Goal: Transaction & Acquisition: Purchase product/service

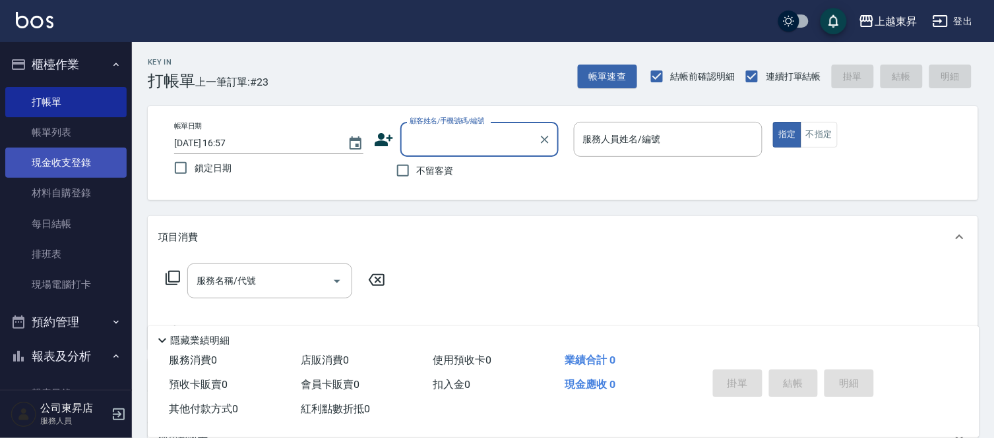
click at [56, 166] on link "現金收支登錄" at bounding box center [65, 163] width 121 height 30
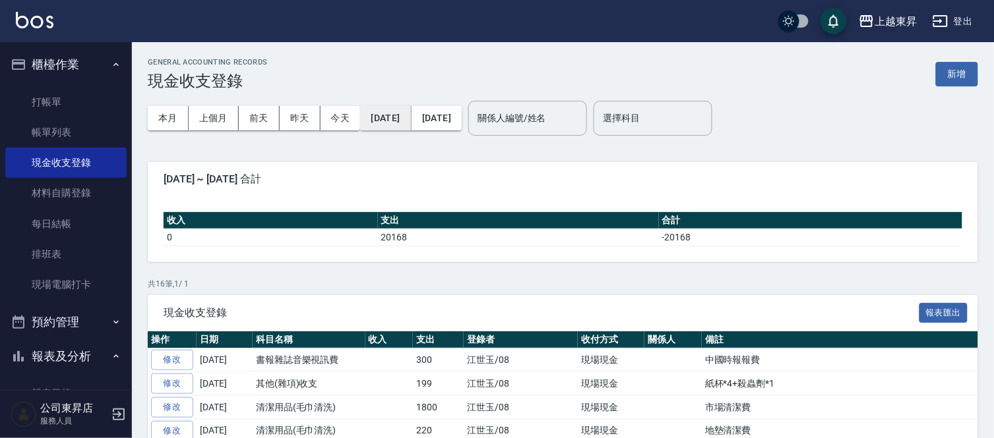
click at [378, 117] on button "[DATE]" at bounding box center [385, 118] width 51 height 24
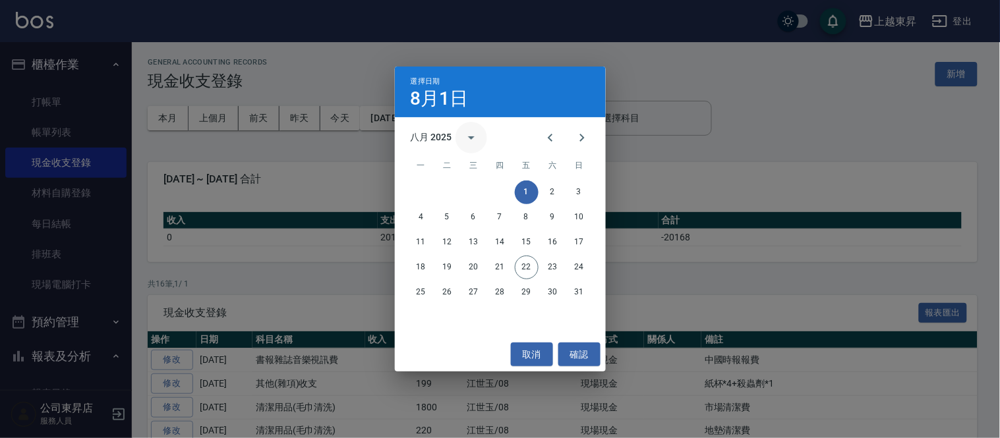
click at [469, 136] on icon "calendar view is open, switch to year view" at bounding box center [471, 137] width 7 height 3
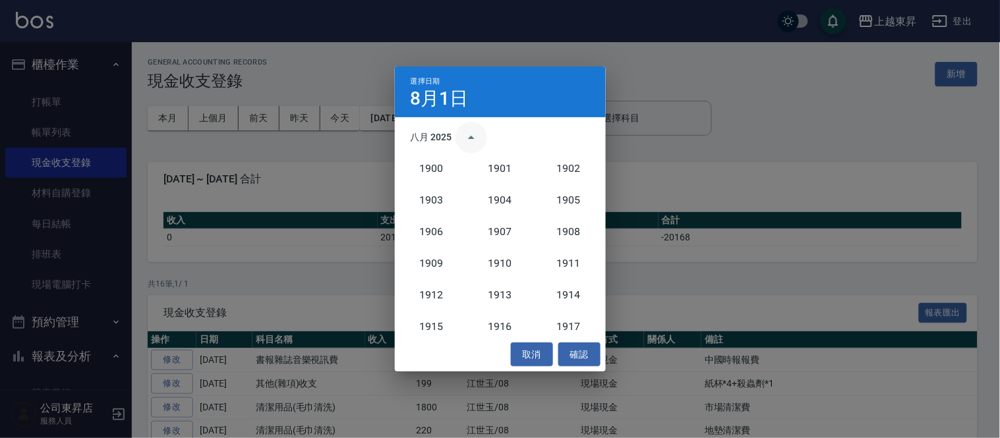
scroll to position [1220, 0]
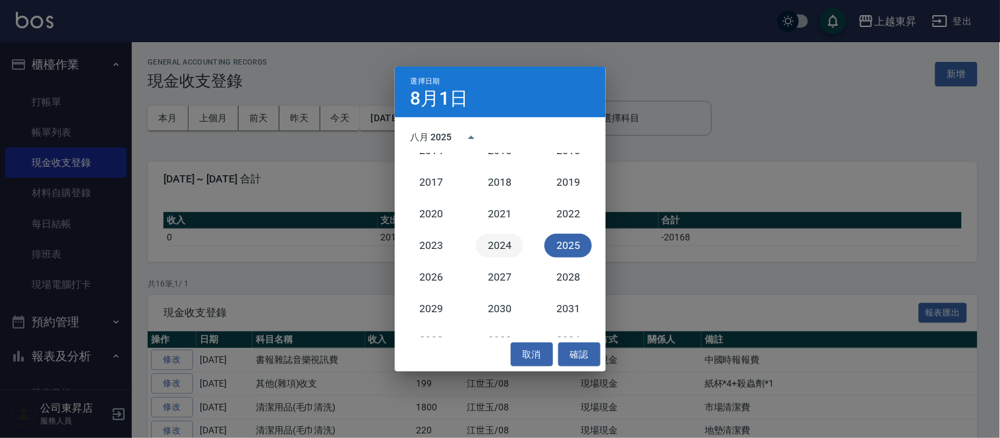
click at [492, 244] on button "2024" at bounding box center [499, 246] width 47 height 24
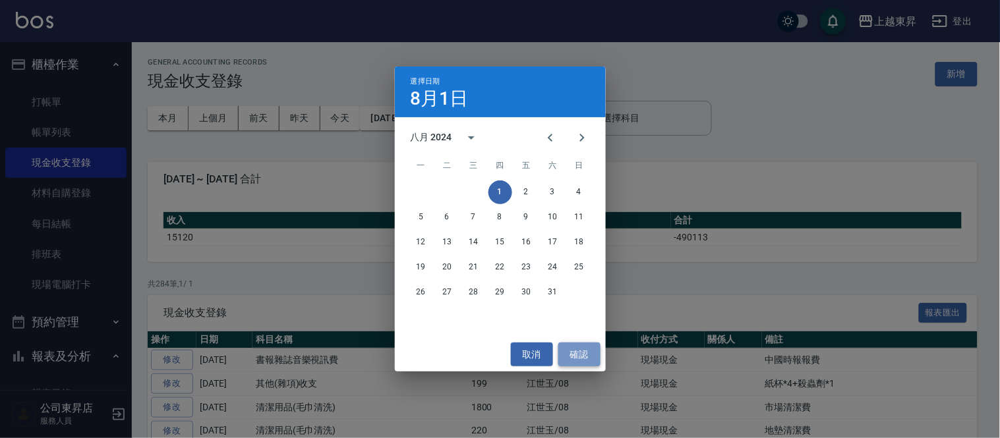
click at [575, 358] on button "確認" at bounding box center [579, 355] width 42 height 24
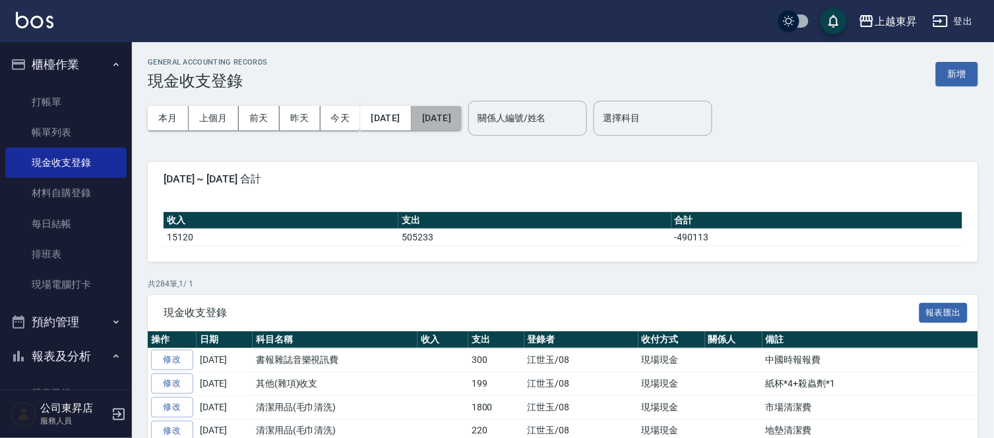
click at [458, 117] on button "[DATE]" at bounding box center [436, 118] width 50 height 24
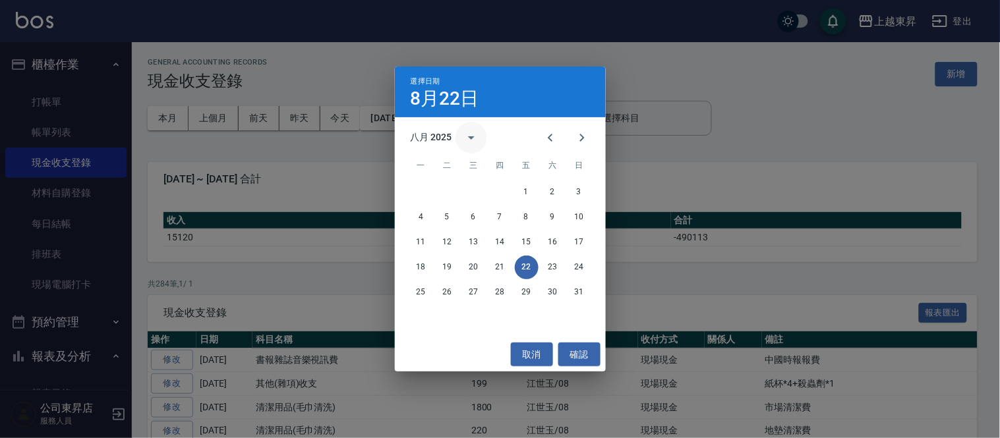
click at [470, 138] on icon "calendar view is open, switch to year view" at bounding box center [471, 138] width 16 height 16
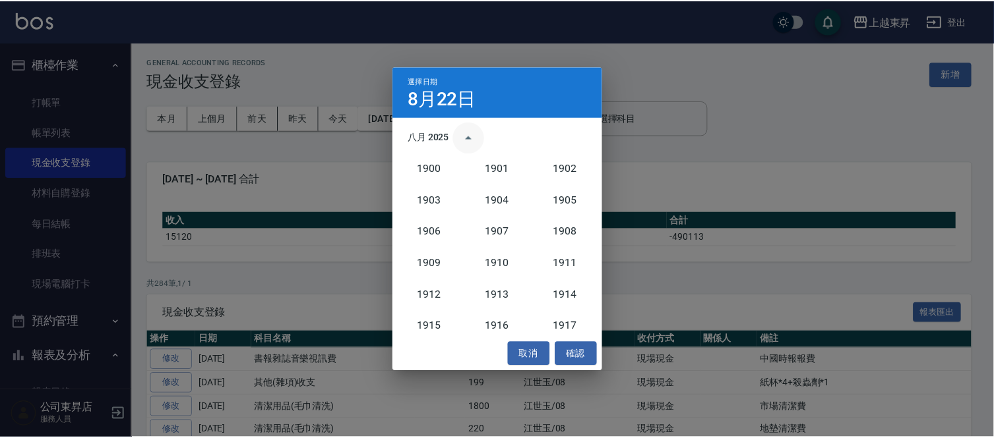
scroll to position [1220, 0]
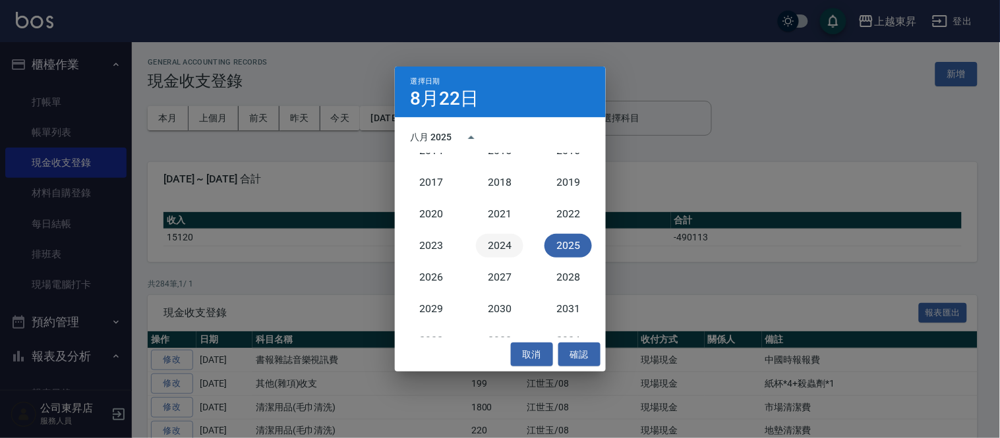
click at [493, 244] on button "2024" at bounding box center [499, 246] width 47 height 24
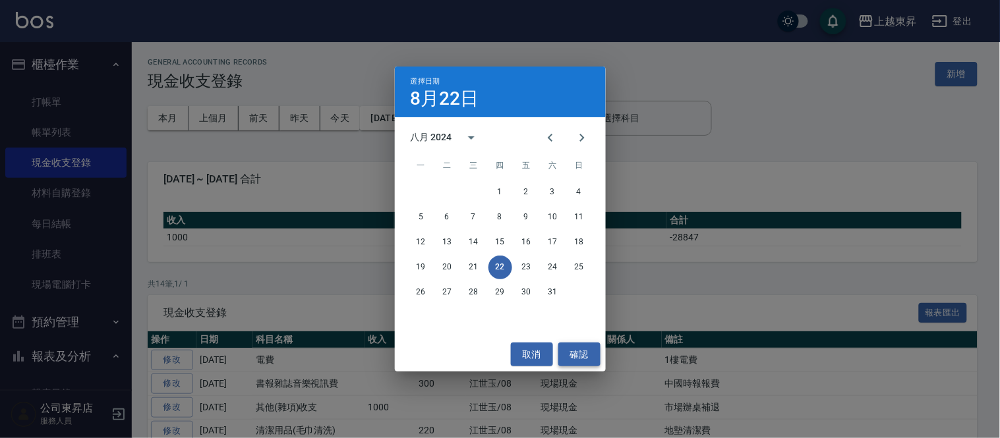
click at [587, 356] on button "確認" at bounding box center [579, 355] width 42 height 24
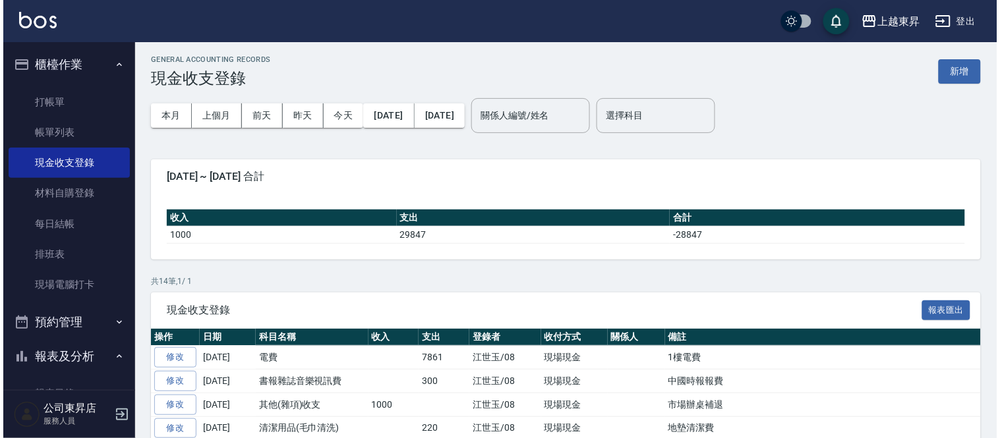
scroll to position [1, 0]
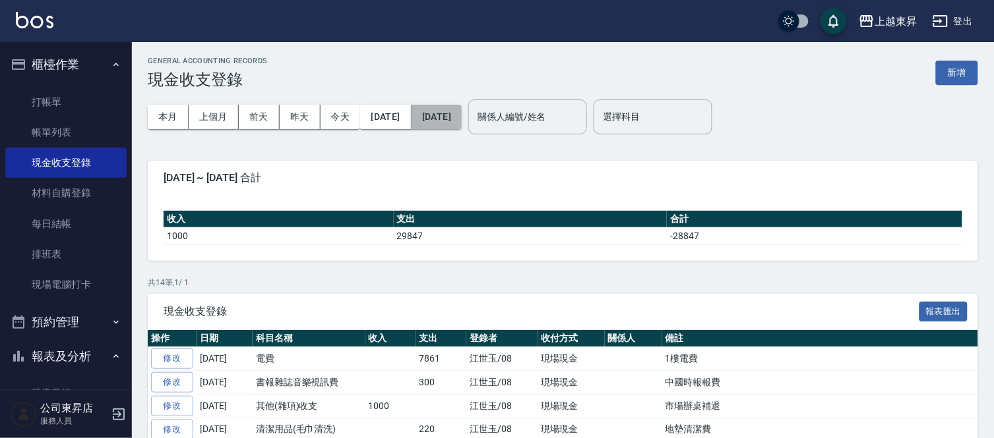
click at [461, 116] on button "[DATE]" at bounding box center [436, 117] width 50 height 24
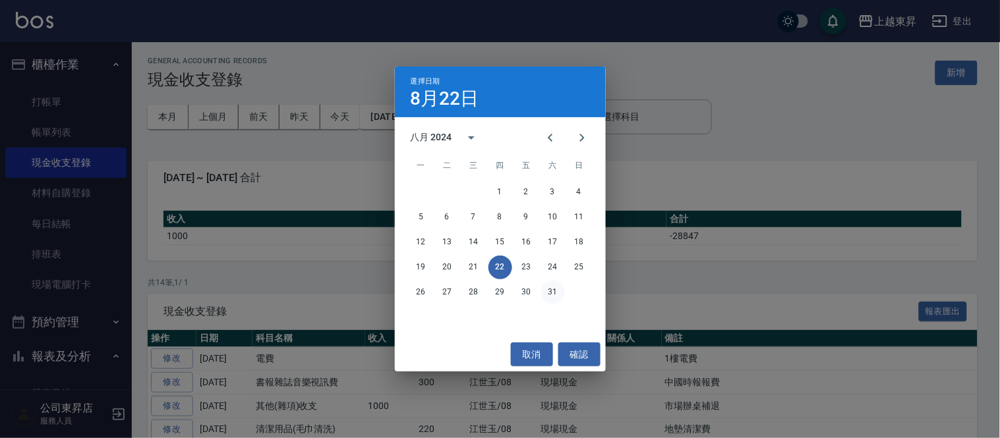
click at [552, 294] on button "31" at bounding box center [553, 293] width 24 height 24
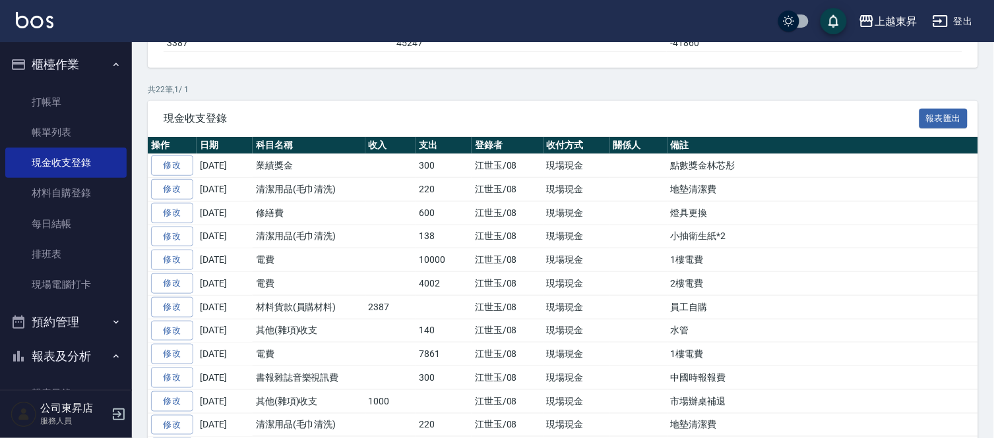
scroll to position [220, 0]
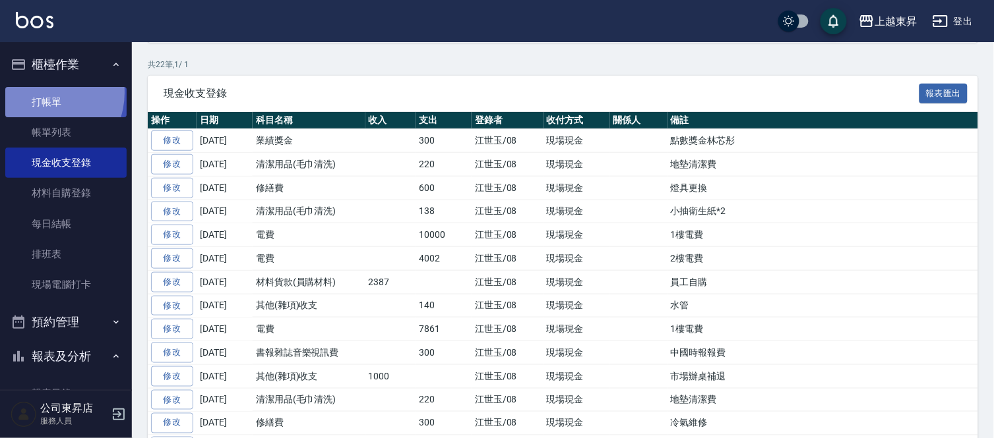
click at [44, 92] on link "打帳單" at bounding box center [65, 102] width 121 height 30
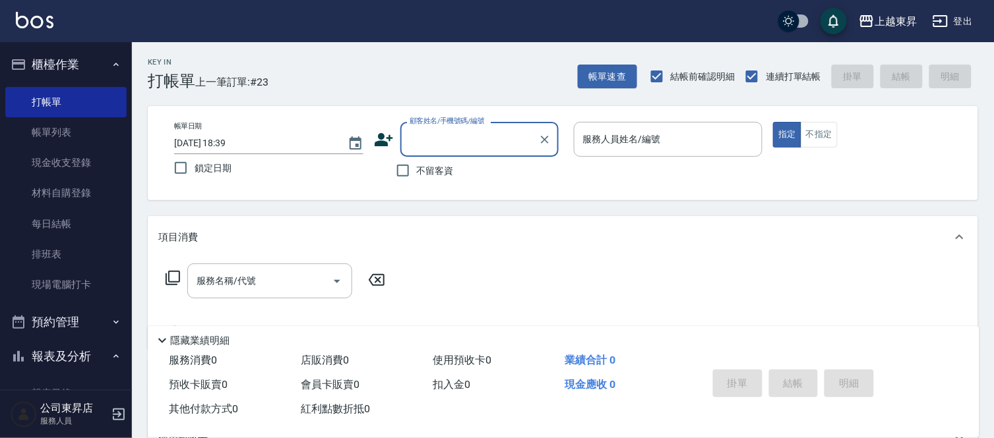
click at [54, 133] on link "帳單列表" at bounding box center [65, 132] width 121 height 30
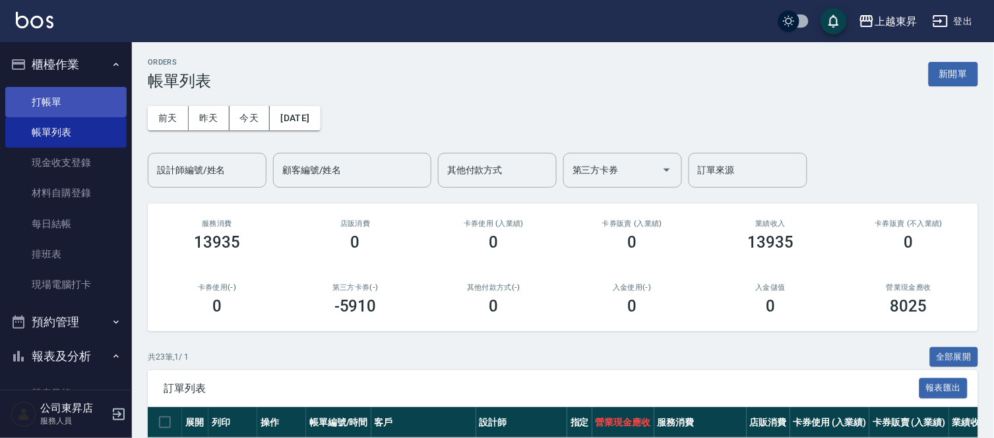
click at [91, 97] on link "打帳單" at bounding box center [65, 102] width 121 height 30
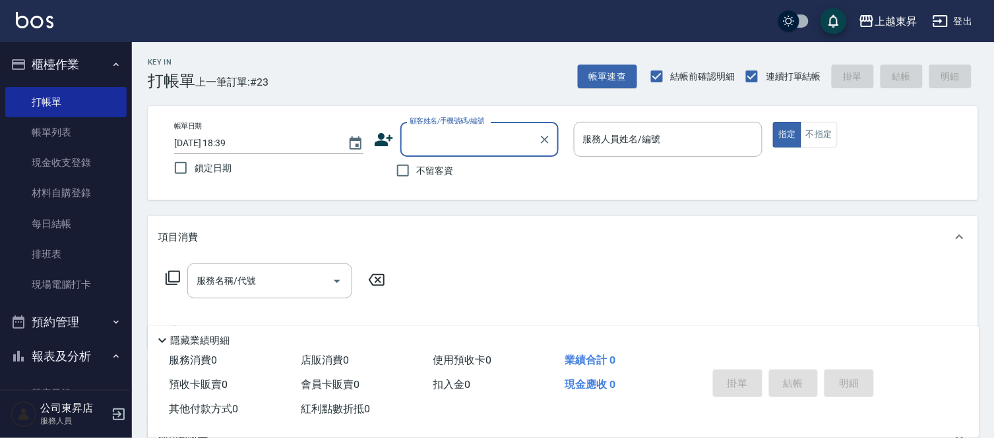
drag, startPoint x: 401, startPoint y: 170, endPoint x: 427, endPoint y: 173, distance: 26.6
click at [403, 170] on input "不留客資" at bounding box center [403, 171] width 28 height 28
checkbox input "true"
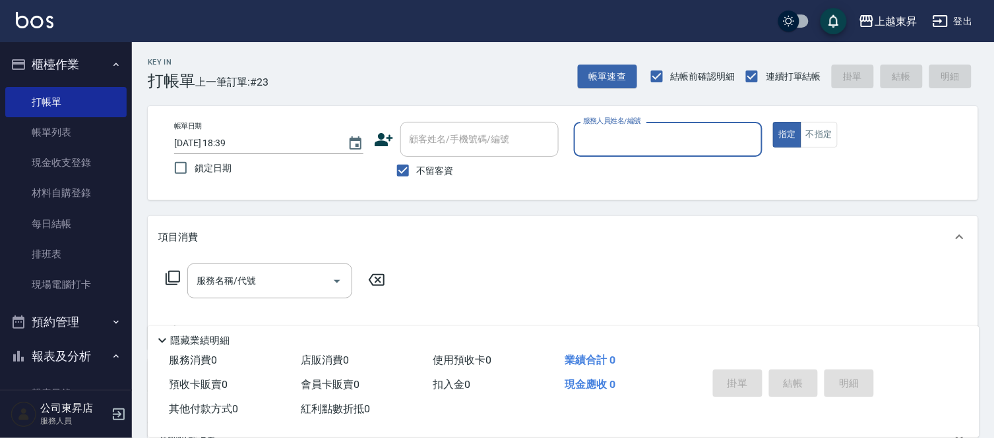
click at [603, 134] on input "服務人員姓名/編號" at bounding box center [667, 139] width 177 height 23
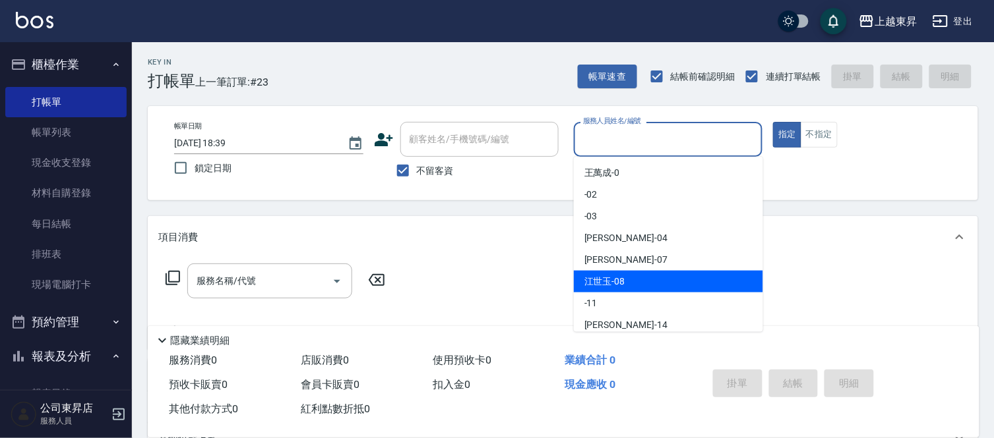
click at [634, 280] on div "[PERSON_NAME]-08" at bounding box center [668, 282] width 189 height 22
type input "[PERSON_NAME]-08"
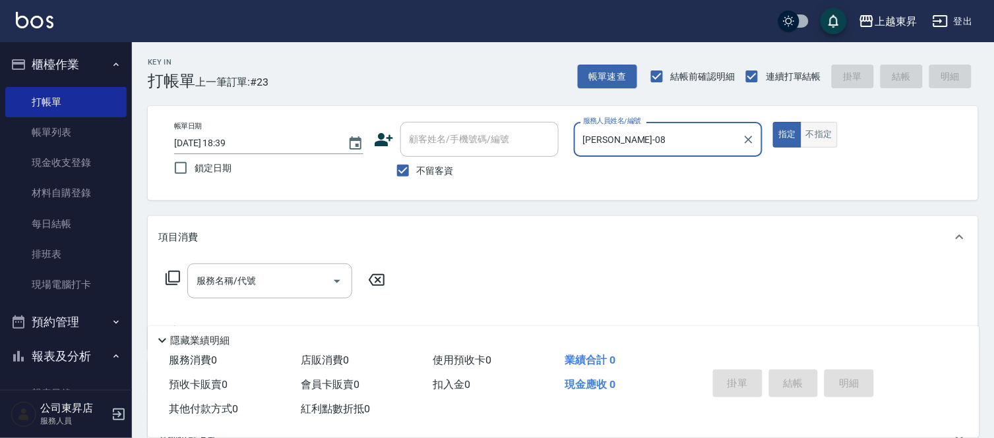
click at [812, 134] on button "不指定" at bounding box center [818, 135] width 37 height 26
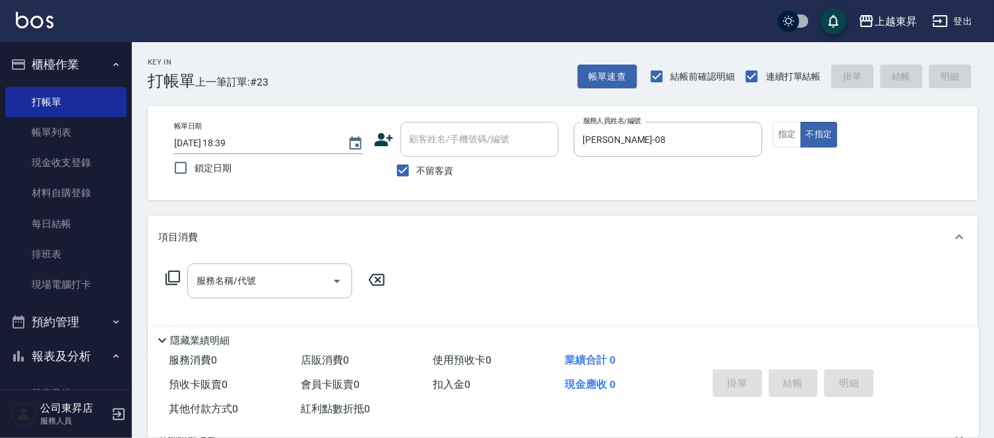
click at [244, 277] on div "服務名稱/代號 服務名稱/代號" at bounding box center [269, 281] width 165 height 35
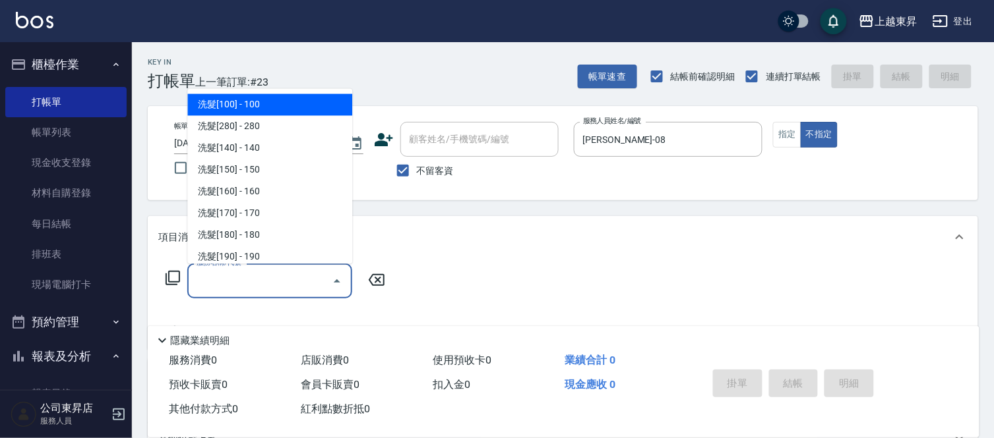
click at [257, 94] on span "洗髮[100] - 100" at bounding box center [269, 105] width 165 height 22
type input "洗髮[100](201)"
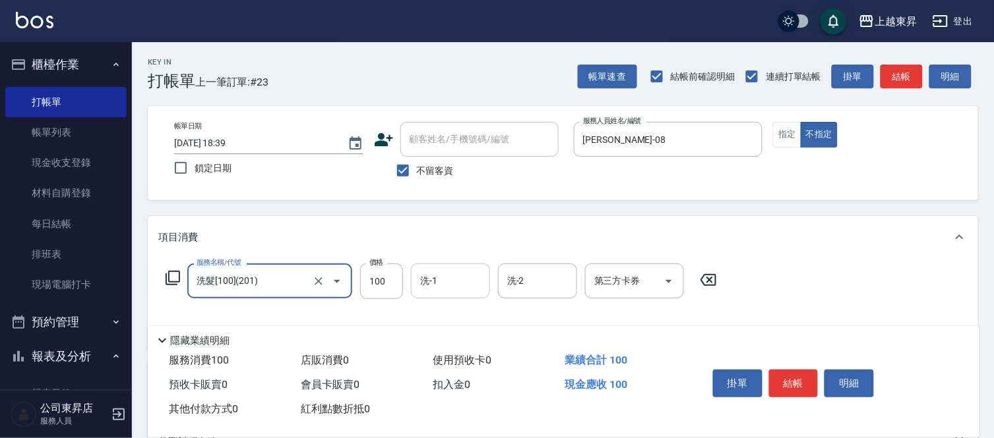
click at [461, 274] on input "洗-1" at bounding box center [450, 281] width 67 height 23
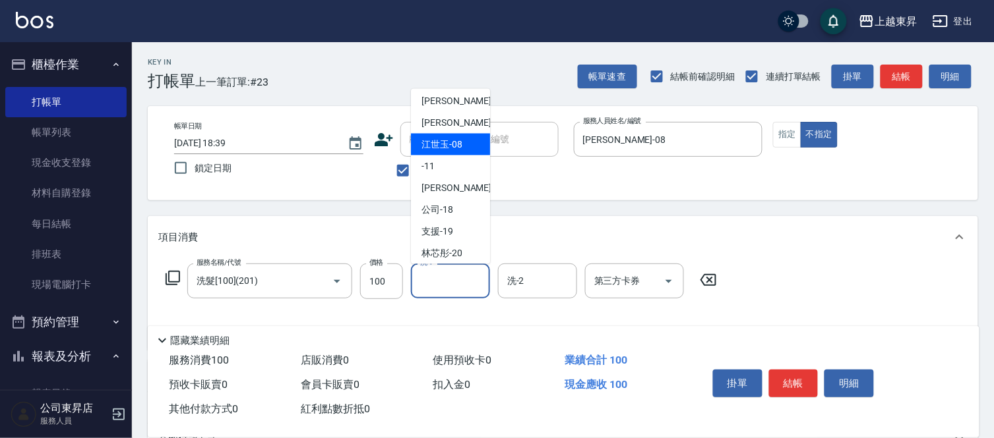
scroll to position [146, 0]
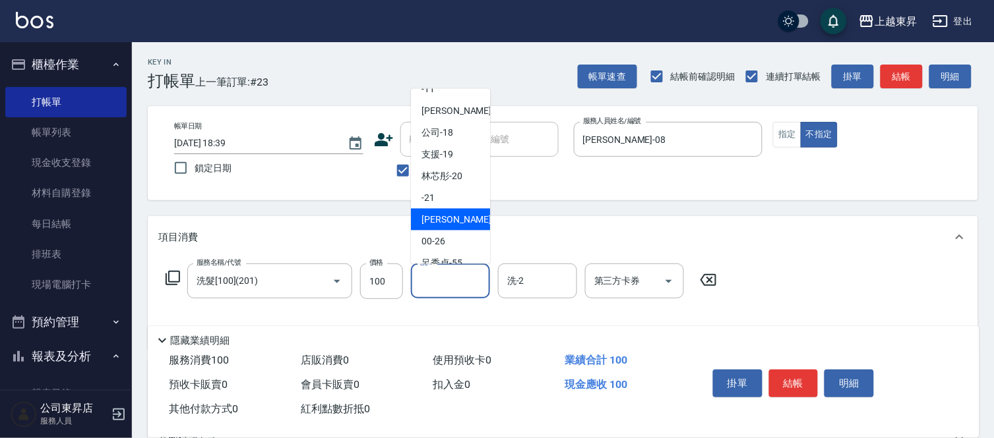
click at [444, 218] on span "[PERSON_NAME]-22" at bounding box center [462, 220] width 83 height 14
type input "[PERSON_NAME]-22"
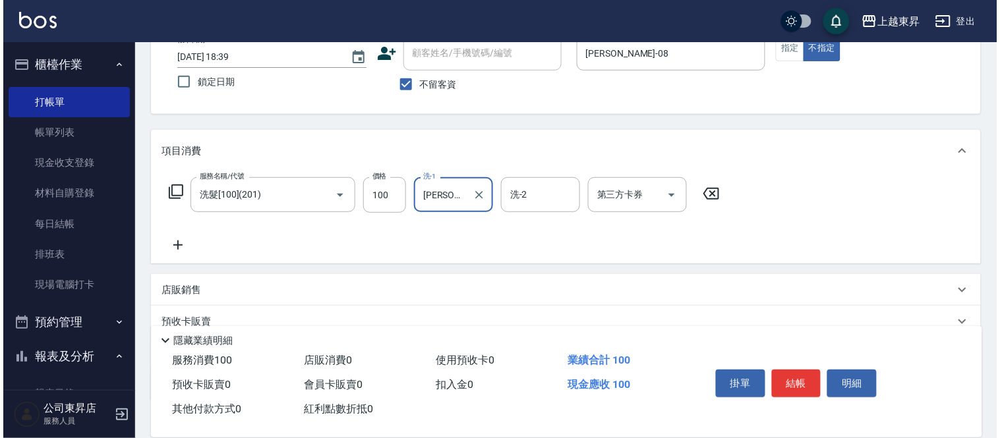
scroll to position [173, 0]
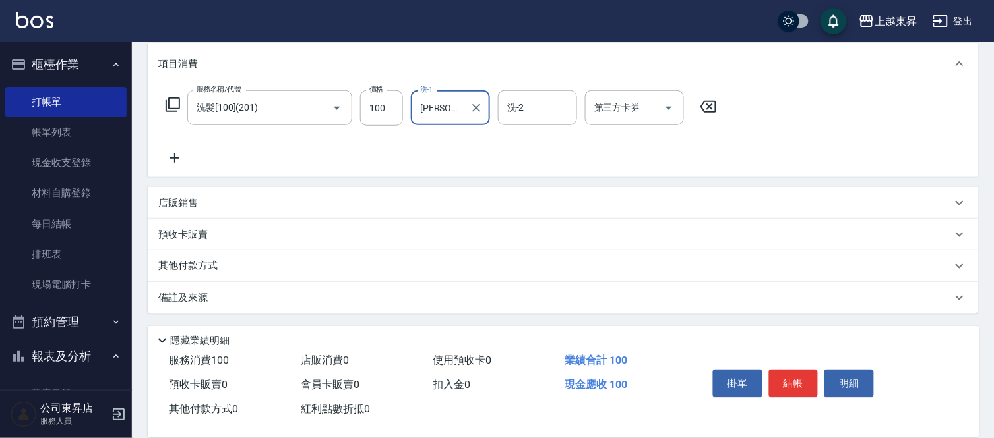
click at [169, 148] on div "服務名稱/代號 洗髮[100](201) 服務名稱/代號 價格 100 價格 洗-1 [PERSON_NAME]-22 洗-1 洗-2 洗-2 第三方卡券 第…" at bounding box center [441, 128] width 566 height 76
click at [178, 159] on icon at bounding box center [174, 158] width 33 height 16
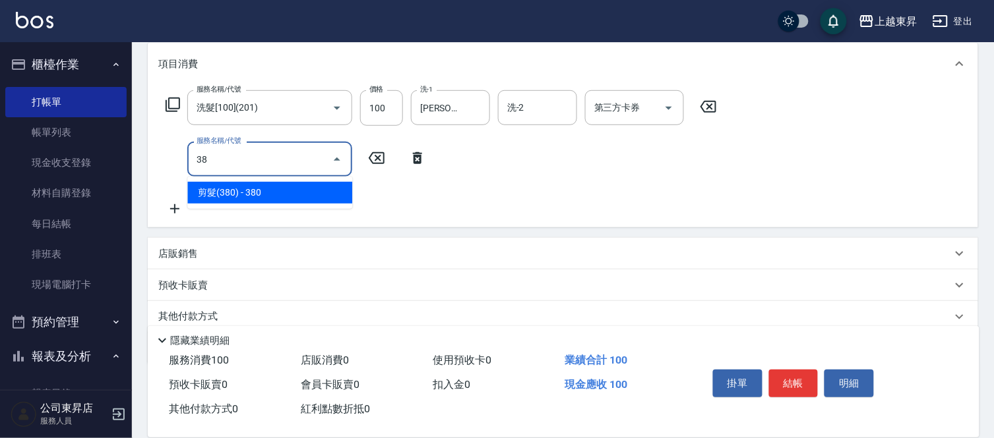
click at [226, 198] on span "剪髮(380) - 380" at bounding box center [269, 193] width 165 height 22
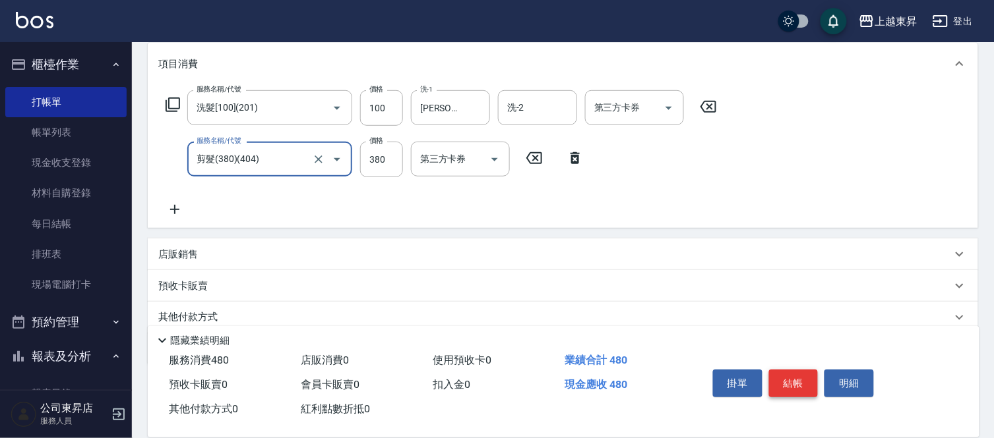
type input "剪髮(380)(404)"
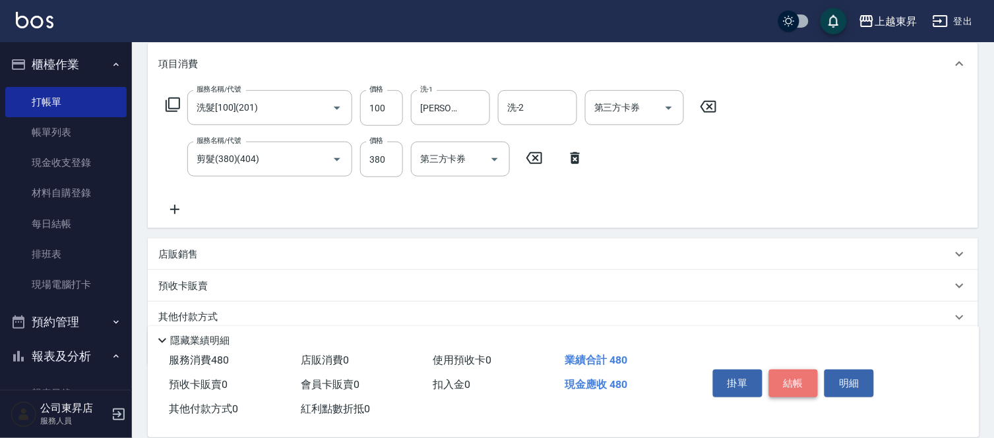
click at [792, 386] on button "結帳" at bounding box center [793, 384] width 49 height 28
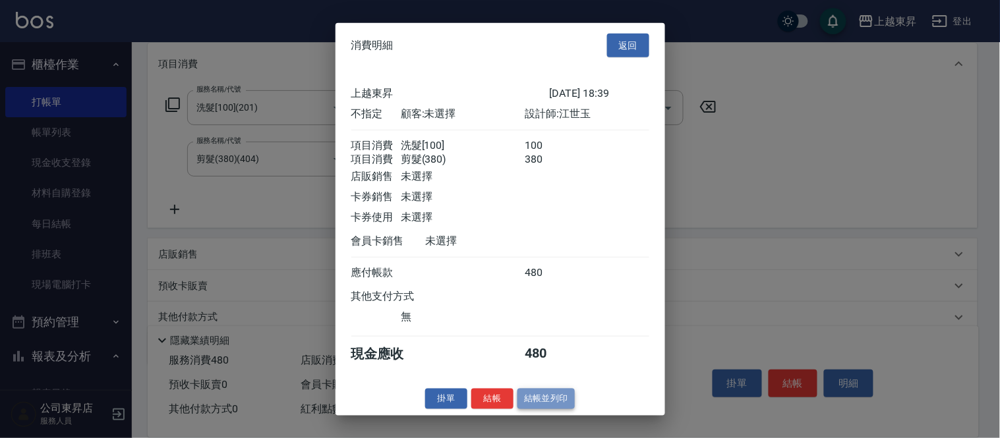
click at [546, 409] on button "結帳並列印" at bounding box center [546, 399] width 57 height 20
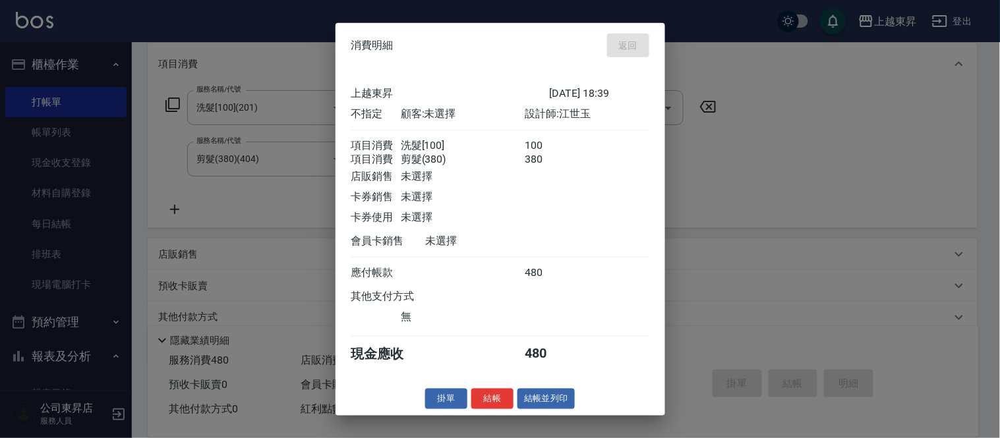
type input "[DATE] 18:44"
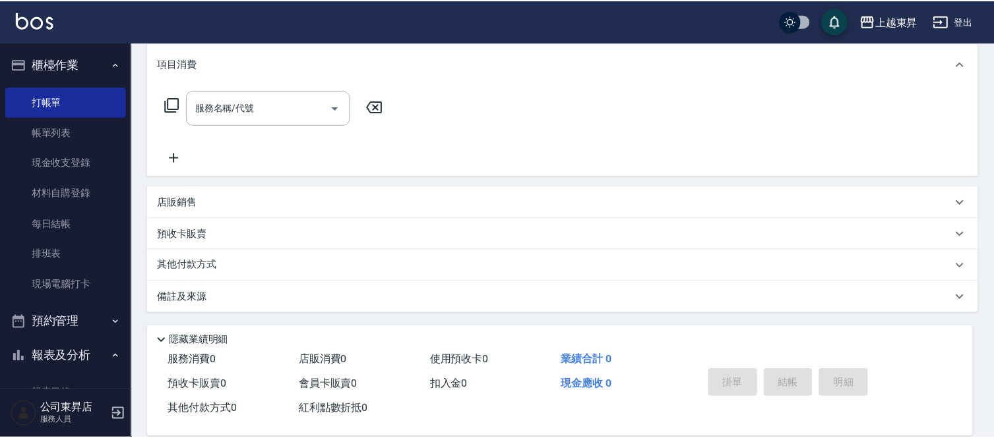
scroll to position [0, 0]
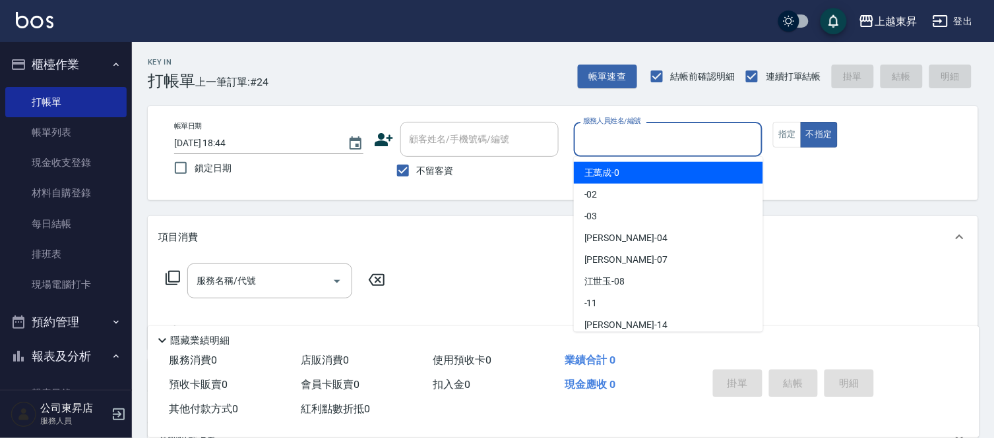
click at [614, 136] on input "服務人員姓名/編號" at bounding box center [667, 139] width 177 height 23
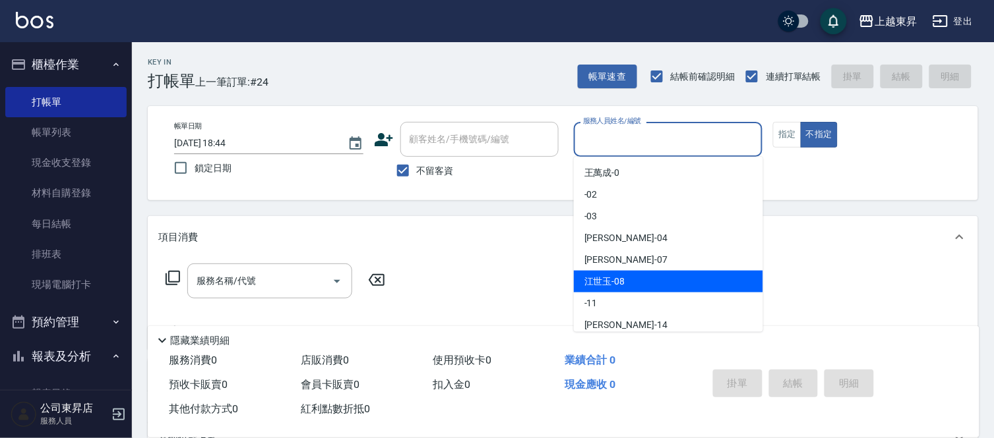
click at [609, 280] on span "[PERSON_NAME]-08" at bounding box center [604, 282] width 41 height 14
type input "[PERSON_NAME]-08"
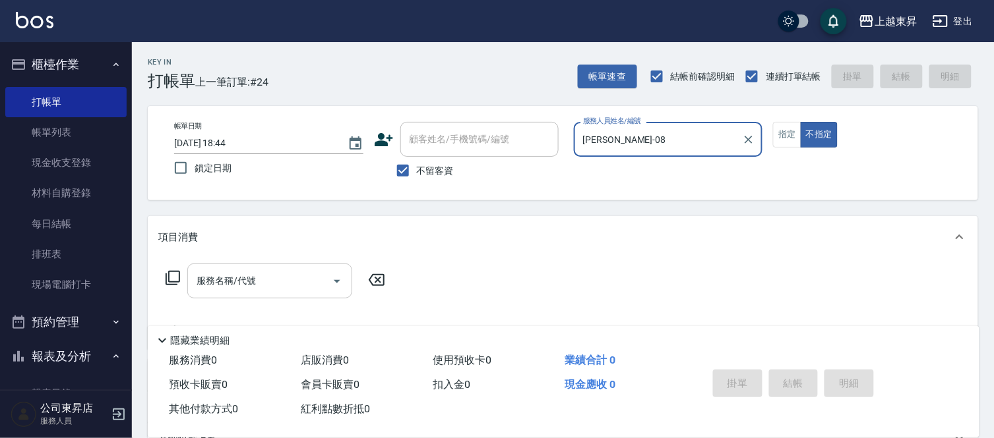
click at [219, 285] on div "服務名稱/代號 服務名稱/代號" at bounding box center [269, 281] width 165 height 35
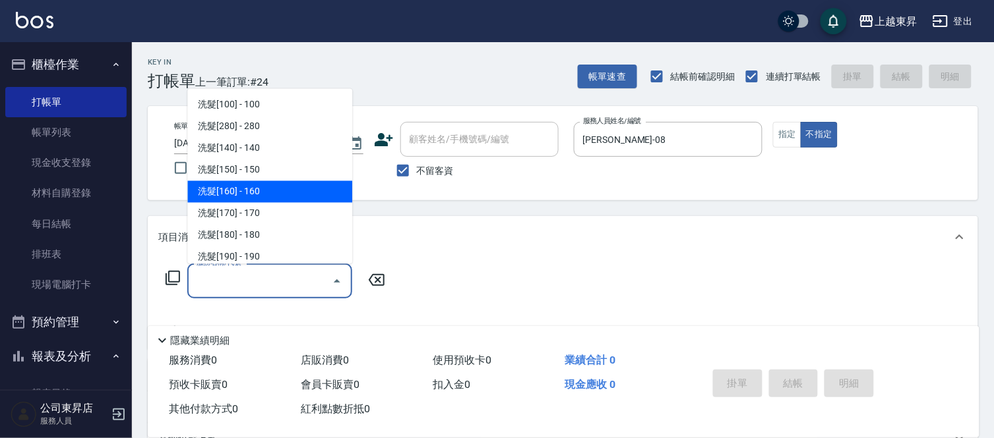
scroll to position [146, 0]
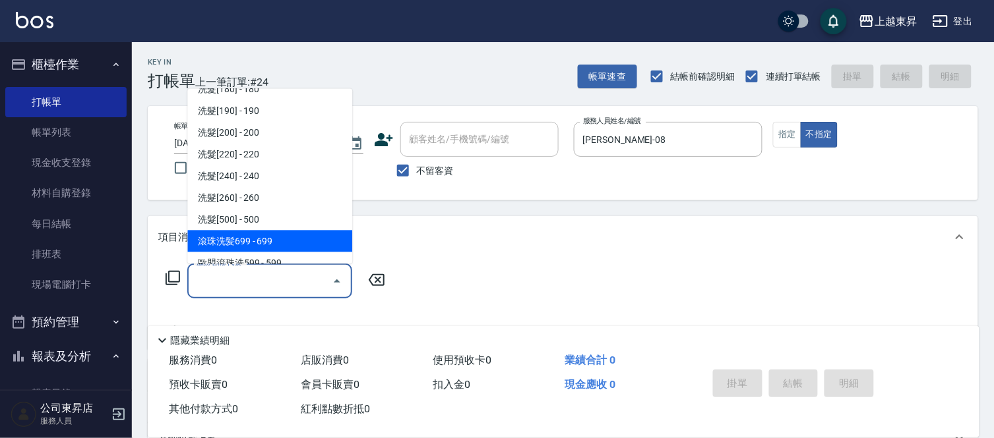
click at [283, 242] on span "滾珠洗髪699 - 699" at bounding box center [269, 242] width 165 height 22
type input "滾珠洗髪699(214)"
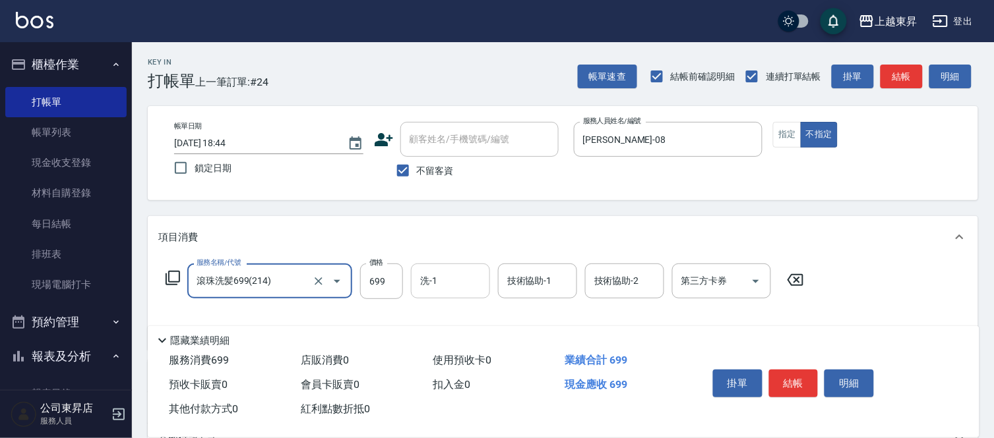
click at [424, 279] on div "洗-1 洗-1" at bounding box center [450, 281] width 79 height 35
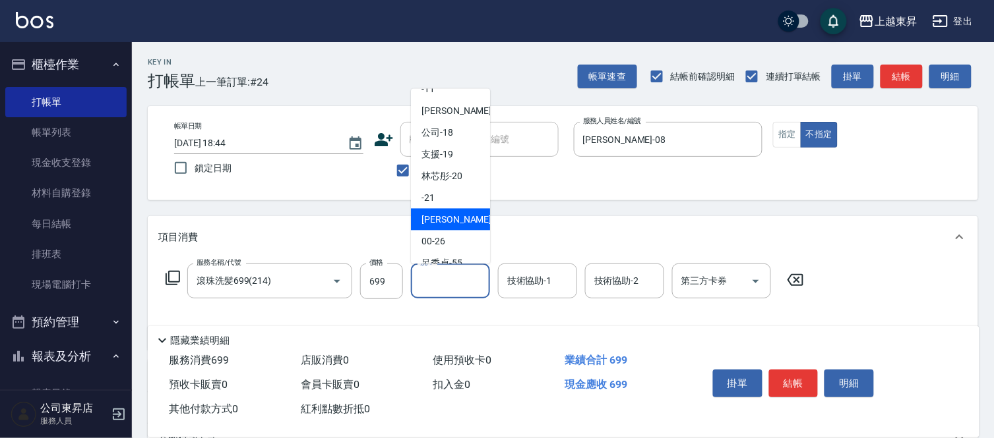
click at [455, 222] on span "[PERSON_NAME]-22" at bounding box center [462, 220] width 83 height 14
type input "[PERSON_NAME]-22"
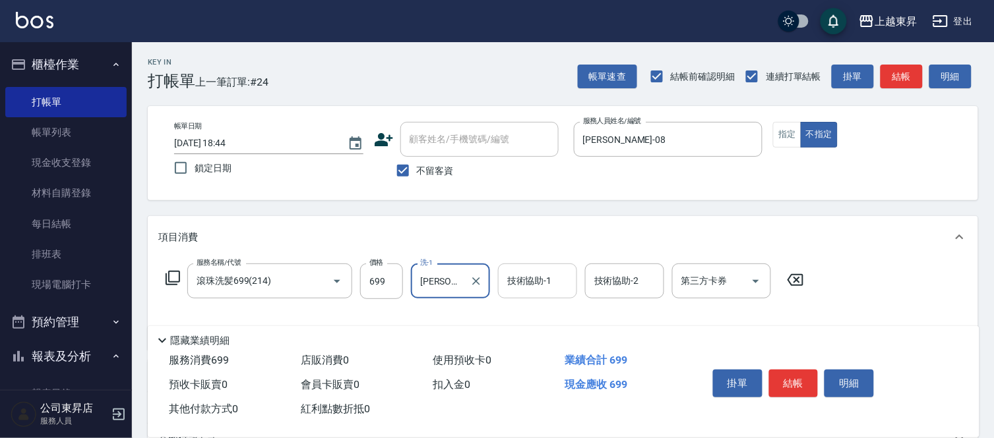
click at [523, 278] on div "技術協助-1 技術協助-1" at bounding box center [537, 281] width 79 height 35
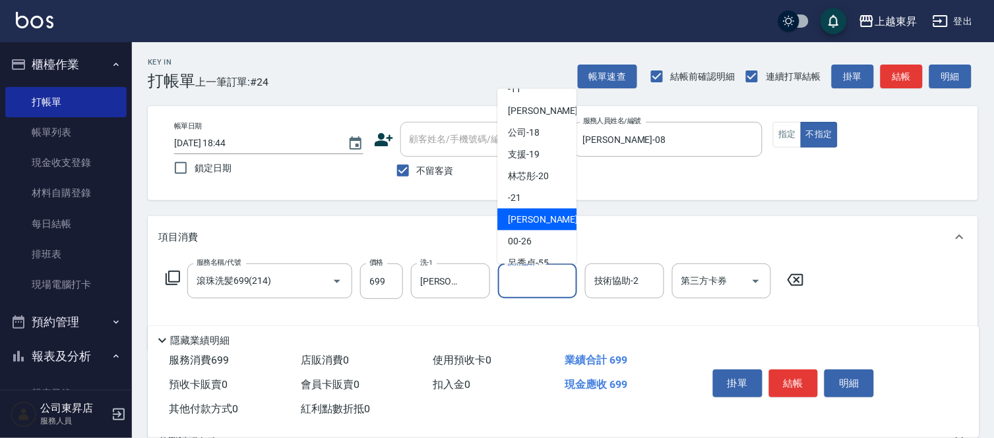
click at [545, 214] on span "[PERSON_NAME]-22" at bounding box center [549, 220] width 83 height 14
type input "[PERSON_NAME]-22"
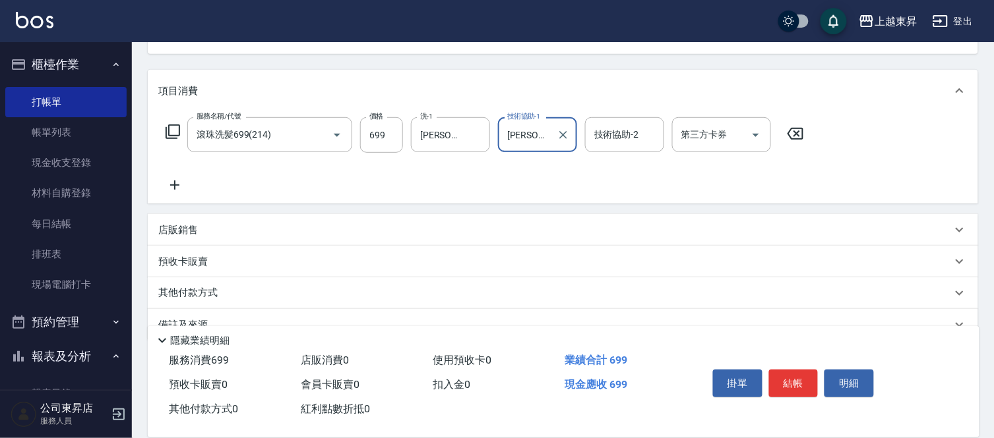
click at [172, 185] on icon at bounding box center [174, 185] width 9 height 9
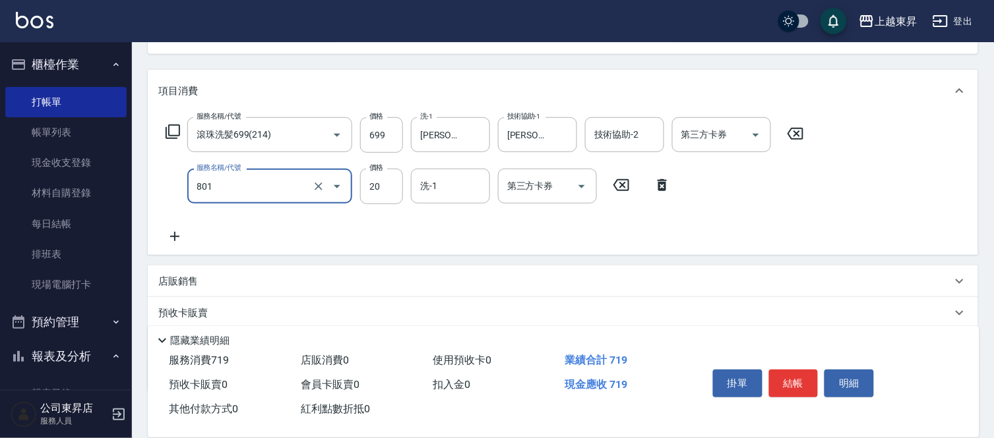
type input "潤絲(801)"
type input "30"
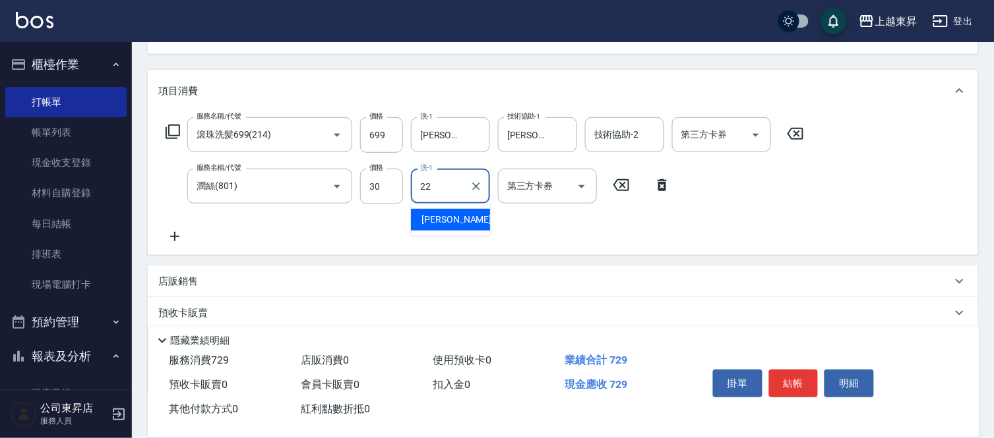
type input "[PERSON_NAME]-22"
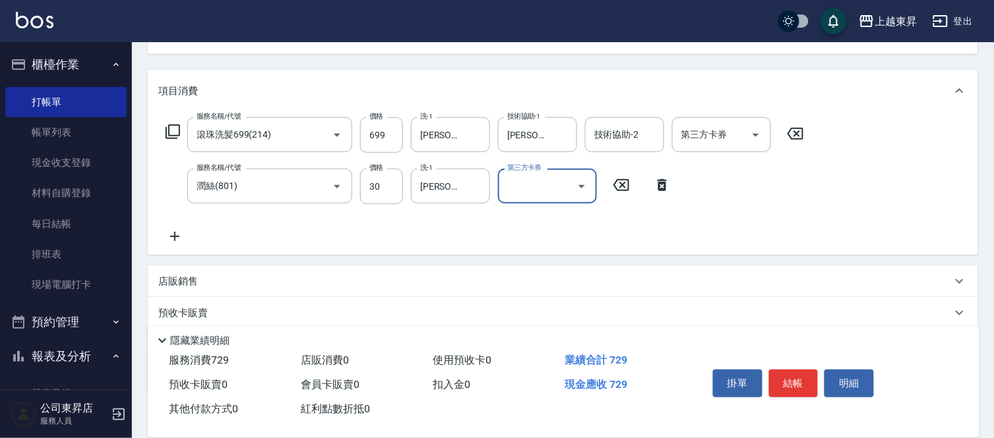
click at [169, 238] on icon at bounding box center [174, 237] width 33 height 16
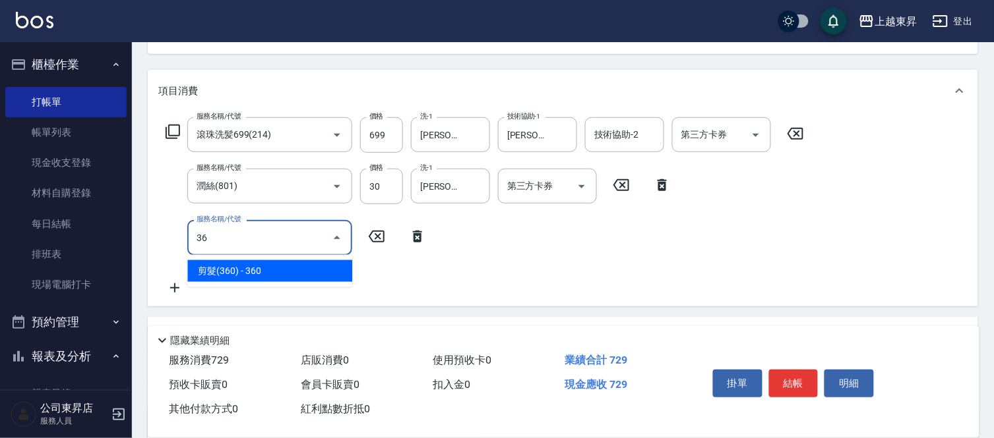
click at [272, 277] on span "剪髮(360) - 360" at bounding box center [269, 271] width 165 height 22
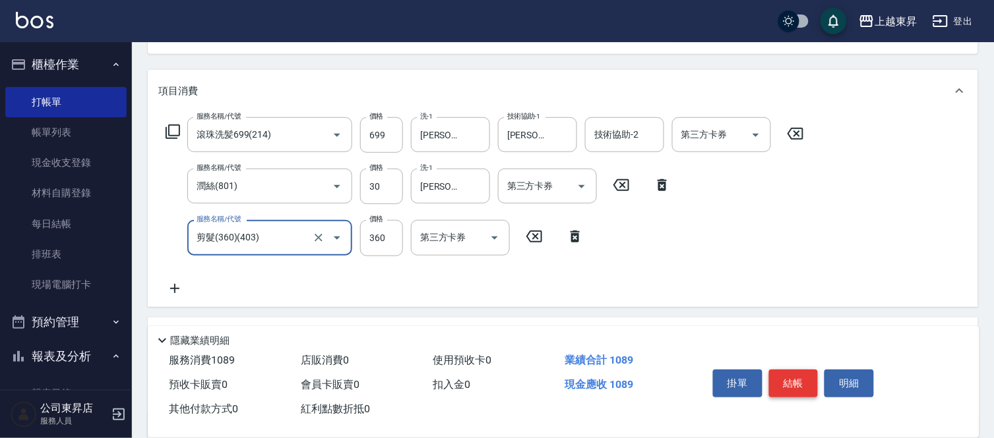
type input "剪髮(360)(403)"
click at [806, 381] on button "結帳" at bounding box center [793, 384] width 49 height 28
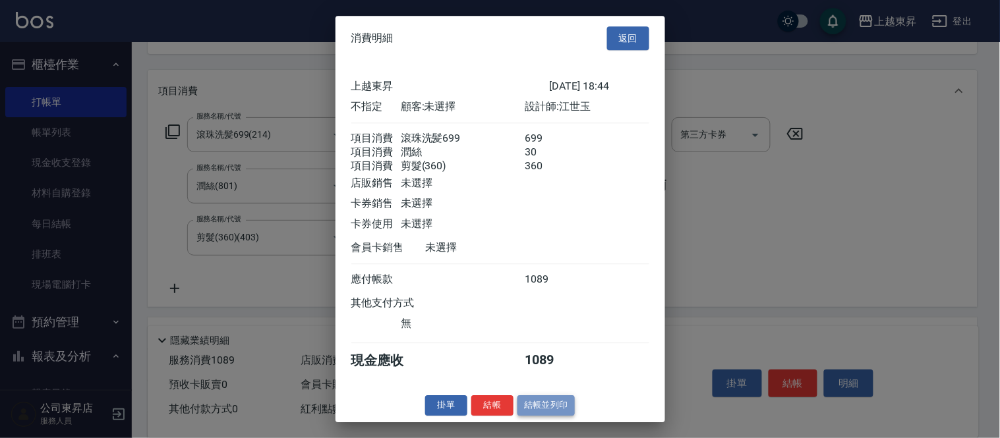
click at [549, 416] on button "結帳並列印" at bounding box center [546, 406] width 57 height 20
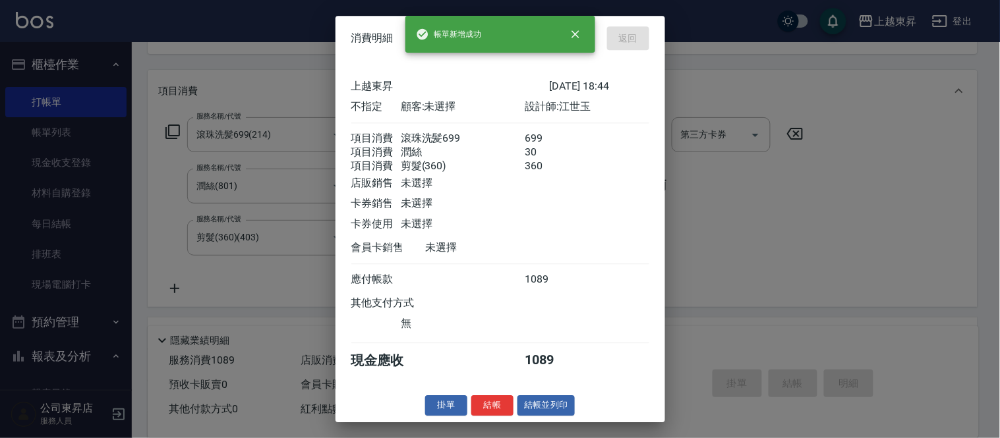
type input "[DATE] 18:45"
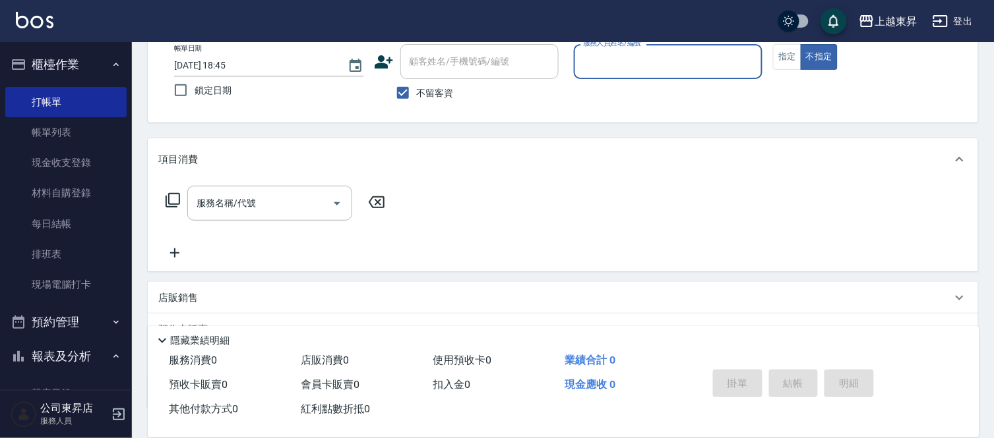
scroll to position [55, 0]
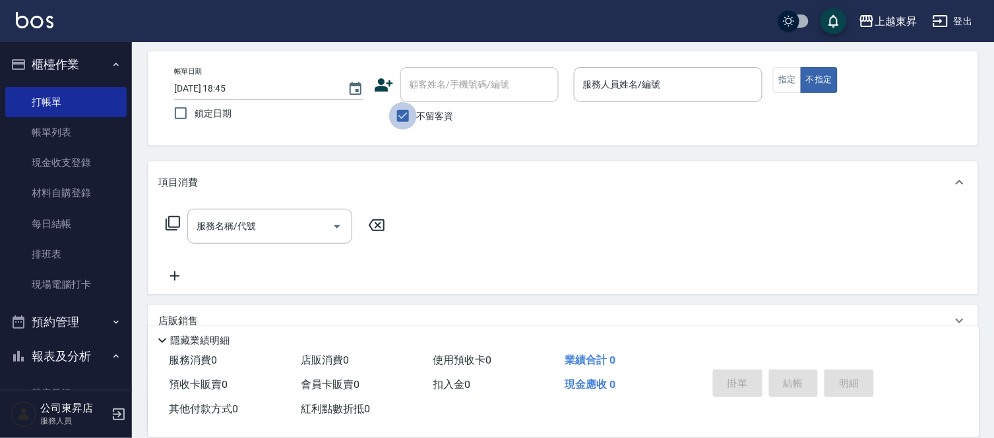
click at [404, 109] on input "不留客資" at bounding box center [403, 116] width 28 height 28
checkbox input "false"
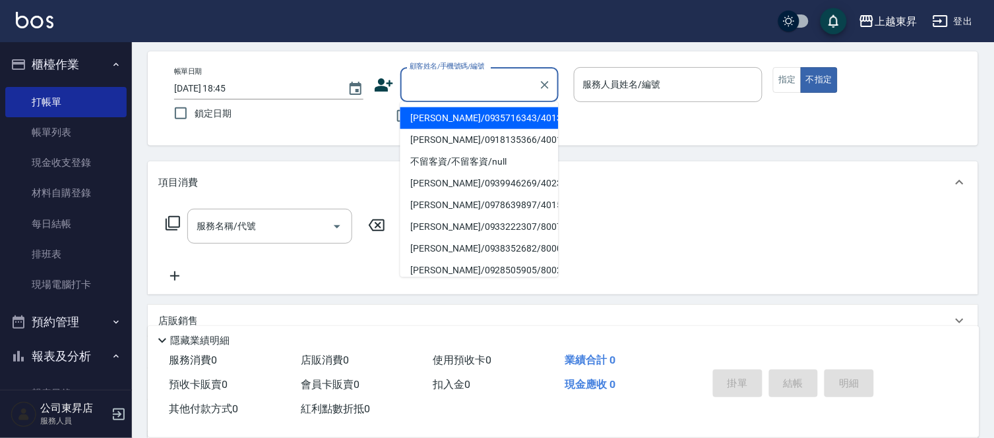
click at [440, 82] on input "顧客姓名/手機號碼/編號" at bounding box center [469, 84] width 127 height 23
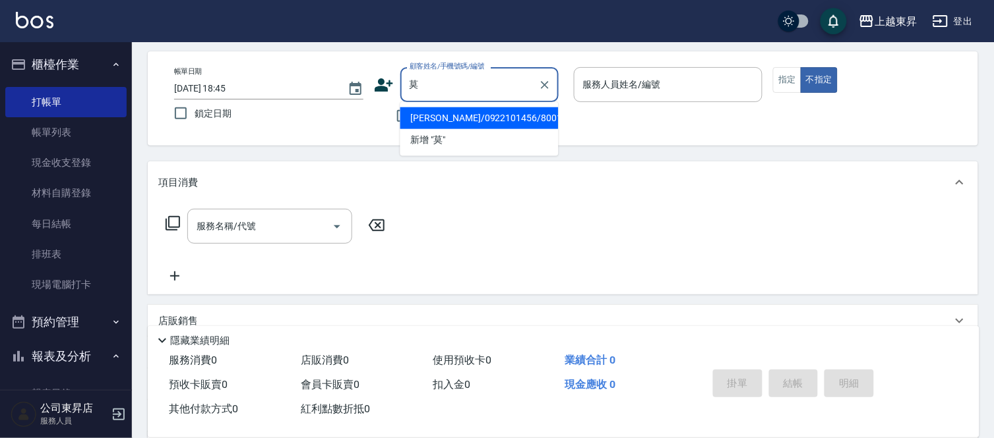
click at [490, 117] on li "[PERSON_NAME]/0922101456/80014" at bounding box center [479, 118] width 158 height 22
type input "[PERSON_NAME]/0922101456/80014"
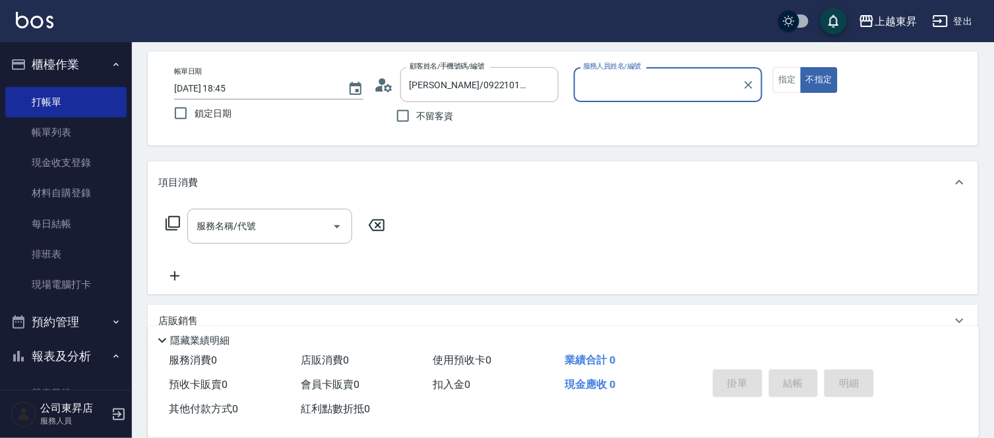
type input "[PERSON_NAME]-08"
click at [787, 78] on button "指定" at bounding box center [787, 80] width 28 height 26
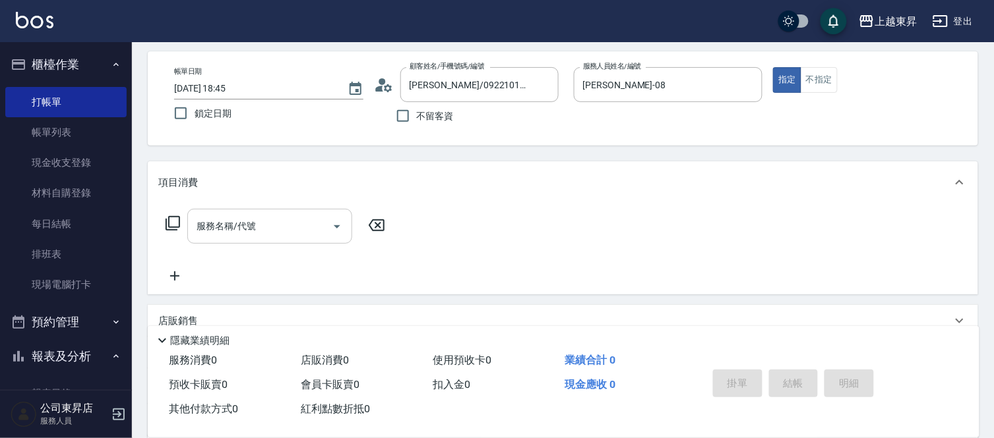
click at [266, 233] on input "服務名稱/代號" at bounding box center [259, 226] width 133 height 23
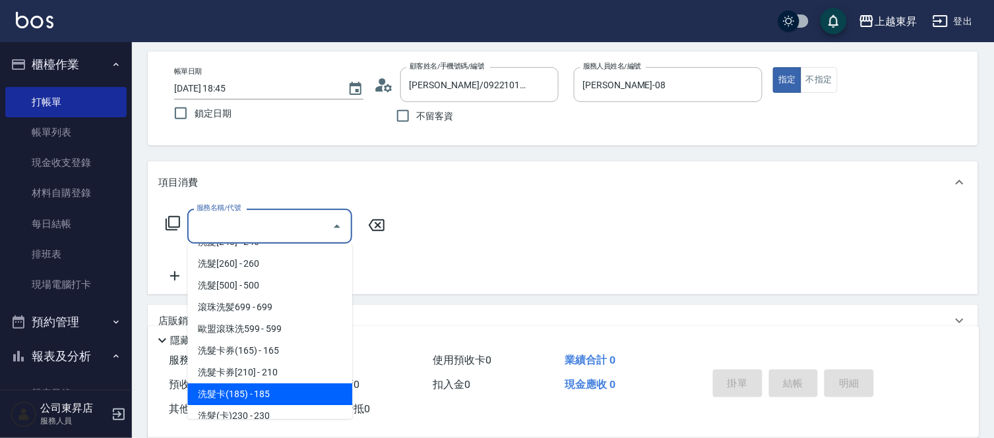
scroll to position [293, 0]
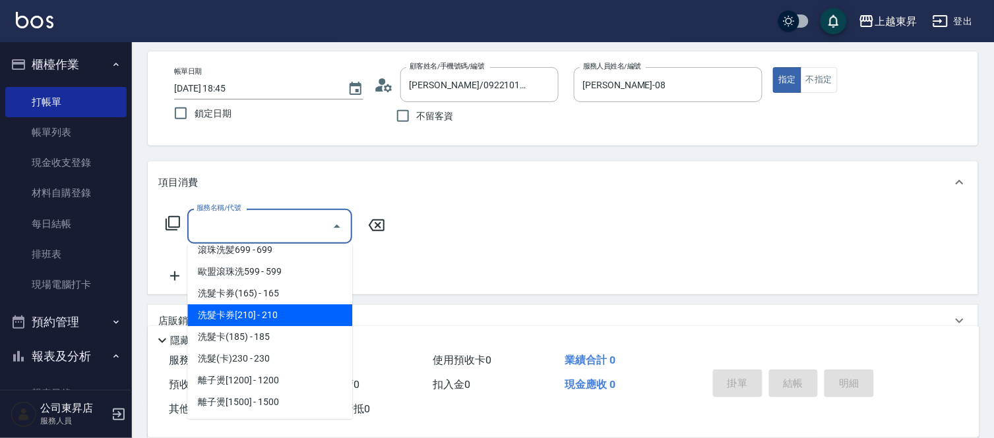
drag, startPoint x: 275, startPoint y: 316, endPoint x: 334, endPoint y: 301, distance: 60.8
click at [274, 315] on span "洗髮卡券[210] - 210" at bounding box center [269, 316] width 165 height 22
type input "洗髮卡券[210](222)"
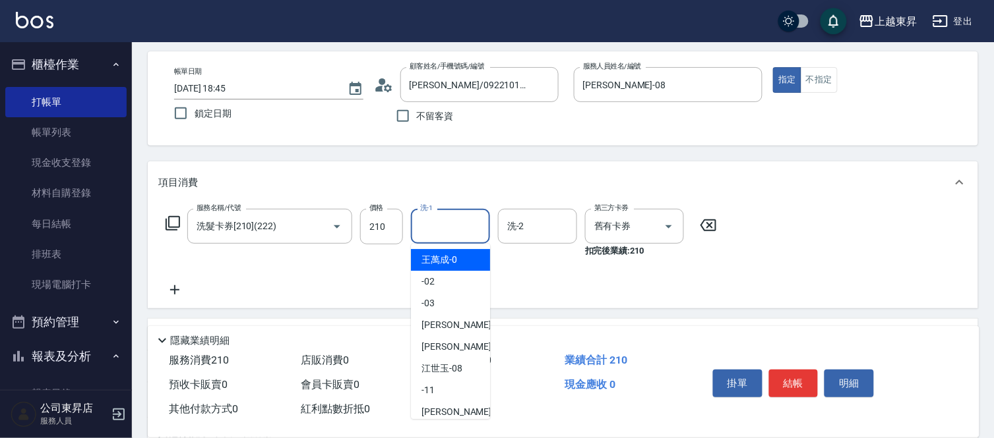
click at [456, 222] on input "洗-1" at bounding box center [450, 226] width 67 height 23
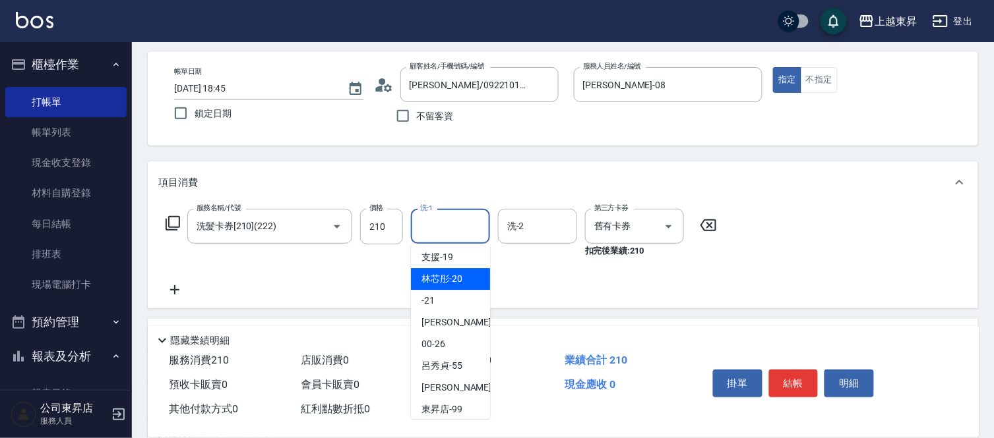
scroll to position [204, 0]
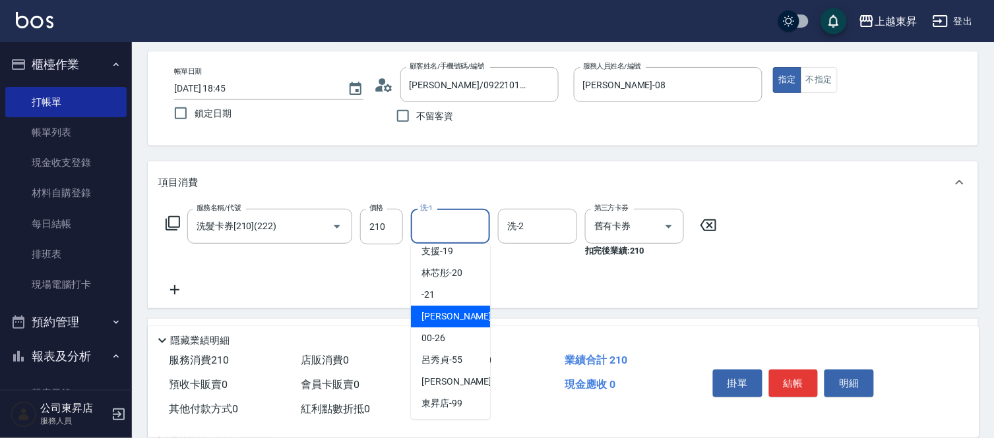
click at [448, 314] on span "[PERSON_NAME]-22" at bounding box center [462, 317] width 83 height 14
type input "[PERSON_NAME]-22"
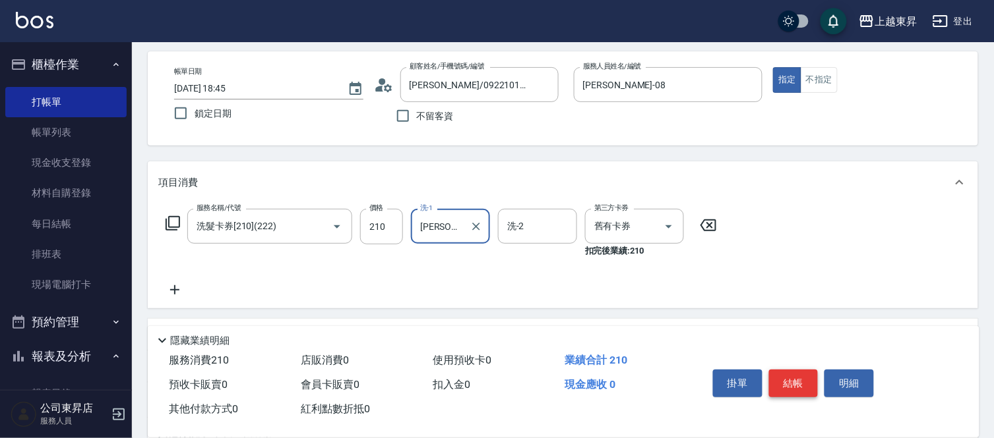
click at [793, 372] on button "結帳" at bounding box center [793, 384] width 49 height 28
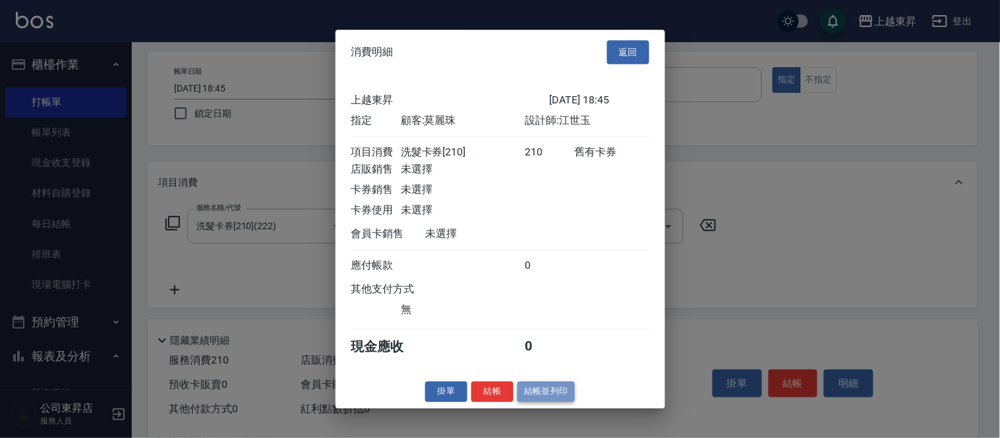
click at [549, 399] on button "結帳並列印" at bounding box center [546, 392] width 57 height 20
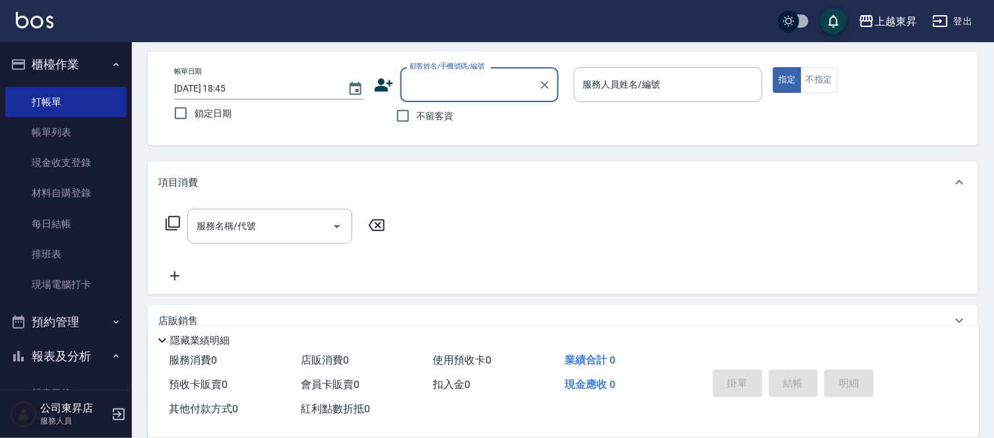
click at [425, 86] on input "顧客姓名/手機號碼/編號" at bounding box center [469, 84] width 127 height 23
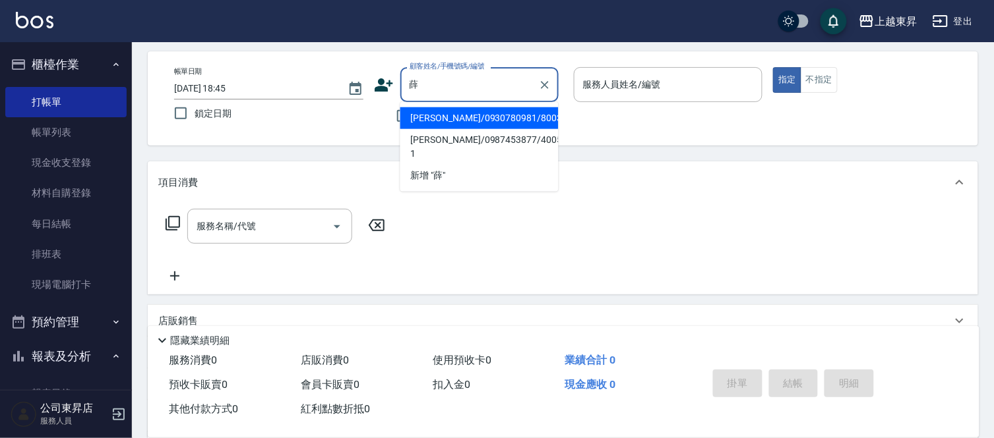
click at [444, 107] on li "[PERSON_NAME]/0930780981/80031" at bounding box center [479, 118] width 158 height 22
type input "[PERSON_NAME]/0930780981/80031"
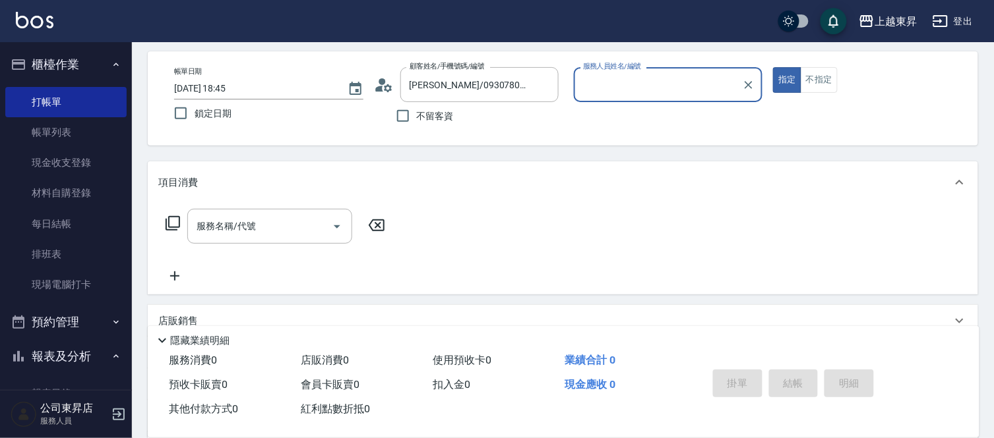
type input "[PERSON_NAME]-08"
click at [249, 221] on div "服務名稱/代號 服務名稱/代號" at bounding box center [269, 226] width 165 height 35
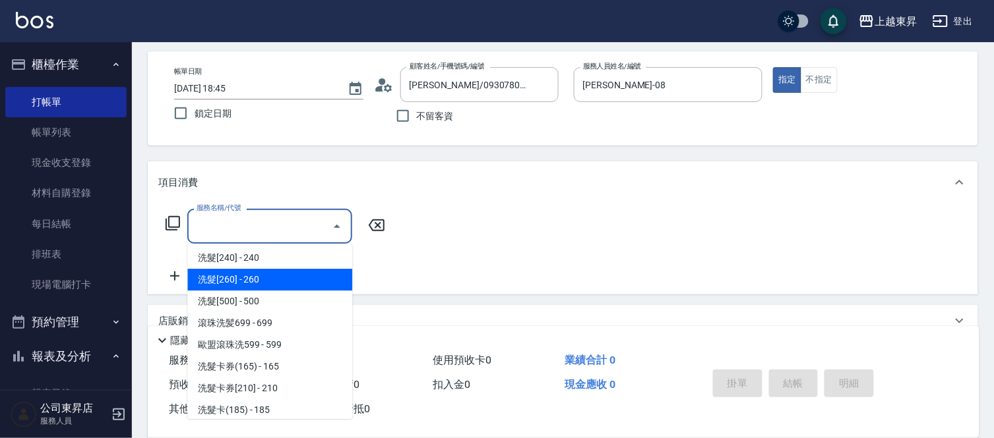
scroll to position [293, 0]
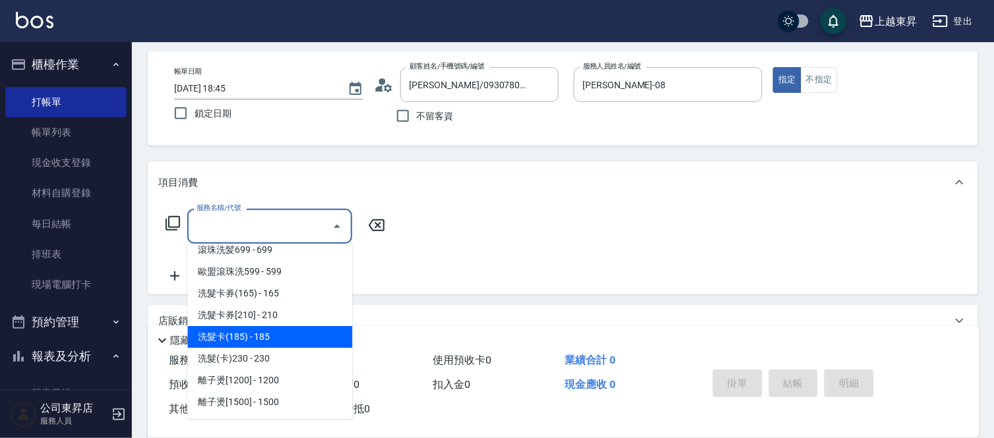
click at [293, 346] on span "洗髮卡(185) - 185" at bounding box center [269, 337] width 165 height 22
type input "洗髮卡(185)(223)"
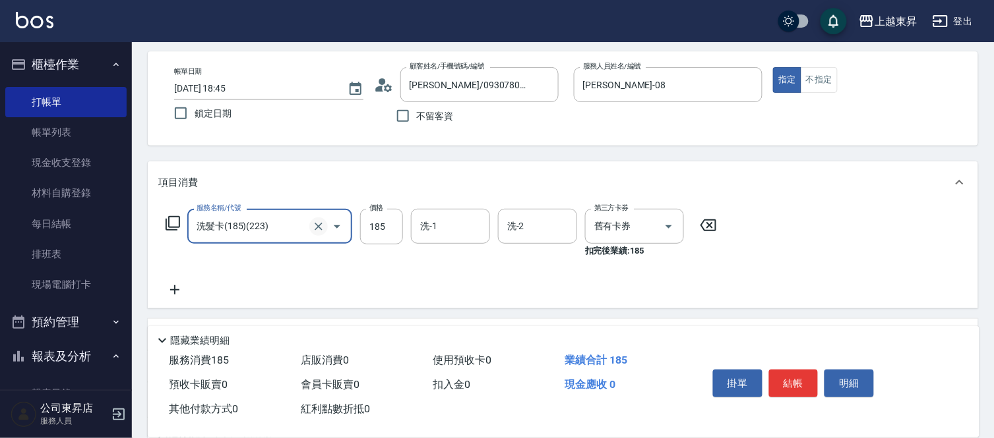
click at [312, 224] on icon "Clear" at bounding box center [318, 226] width 13 height 13
click at [338, 226] on icon "Open" at bounding box center [337, 226] width 7 height 3
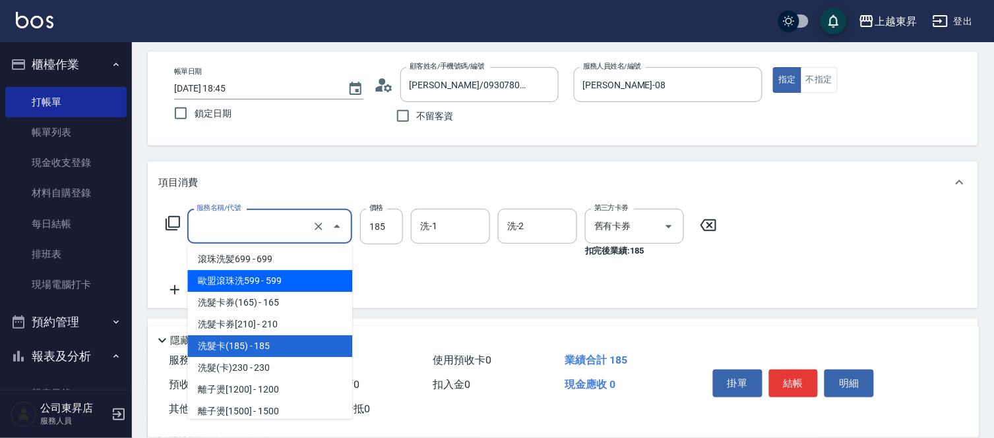
scroll to position [367, 0]
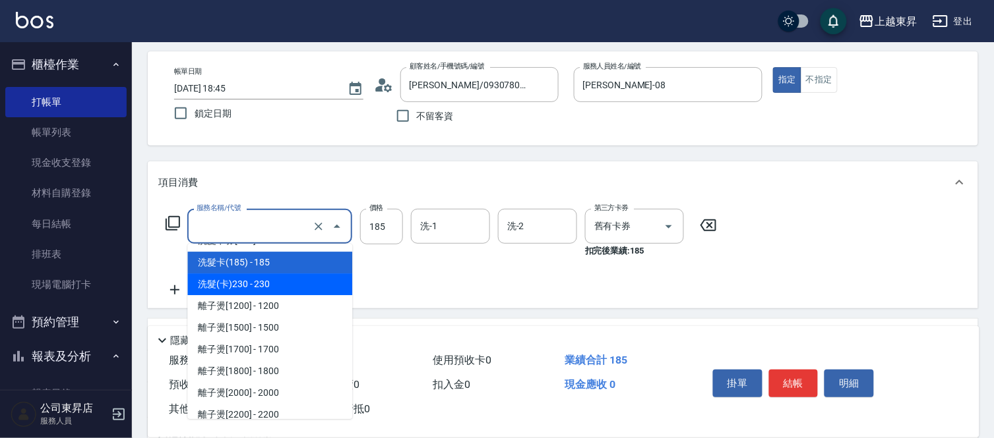
click at [271, 276] on span "洗髮(卡)230 - 230" at bounding box center [269, 285] width 165 height 22
type input "洗髮(卡)230(224)"
type input "230"
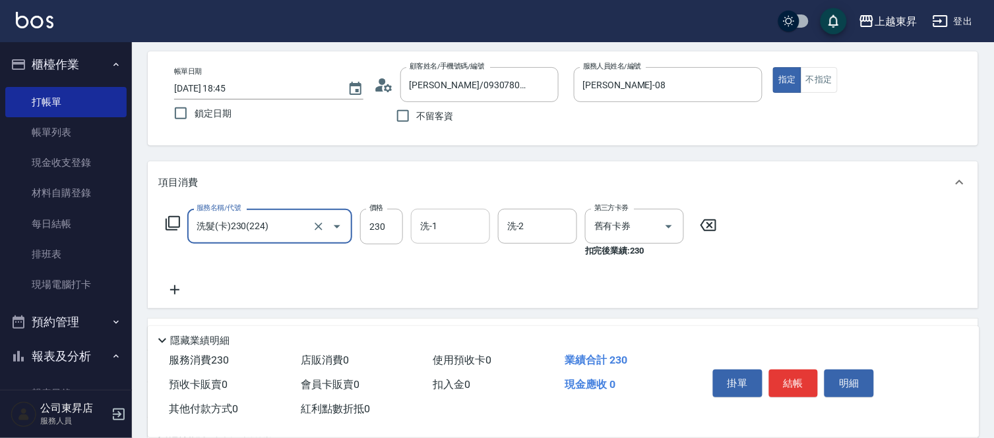
click at [445, 229] on input "洗-1" at bounding box center [450, 226] width 67 height 23
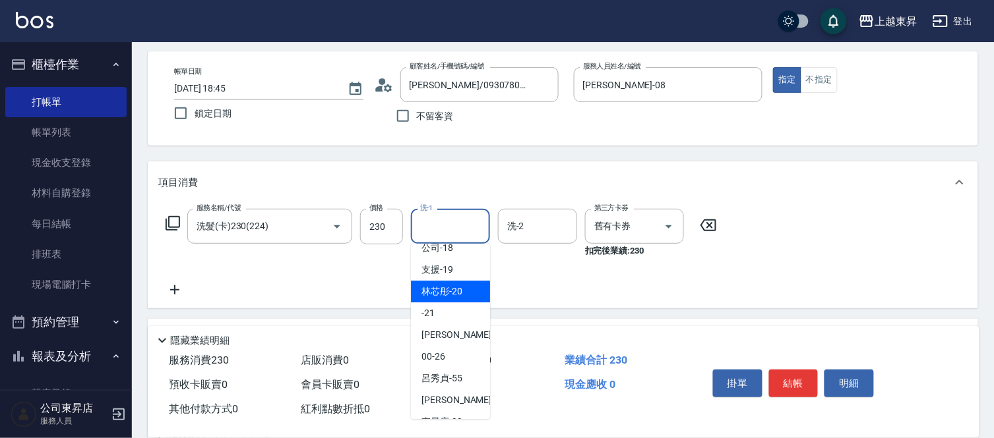
scroll to position [204, 0]
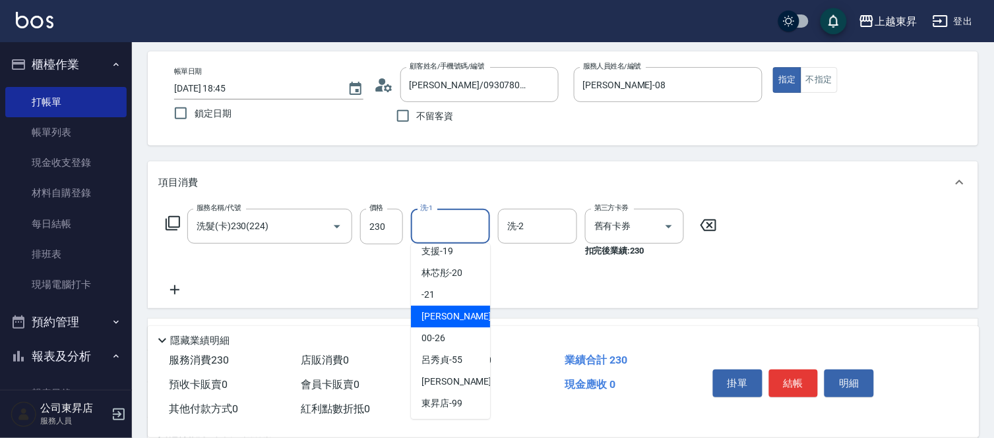
drag, startPoint x: 456, startPoint y: 311, endPoint x: 464, endPoint y: 309, distance: 9.0
click at [455, 311] on span "[PERSON_NAME]-22" at bounding box center [462, 317] width 83 height 14
type input "[PERSON_NAME]-22"
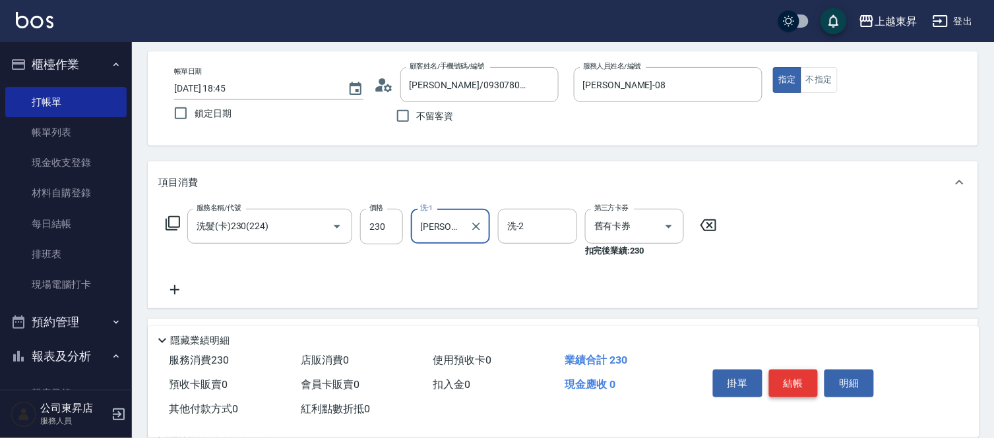
click at [786, 372] on button "結帳" at bounding box center [793, 384] width 49 height 28
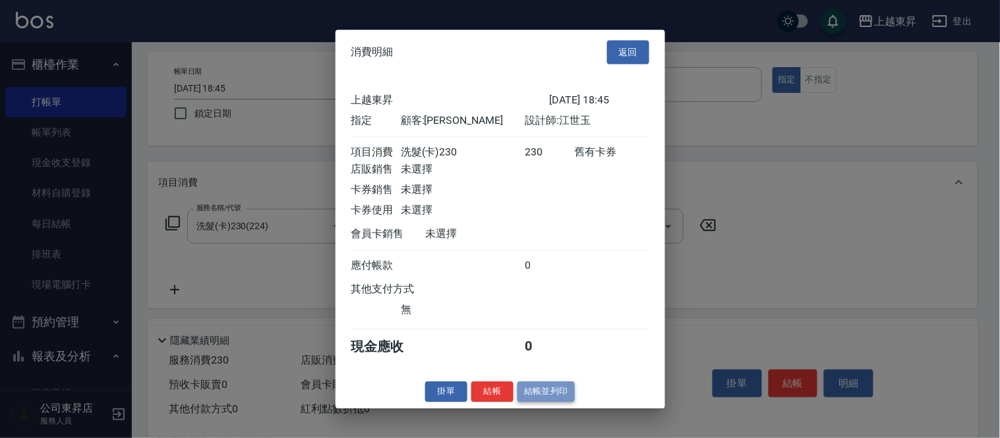
click at [537, 399] on button "結帳並列印" at bounding box center [546, 392] width 57 height 20
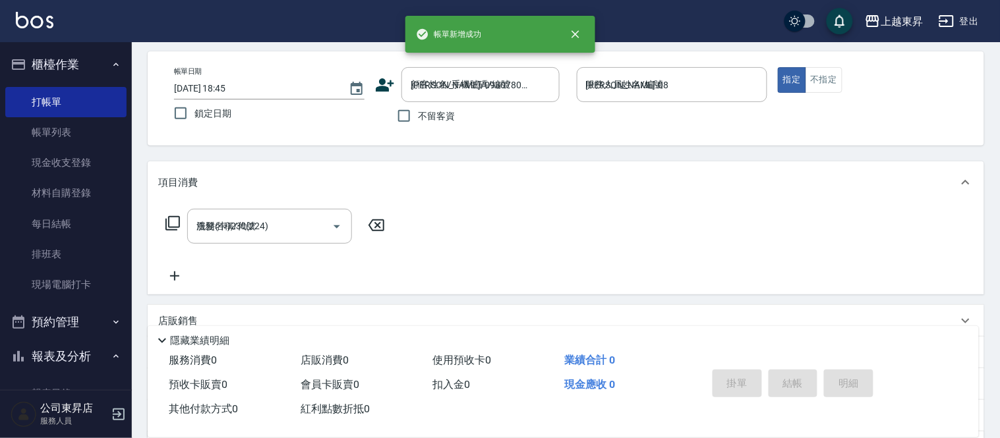
type input "[DATE] 18:47"
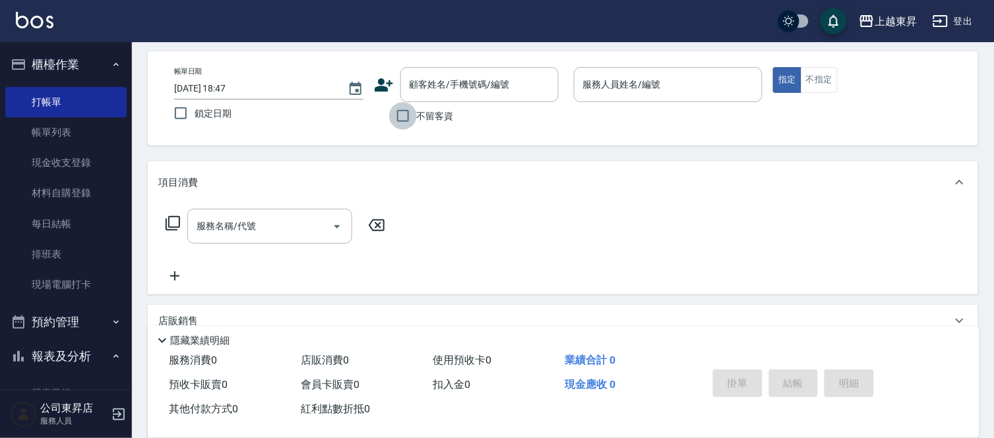
click at [403, 115] on input "不留客資" at bounding box center [403, 116] width 28 height 28
checkbox input "true"
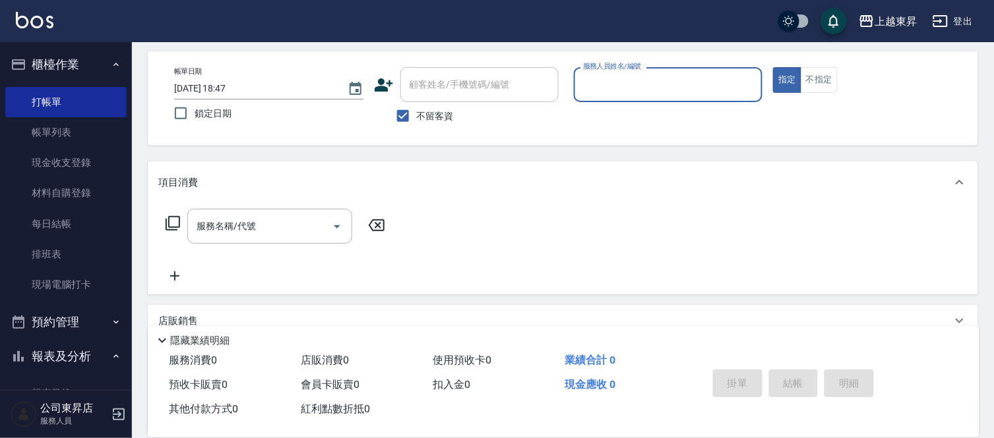
click at [591, 90] on input "服務人員姓名/編號" at bounding box center [667, 84] width 177 height 23
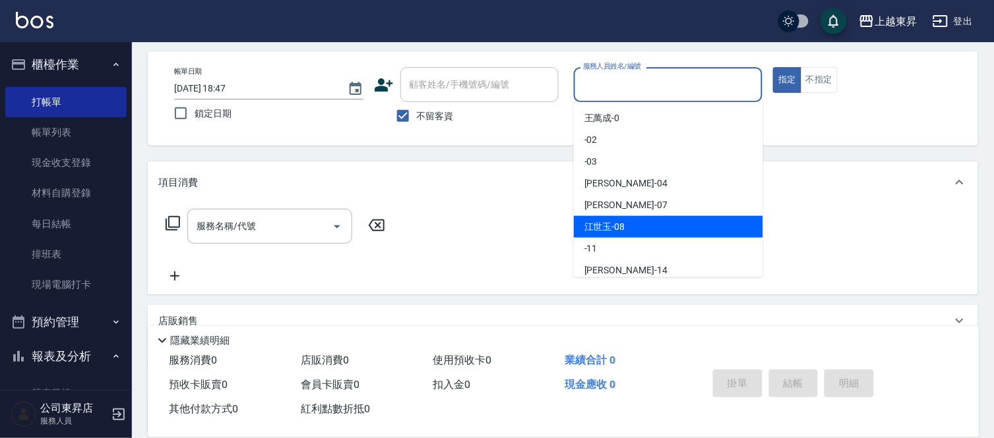
click at [628, 227] on div "[PERSON_NAME]-08" at bounding box center [668, 227] width 189 height 22
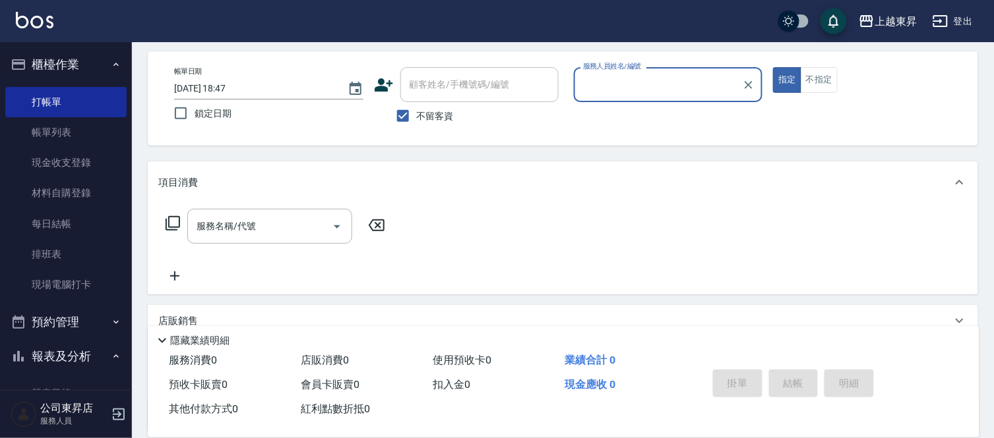
type input "[PERSON_NAME]-08"
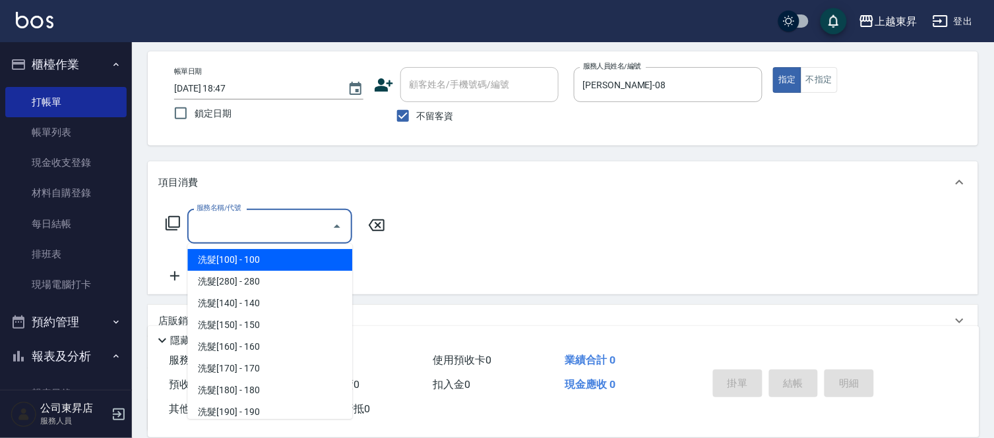
click at [264, 227] on input "服務名稱/代號" at bounding box center [259, 226] width 133 height 23
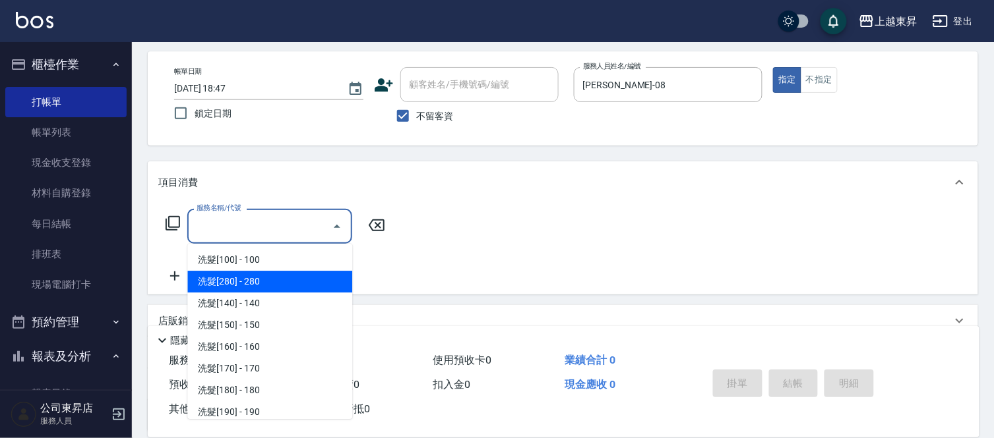
click at [249, 280] on span "洗髮[280] - 280" at bounding box center [269, 282] width 165 height 22
type input "洗髮[280](202)"
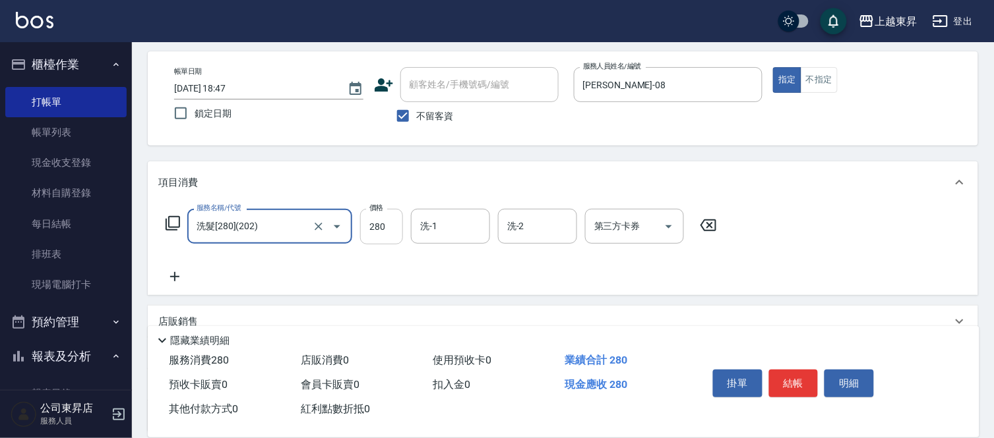
click at [376, 228] on input "280" at bounding box center [381, 227] width 43 height 36
type input "380"
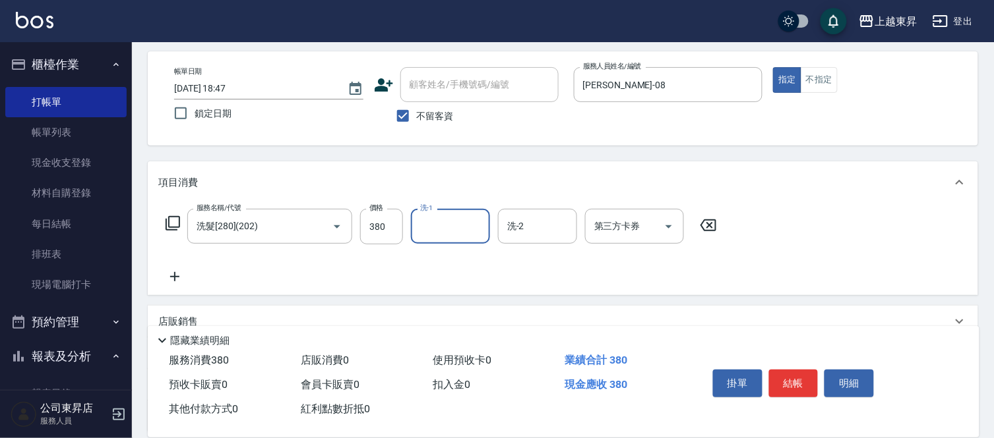
click at [442, 225] on input "洗-1" at bounding box center [450, 226] width 67 height 23
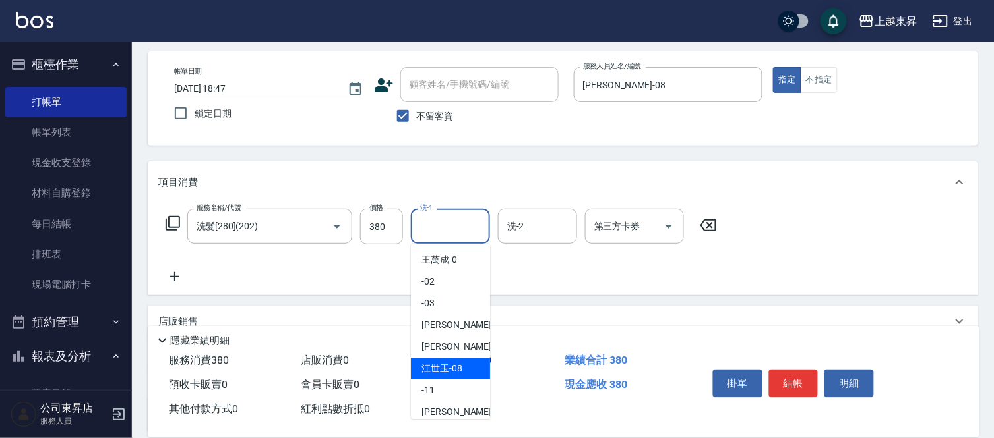
click at [465, 363] on div "[PERSON_NAME]-08" at bounding box center [450, 369] width 79 height 22
type input "[PERSON_NAME]-08"
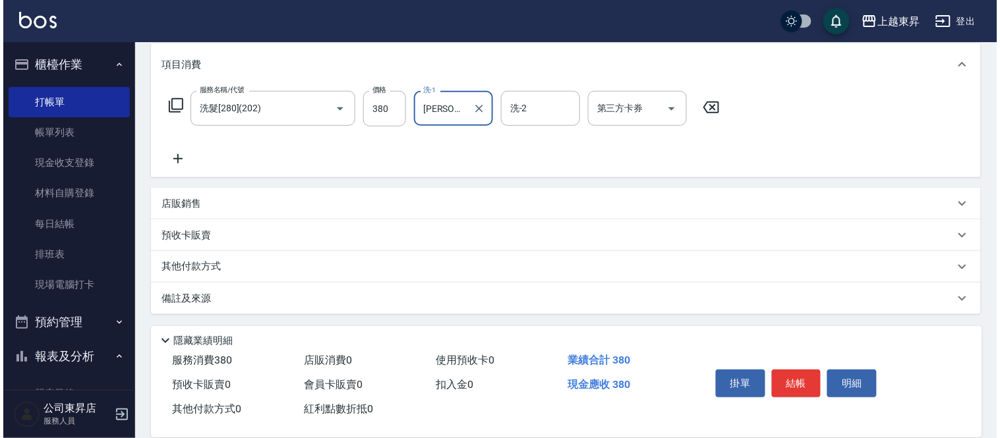
scroll to position [173, 0]
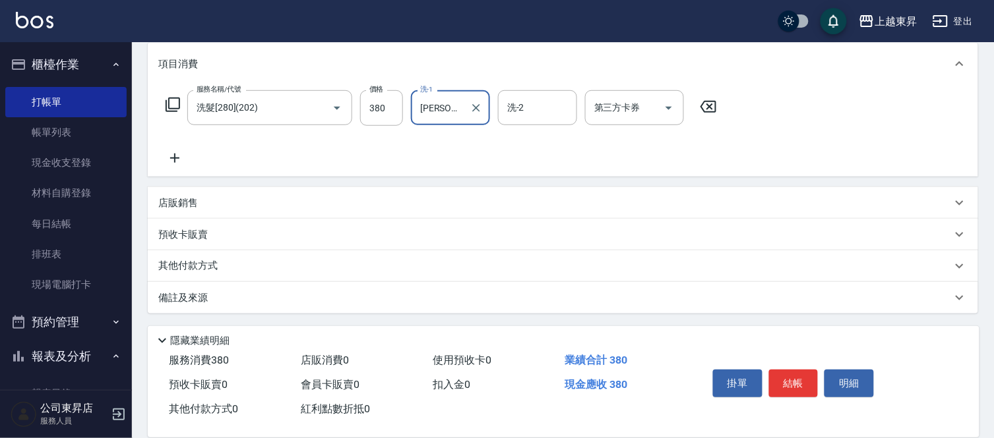
click at [181, 160] on icon at bounding box center [174, 158] width 33 height 16
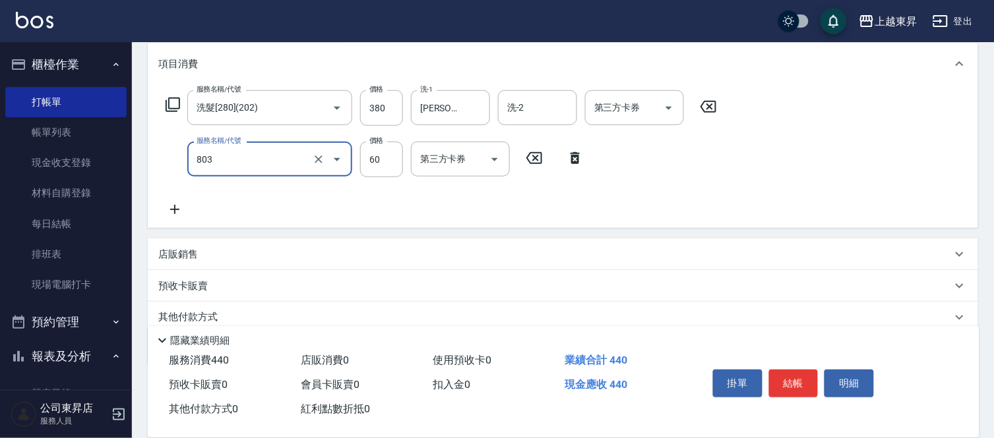
type input "吹捲(803)"
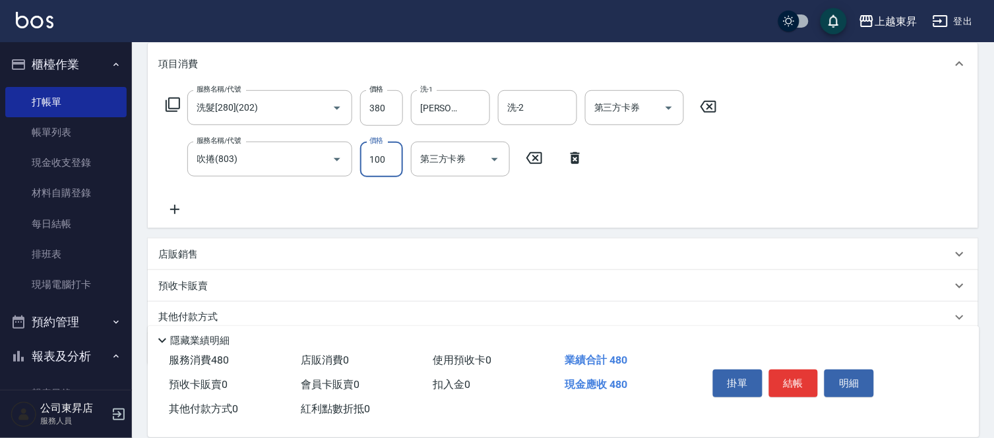
type input "100"
click at [173, 209] on icon at bounding box center [174, 209] width 9 height 9
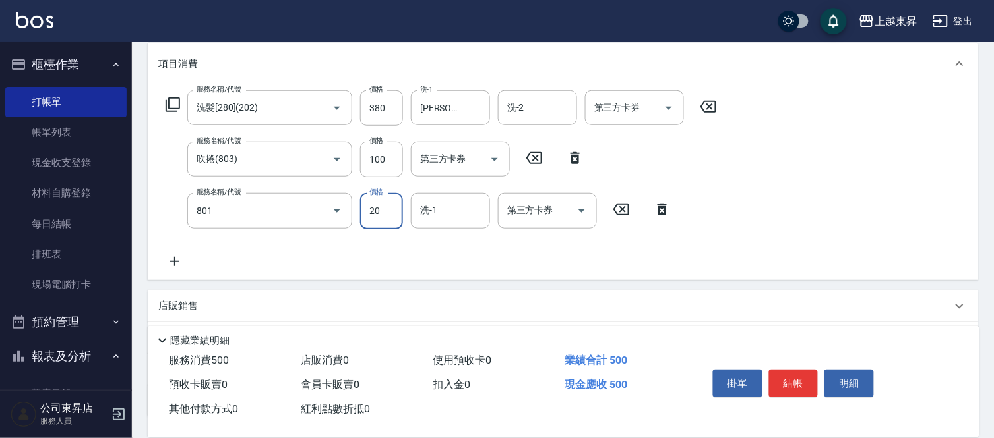
type input "潤絲(801)"
type input "30"
click at [433, 214] on input "洗-1" at bounding box center [450, 210] width 67 height 23
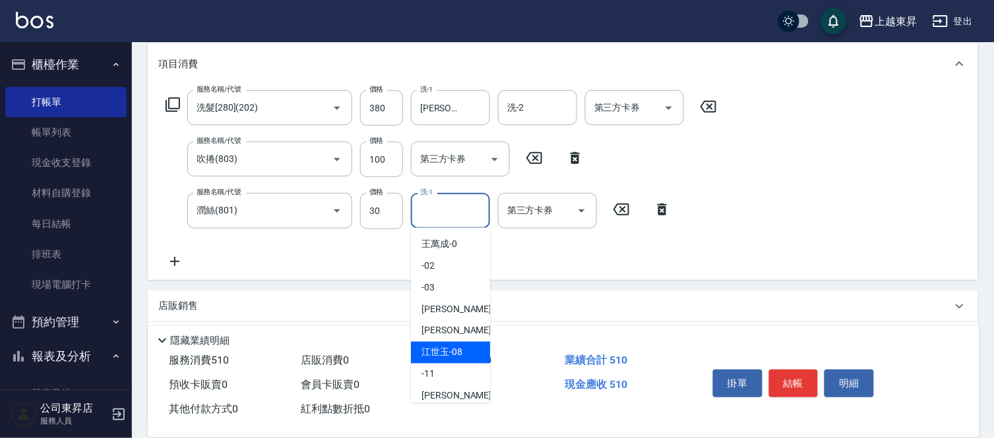
click at [462, 353] on div "[PERSON_NAME]-08" at bounding box center [450, 353] width 79 height 22
type input "[PERSON_NAME]-08"
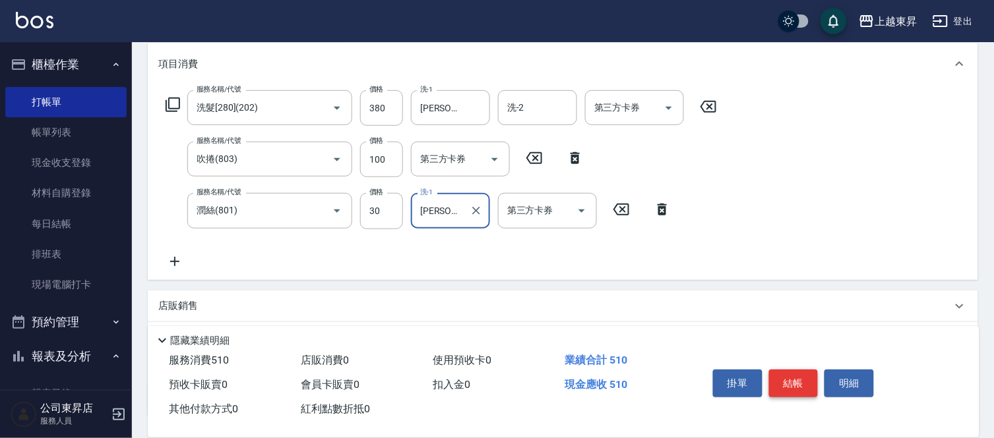
click at [786, 379] on button "結帳" at bounding box center [793, 384] width 49 height 28
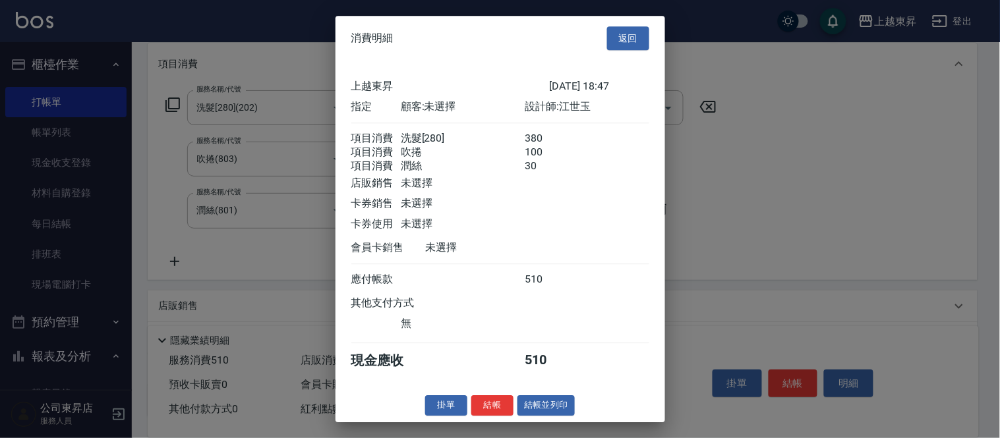
click at [547, 413] on button "結帳並列印" at bounding box center [546, 406] width 57 height 20
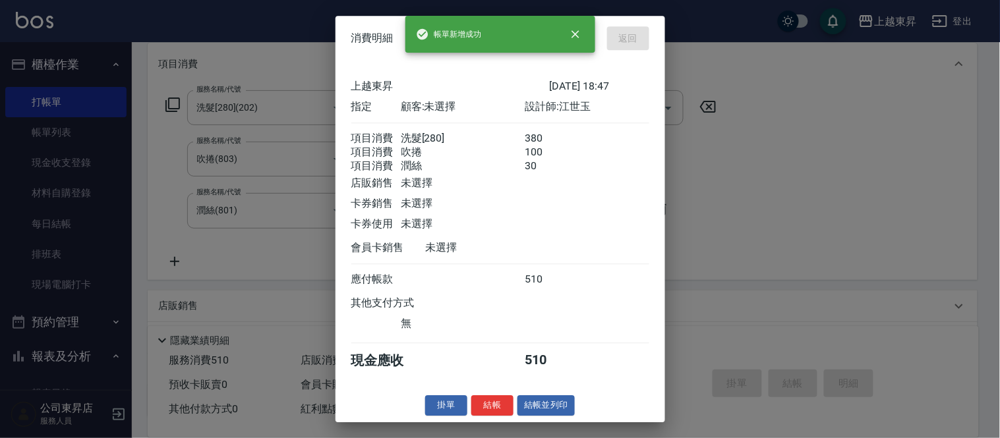
type input "[DATE] 18:48"
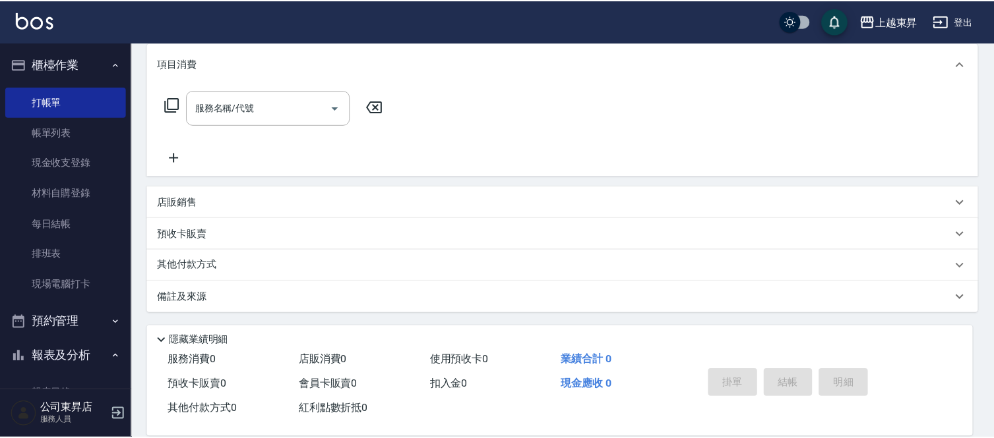
scroll to position [0, 0]
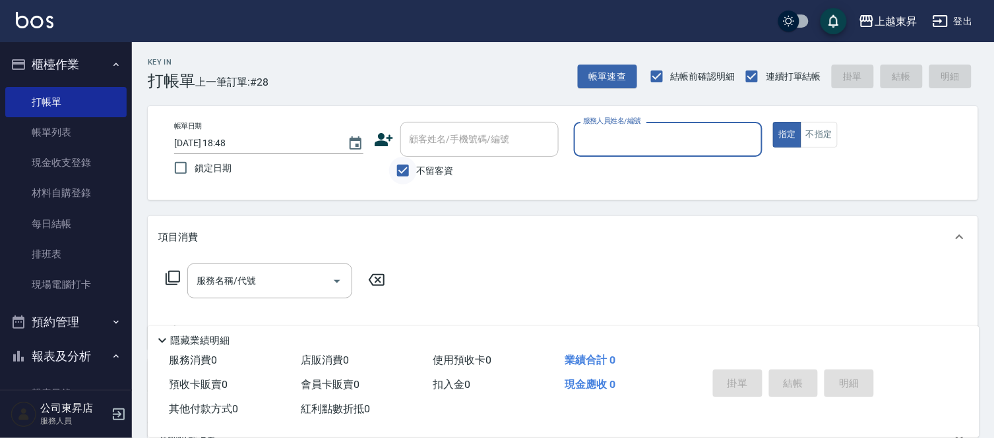
click at [402, 173] on input "不留客資" at bounding box center [403, 171] width 28 height 28
checkbox input "false"
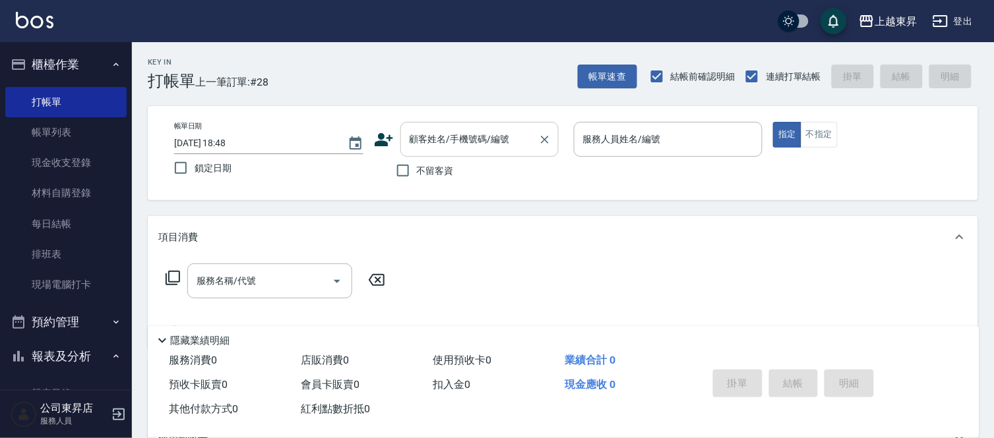
click at [421, 152] on div "顧客姓名/手機號碼/編號" at bounding box center [479, 139] width 158 height 35
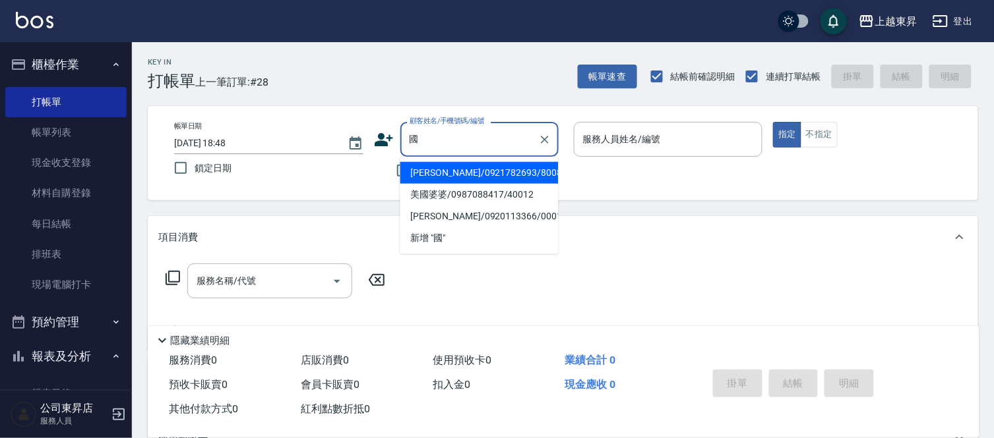
click at [456, 176] on li "[PERSON_NAME]/0921782693/80085" at bounding box center [479, 173] width 158 height 22
type input "[PERSON_NAME]/0921782693/80085"
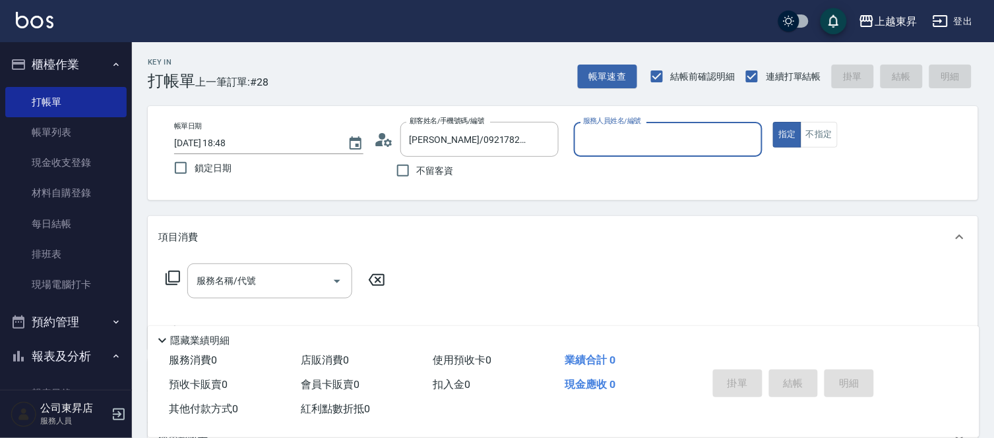
type input "[PERSON_NAME]-08"
click at [241, 290] on input "服務名稱/代號" at bounding box center [259, 281] width 133 height 23
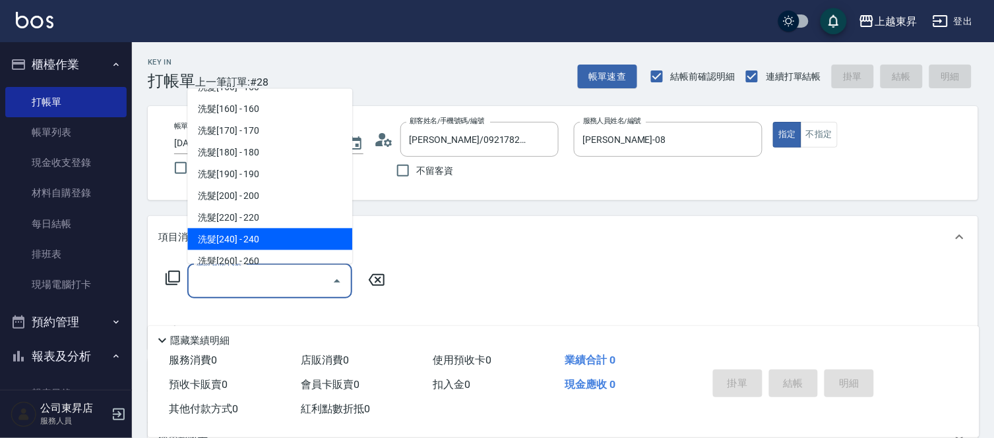
scroll to position [220, 0]
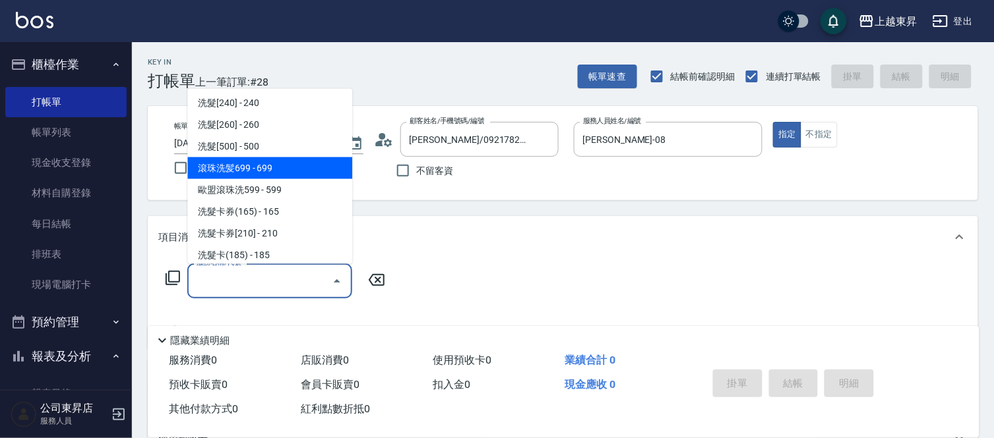
click at [289, 172] on span "滾珠洗髪699 - 699" at bounding box center [269, 169] width 165 height 22
type input "滾珠洗髪699(214)"
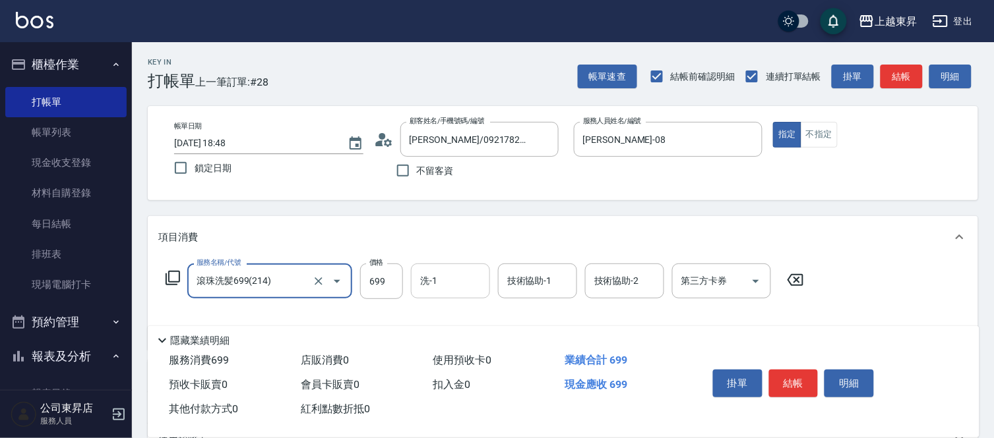
click at [446, 278] on input "洗-1" at bounding box center [450, 281] width 67 height 23
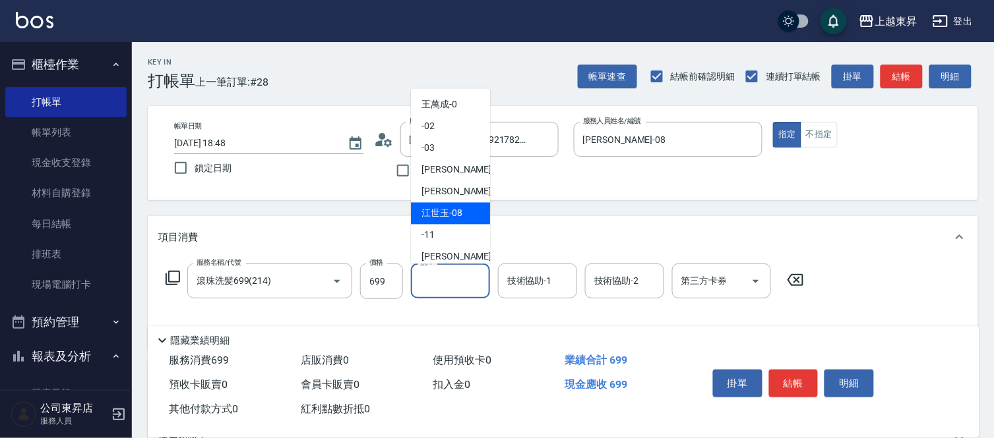
click at [452, 211] on span "[PERSON_NAME]-08" at bounding box center [441, 214] width 41 height 14
type input "[PERSON_NAME]-08"
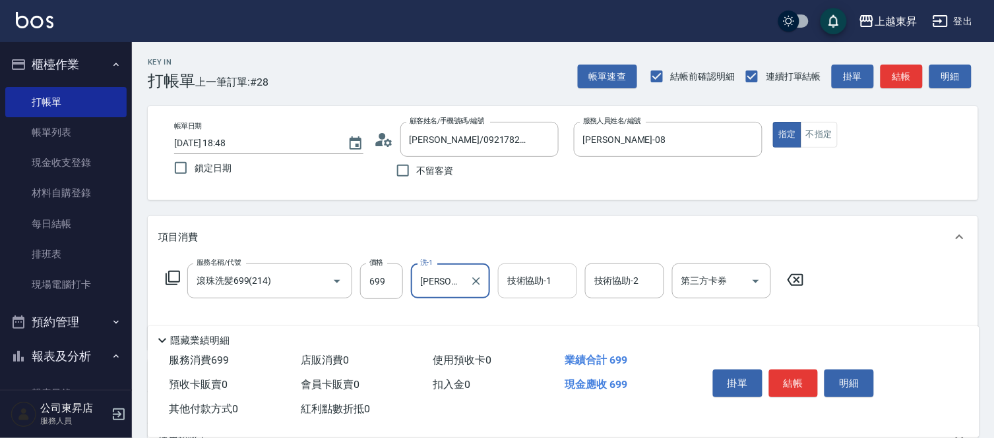
click at [539, 282] on div "技術協助-1 技術協助-1" at bounding box center [537, 281] width 79 height 35
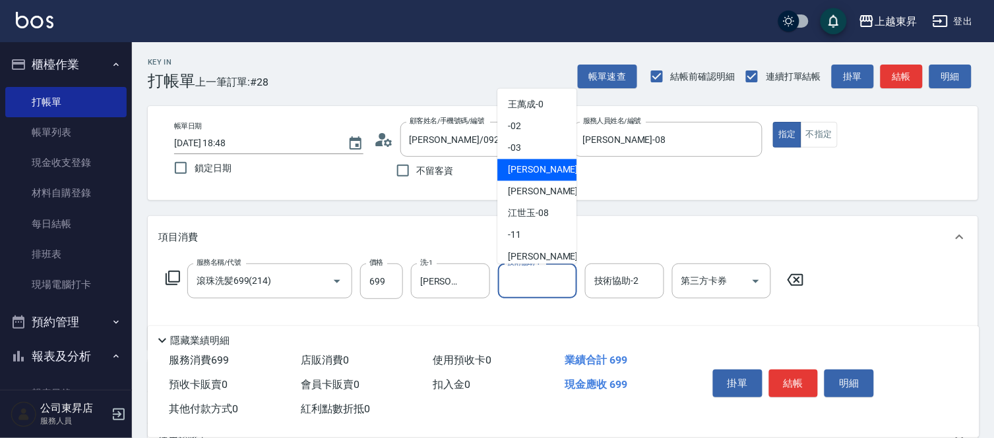
click at [529, 165] on span "[PERSON_NAME]04" at bounding box center [549, 170] width 83 height 14
type input "[PERSON_NAME]04"
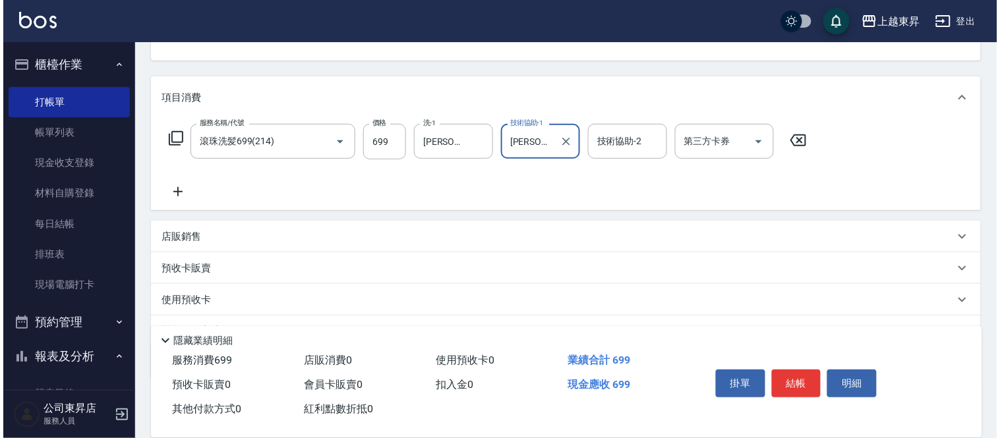
scroll to position [146, 0]
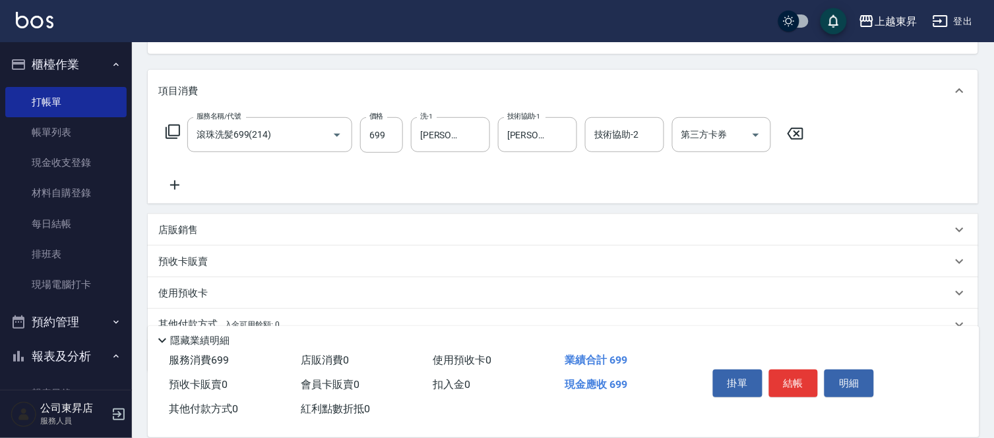
click at [179, 185] on icon at bounding box center [174, 185] width 9 height 9
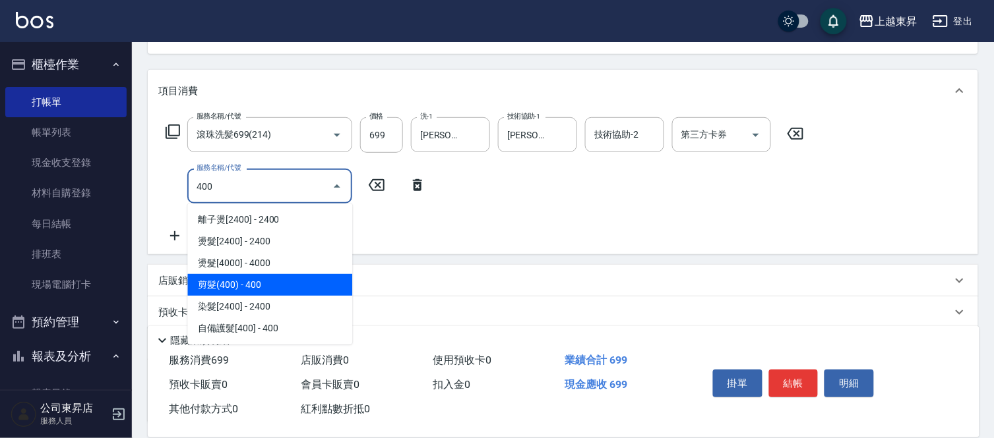
click at [272, 280] on span "剪髮(400) - 400" at bounding box center [269, 285] width 165 height 22
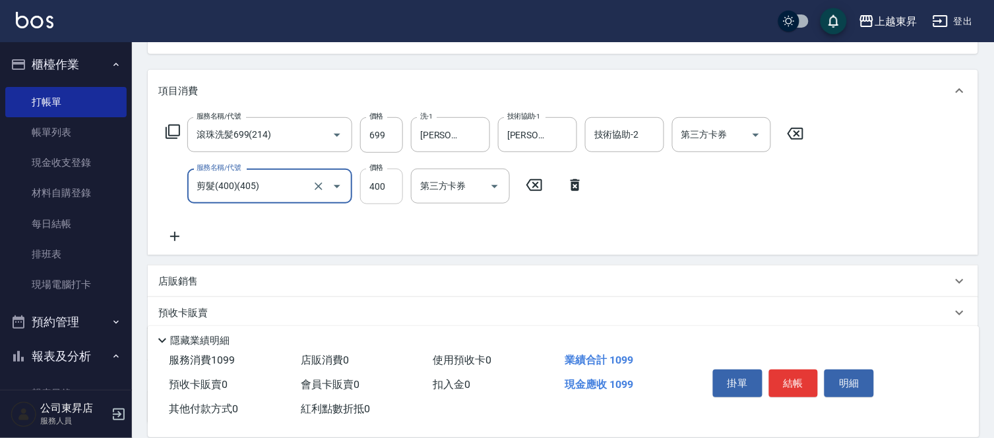
type input "剪髮(400)(405)"
click at [386, 196] on input "400" at bounding box center [381, 187] width 43 height 36
type input "430"
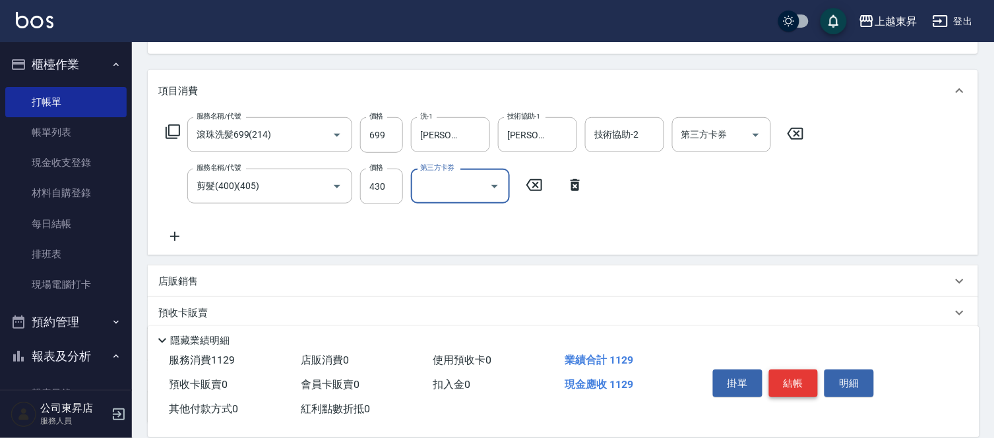
click at [793, 372] on button "結帳" at bounding box center [793, 384] width 49 height 28
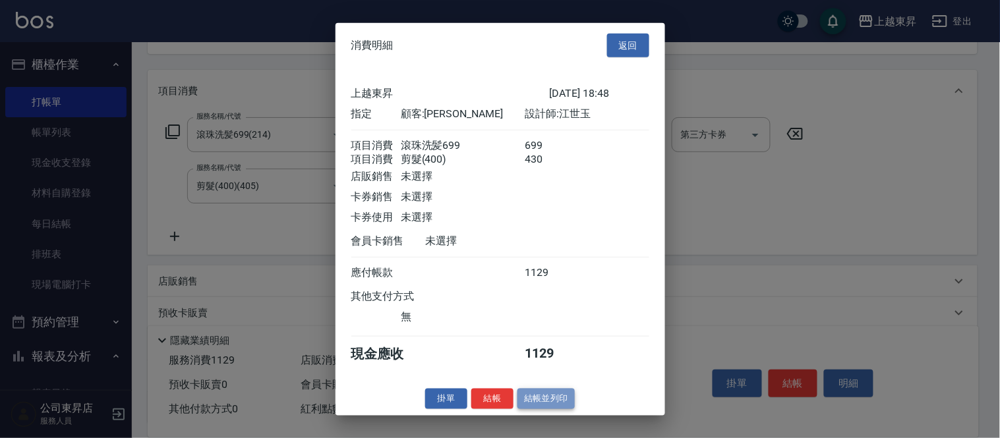
click at [542, 405] on button "結帳並列印" at bounding box center [546, 399] width 57 height 20
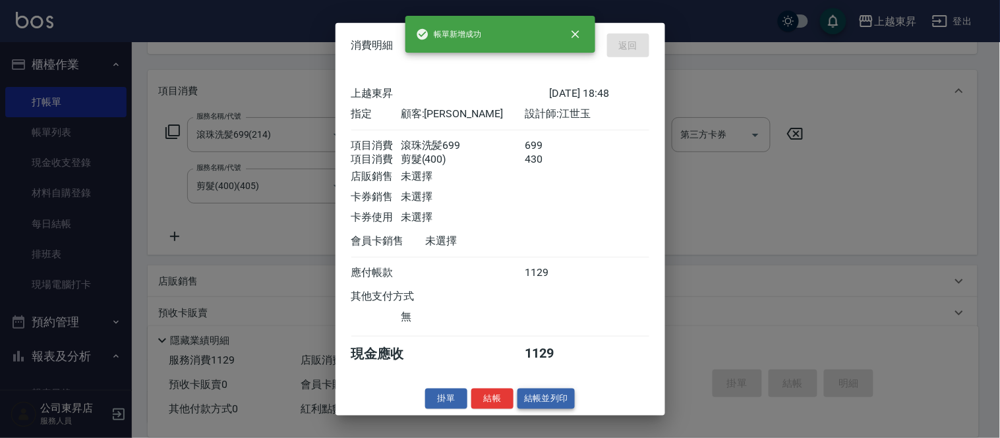
type input "[DATE] 18:49"
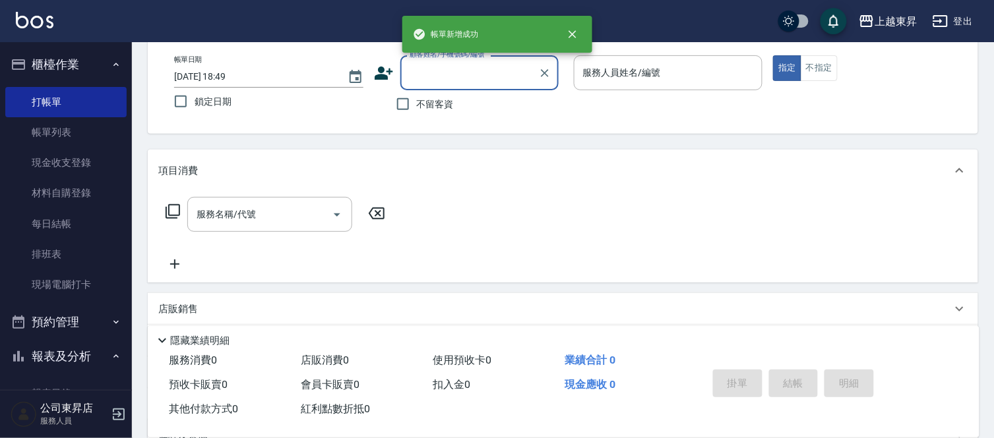
scroll to position [0, 0]
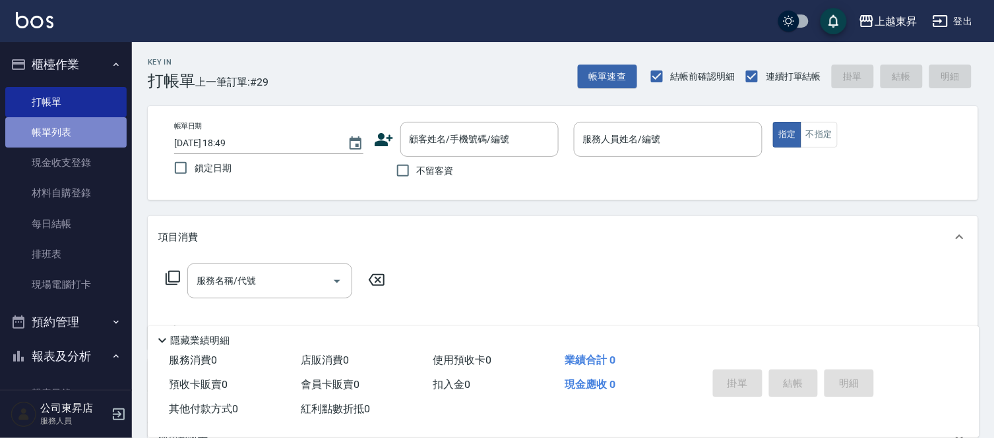
click at [67, 131] on link "帳單列表" at bounding box center [65, 132] width 121 height 30
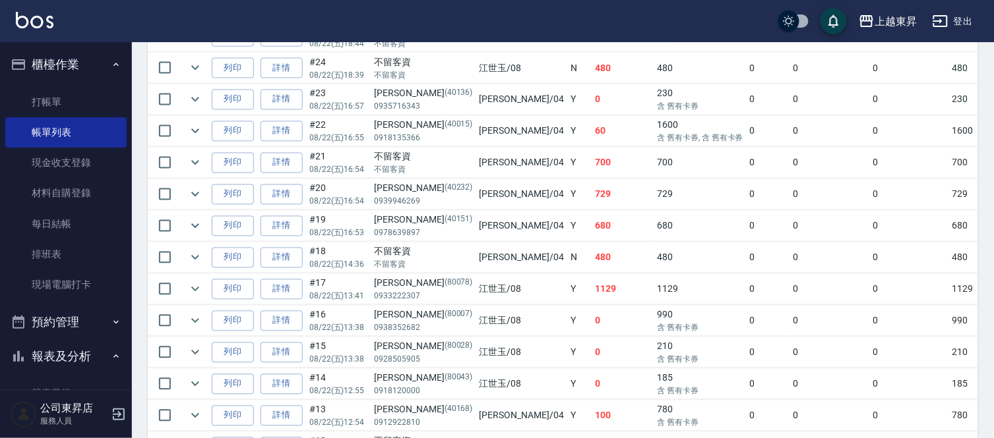
scroll to position [585, 0]
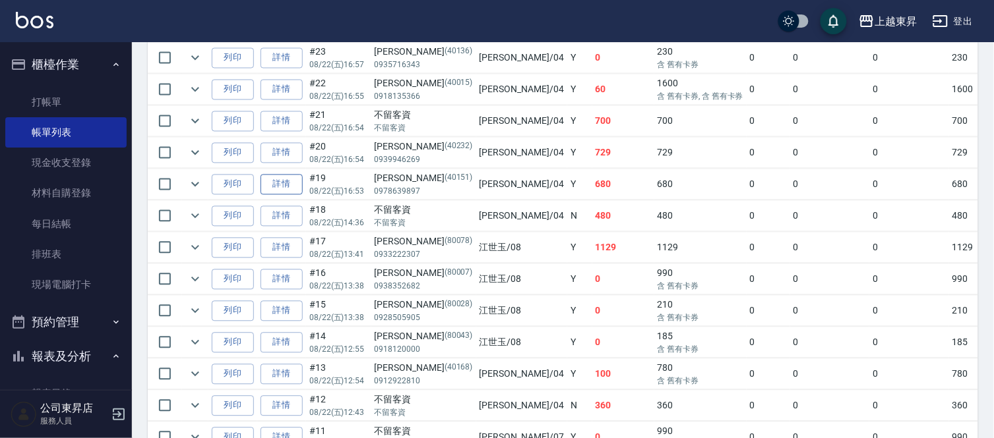
click at [282, 183] on link "詳情" at bounding box center [281, 185] width 42 height 20
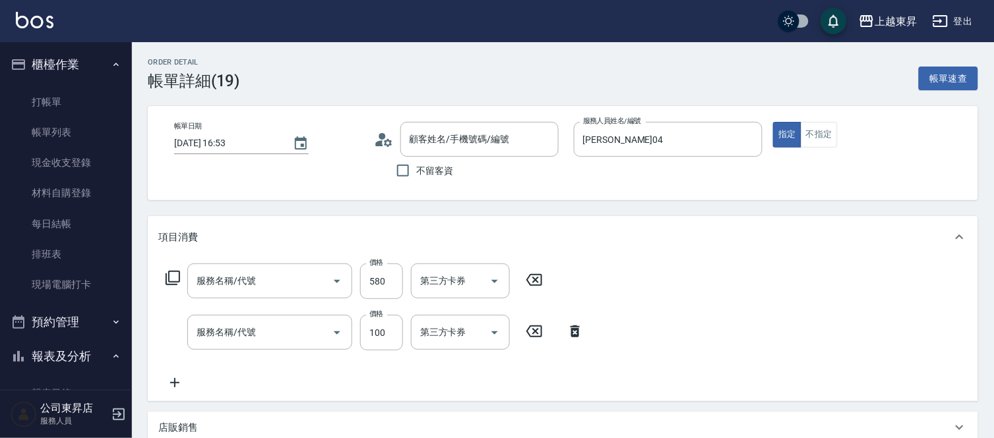
type input "[DATE] 16:53"
type input "[PERSON_NAME]04"
type input "剪髮(550)(409)"
type input "洗髮[100](201)"
type input "[PERSON_NAME]/0978639897/40151"
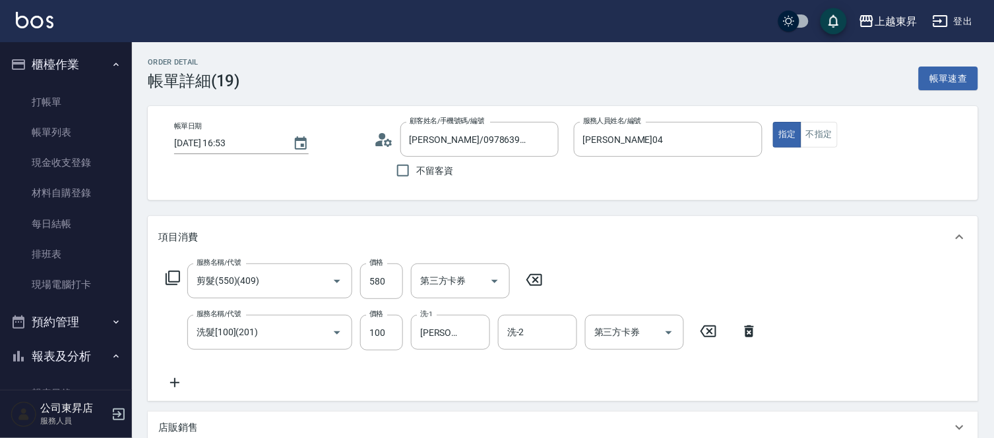
click at [750, 327] on icon at bounding box center [748, 332] width 9 height 12
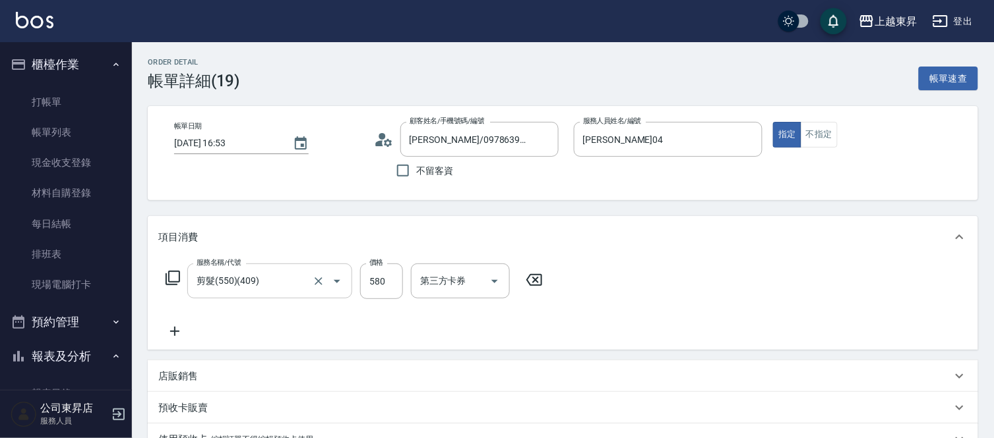
click at [224, 278] on input "剪髮(550)(409)" at bounding box center [251, 281] width 116 height 23
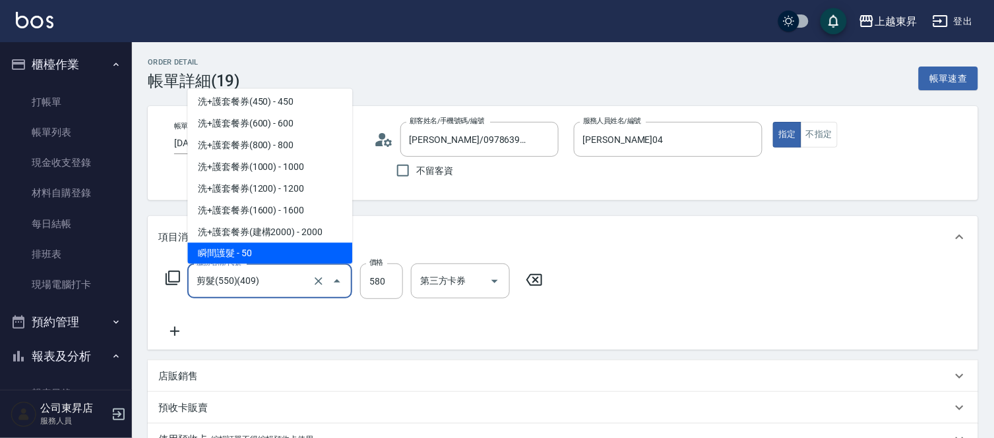
scroll to position [1839, 0]
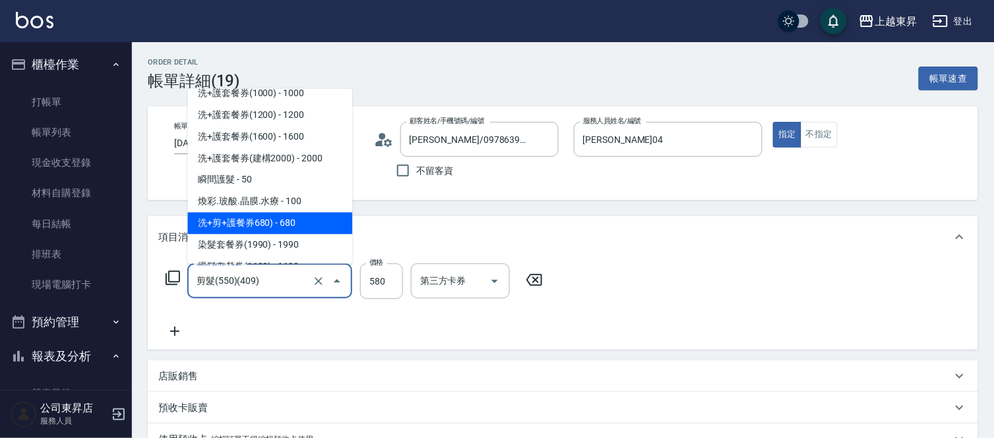
click at [298, 218] on span "洗+剪+護餐券680) - 680" at bounding box center [269, 224] width 165 height 22
type input "洗+剪+護餐券680)(620)"
type input "680"
type input "舊有卡券"
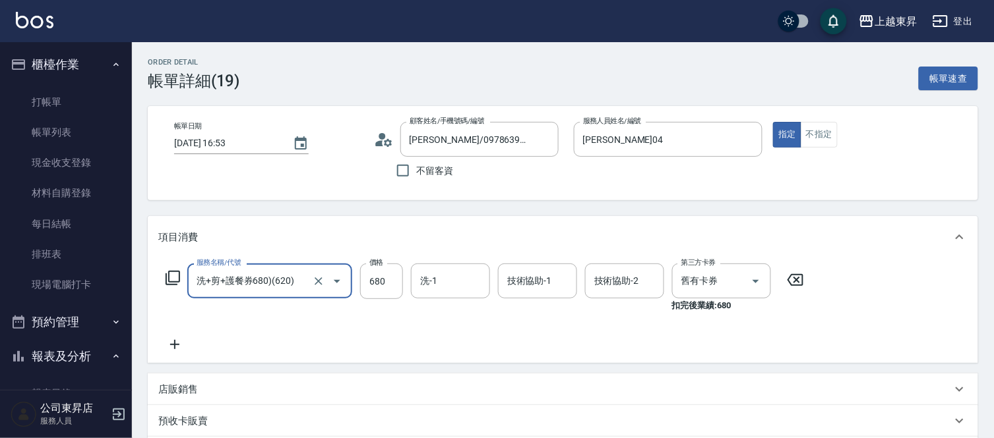
click at [431, 282] on div "洗-1 洗-1" at bounding box center [450, 281] width 79 height 35
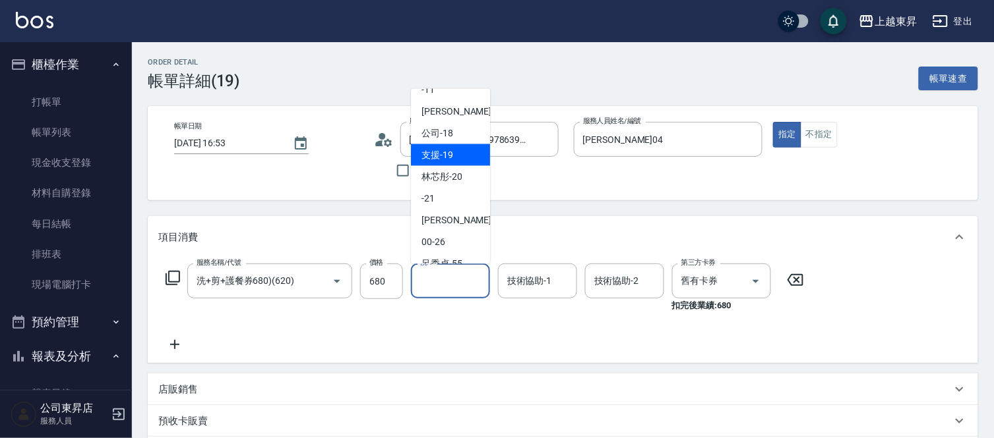
scroll to position [146, 0]
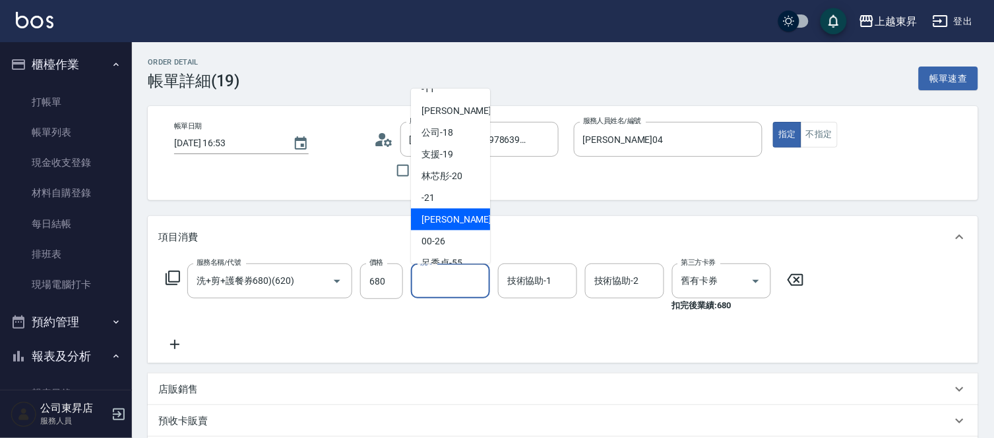
click at [460, 221] on span "[PERSON_NAME]-22" at bounding box center [462, 220] width 83 height 14
type input "[PERSON_NAME]-22"
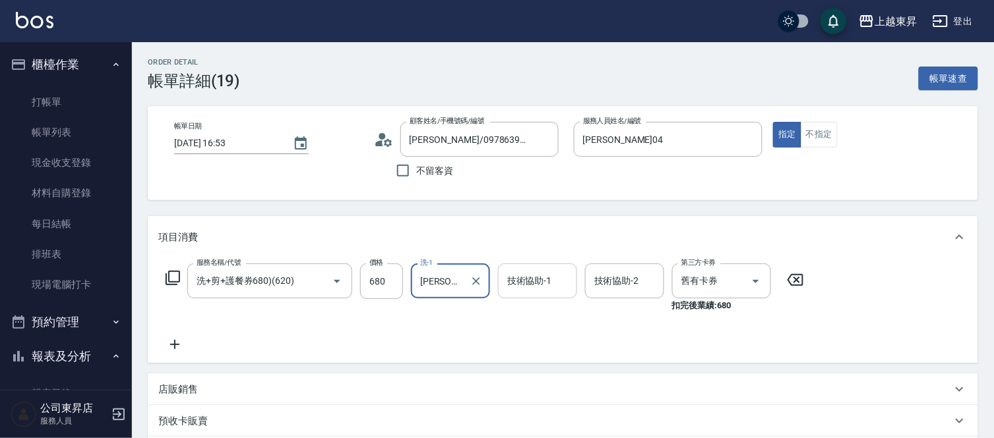
click at [539, 280] on input "技術協助-1" at bounding box center [537, 281] width 67 height 23
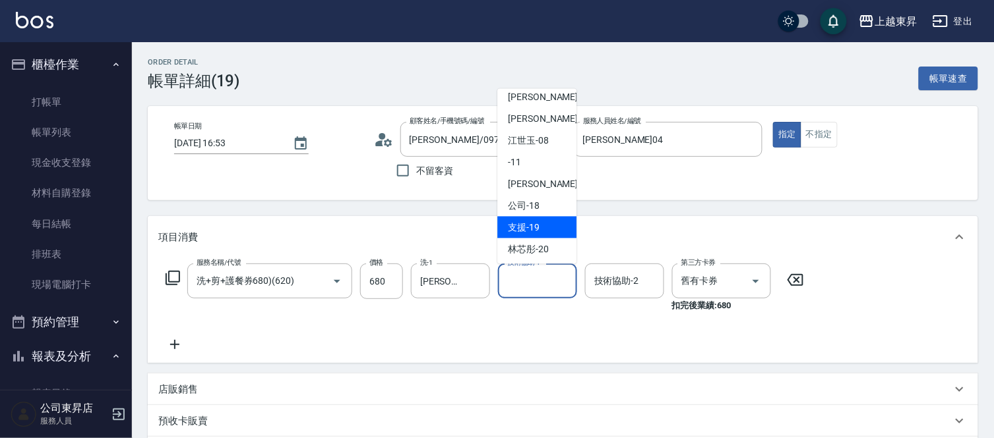
scroll to position [0, 0]
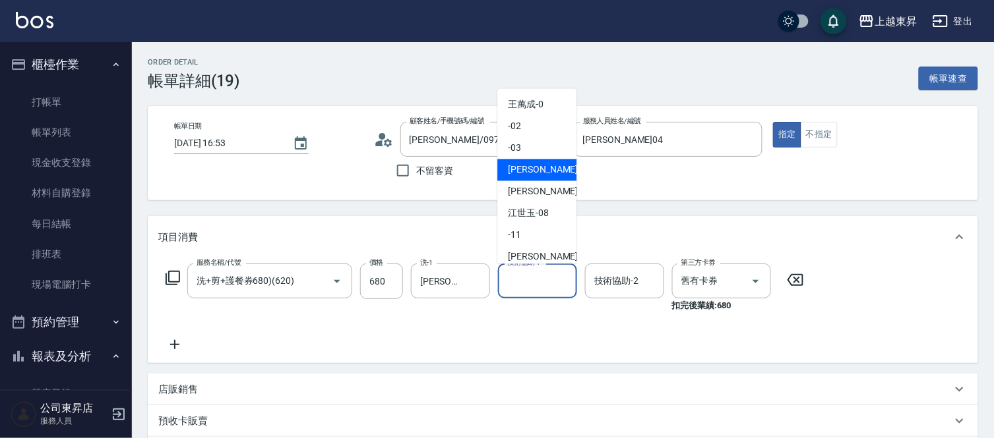
click at [531, 170] on span "[PERSON_NAME]04" at bounding box center [549, 170] width 83 height 14
type input "[PERSON_NAME]04"
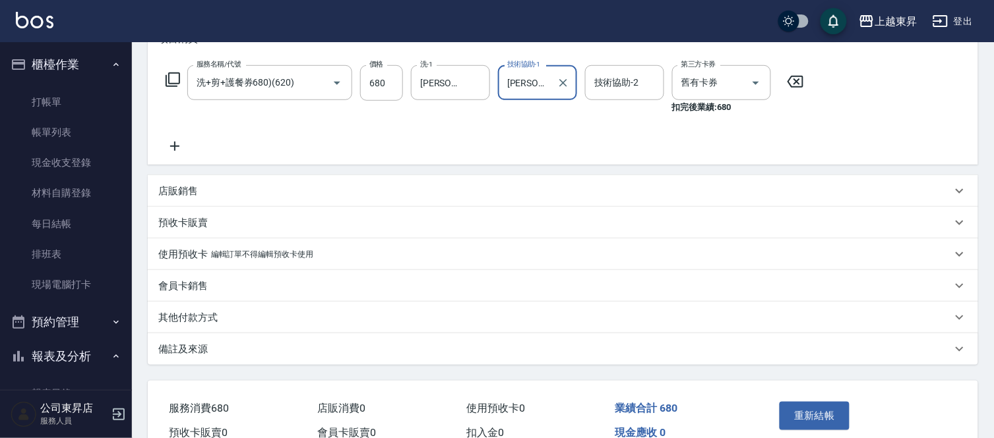
scroll to position [266, 0]
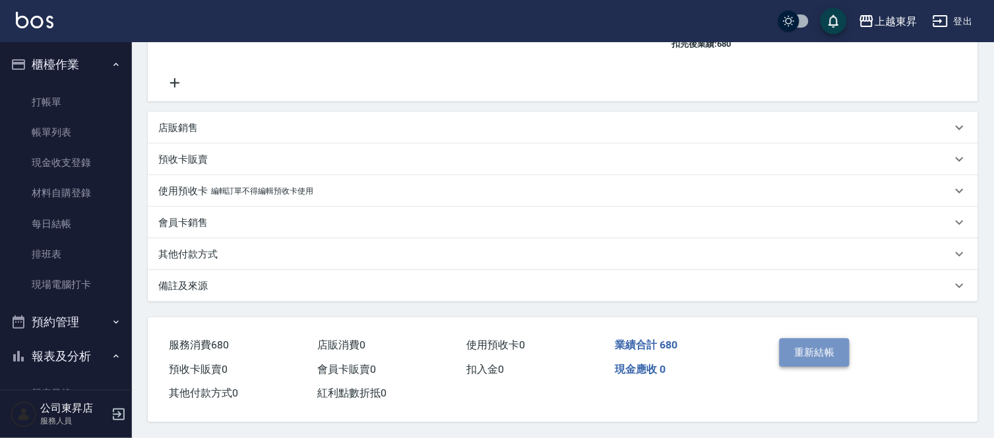
click at [814, 353] on button "重新結帳" at bounding box center [814, 353] width 70 height 28
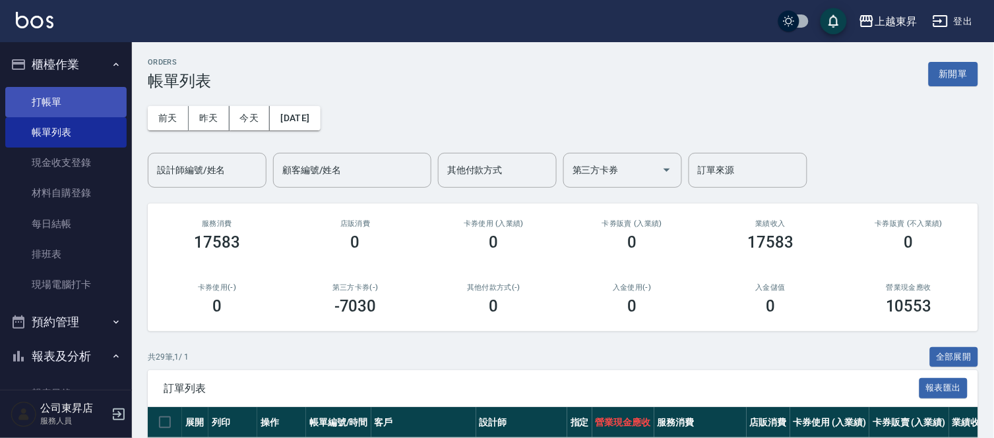
click at [67, 104] on link "打帳單" at bounding box center [65, 102] width 121 height 30
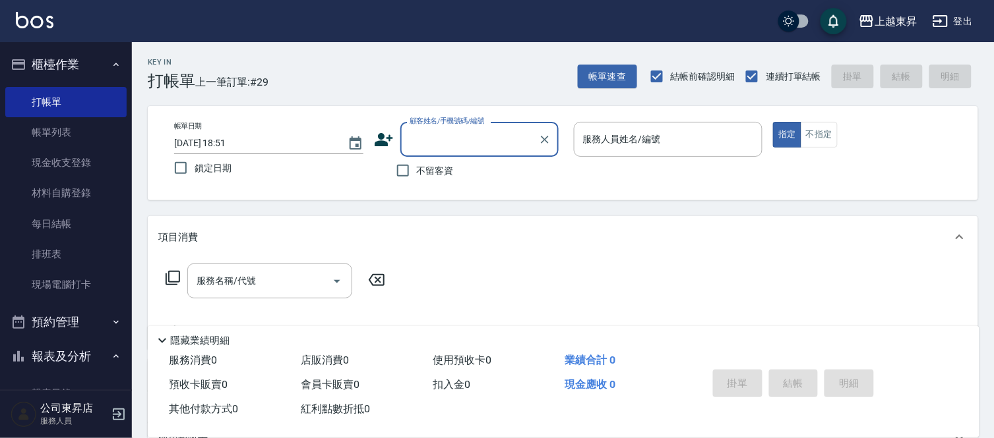
drag, startPoint x: 21, startPoint y: 134, endPoint x: 564, endPoint y: 193, distance: 546.4
click at [21, 134] on link "帳單列表" at bounding box center [65, 132] width 121 height 30
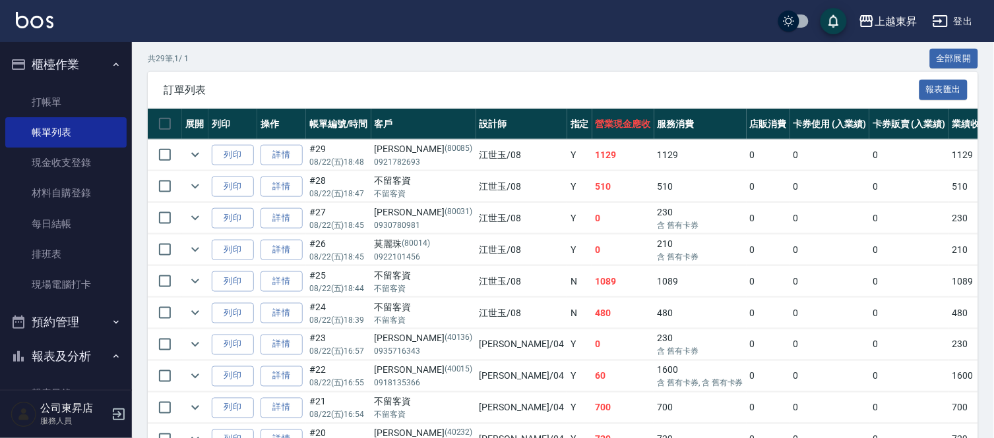
scroll to position [293, 0]
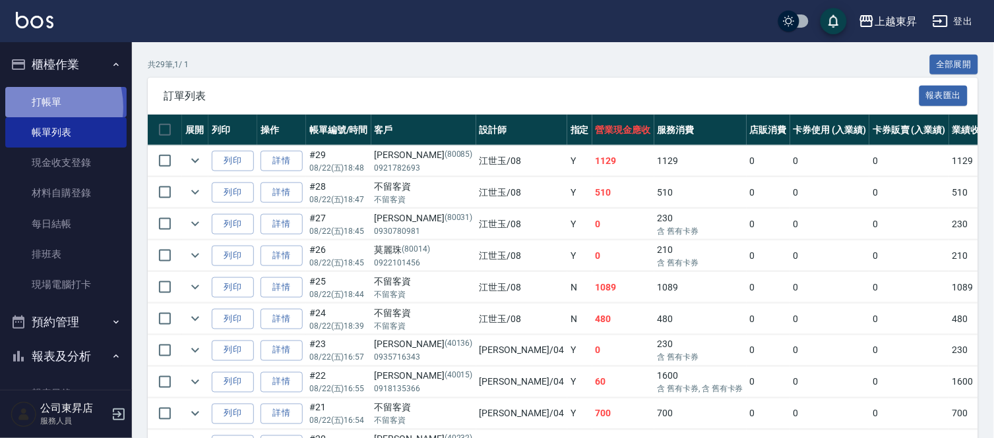
click at [37, 107] on link "打帳單" at bounding box center [65, 102] width 121 height 30
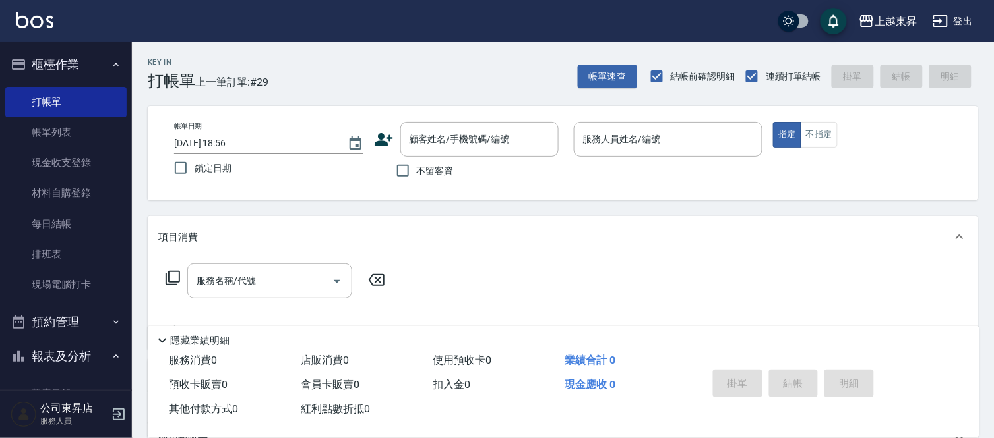
click at [419, 169] on span "不留客資" at bounding box center [435, 171] width 37 height 14
click at [417, 169] on input "不留客資" at bounding box center [403, 171] width 28 height 28
checkbox input "true"
click at [811, 135] on button "不指定" at bounding box center [818, 135] width 37 height 26
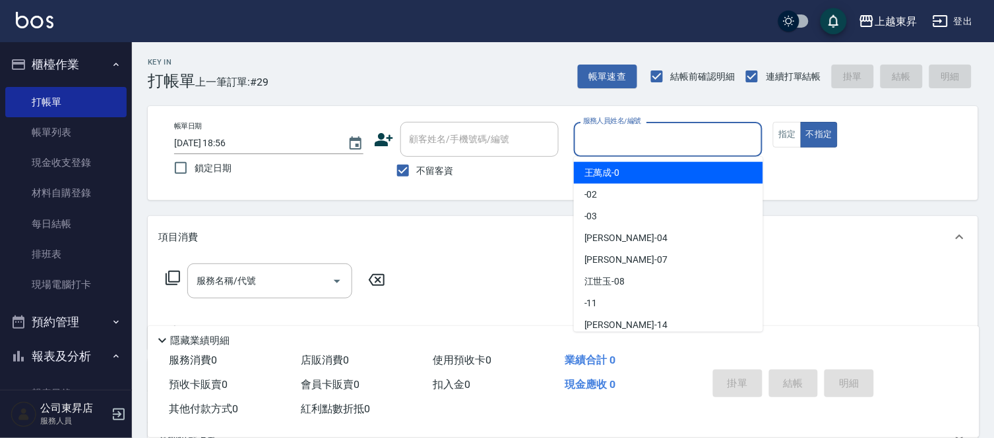
click at [673, 138] on input "服務人員姓名/編號" at bounding box center [667, 139] width 177 height 23
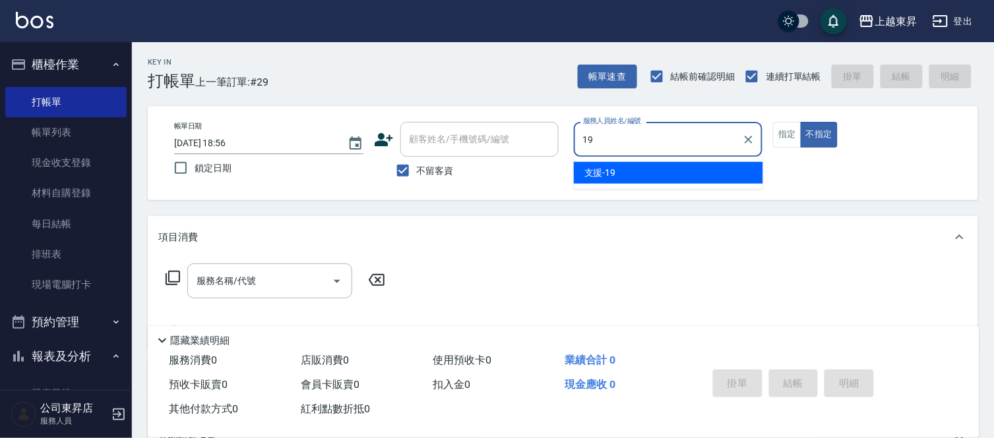
type input "支援-19"
type button "false"
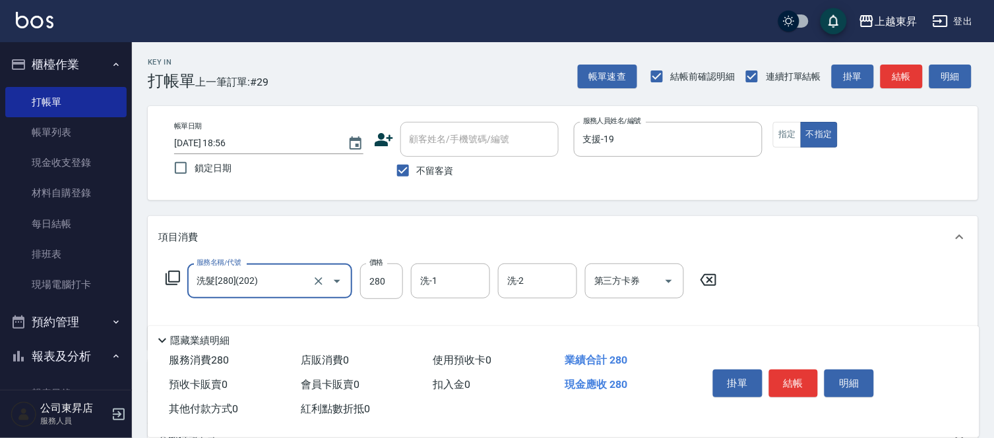
type input "洗髮[280](202)"
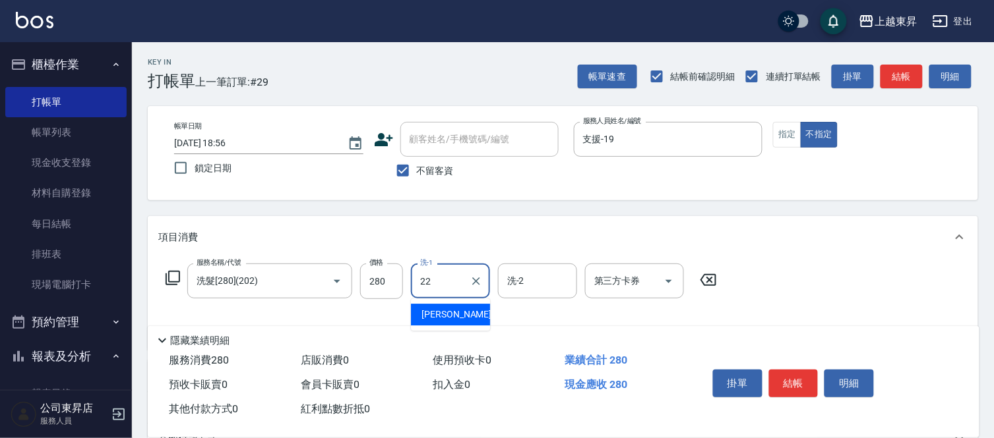
type input "[PERSON_NAME]-22"
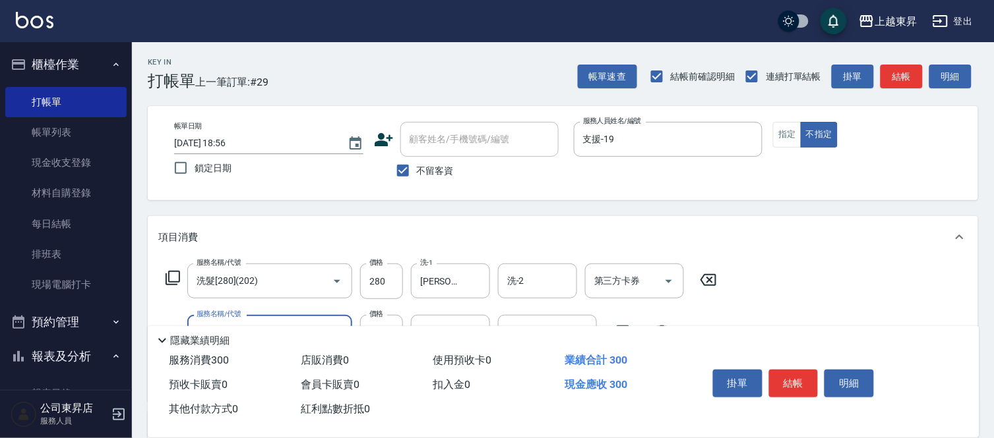
type input "潤絲(801)"
type input "30"
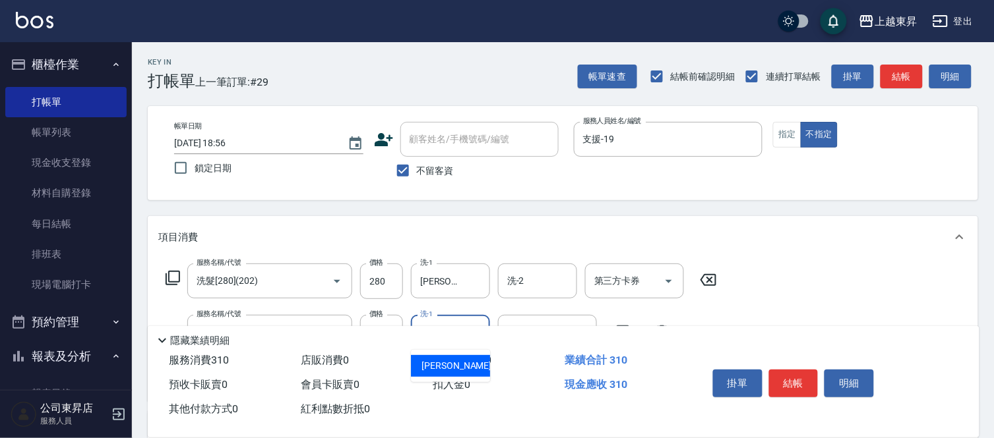
type input "[PERSON_NAME]-22"
click at [789, 383] on button "結帳" at bounding box center [793, 384] width 49 height 28
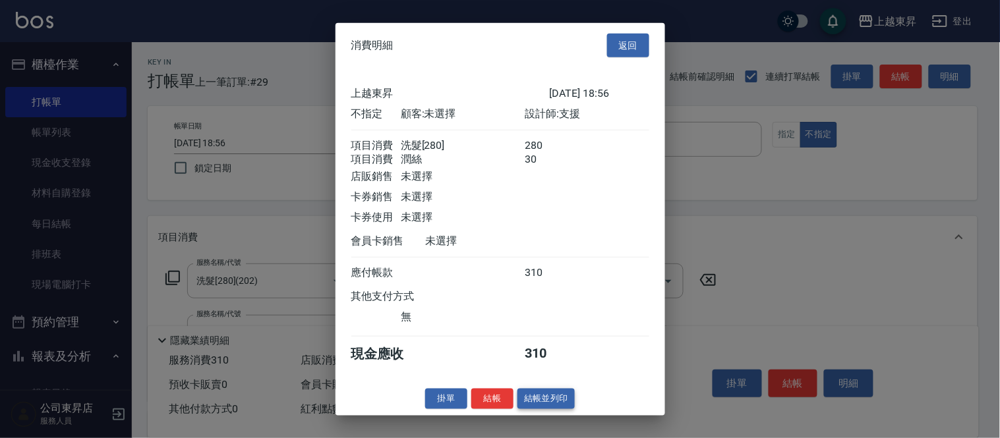
click at [564, 407] on button "結帳並列印" at bounding box center [546, 399] width 57 height 20
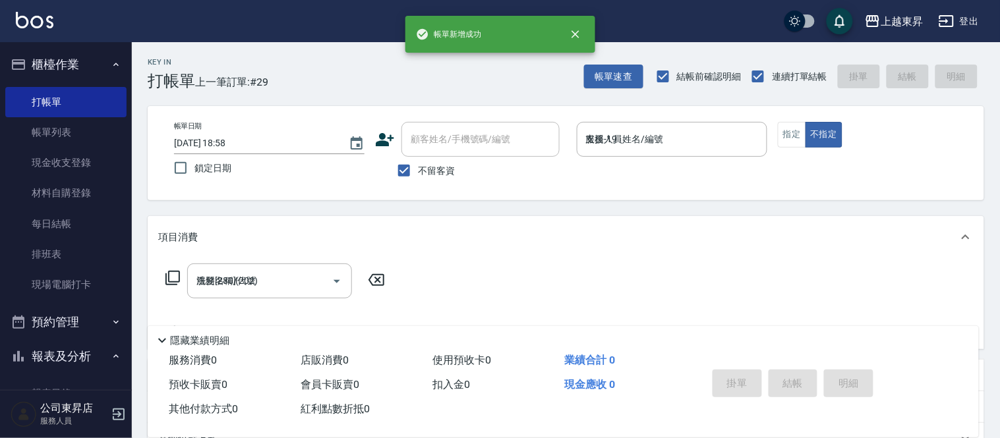
type input "[DATE] 18:58"
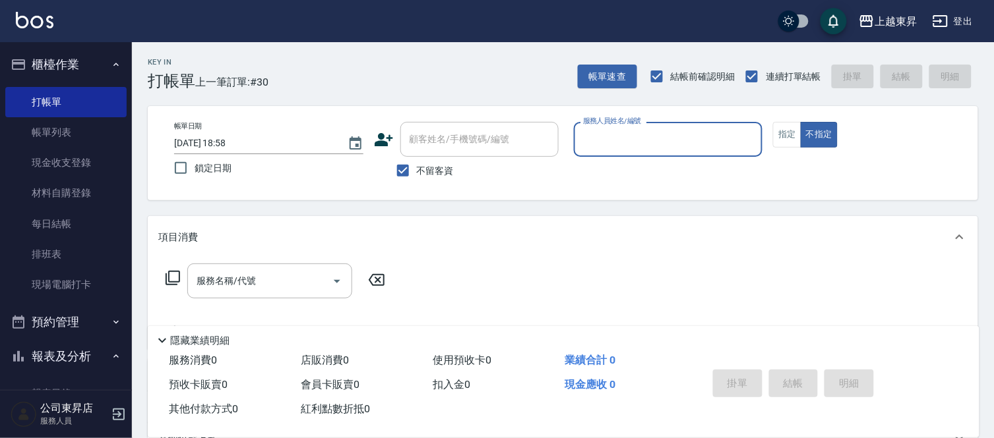
click at [480, 220] on div "項目消費" at bounding box center [563, 237] width 830 height 42
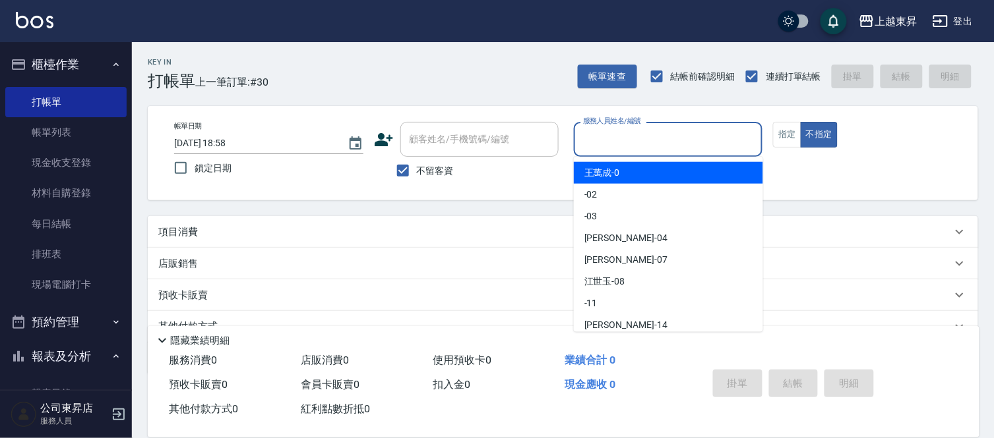
click at [625, 136] on input "服務人員姓名/編號" at bounding box center [667, 139] width 177 height 23
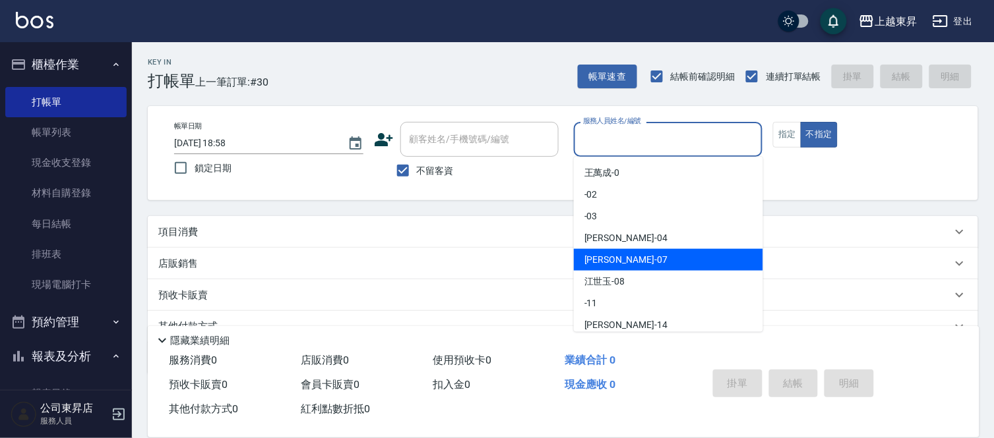
click at [611, 260] on span "[PERSON_NAME] -07" at bounding box center [625, 260] width 83 height 14
type input "[PERSON_NAME]-07"
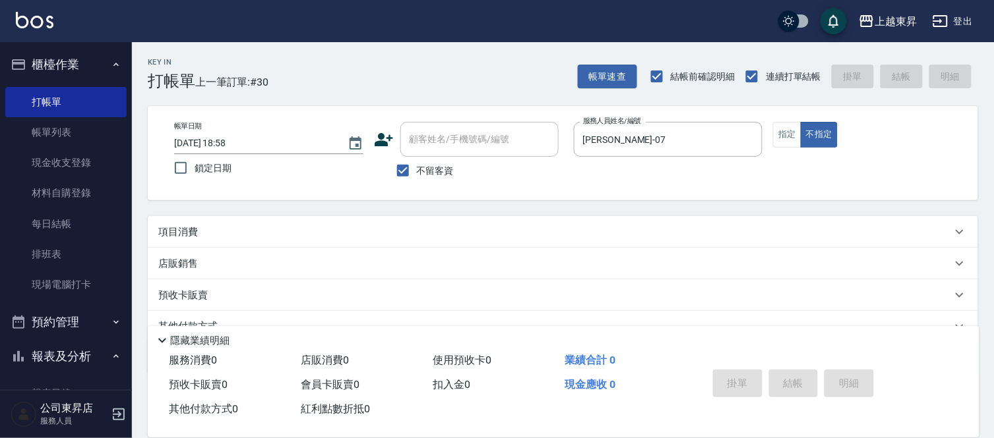
click at [215, 229] on div "項目消費" at bounding box center [554, 232] width 793 height 14
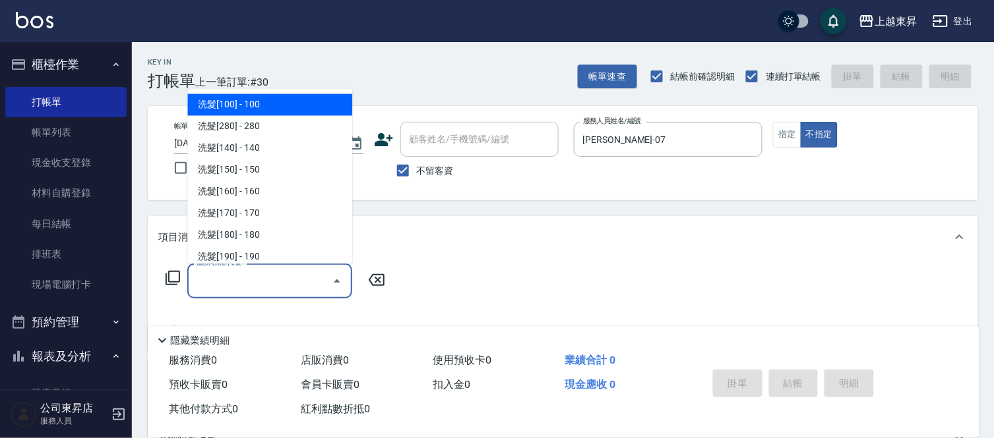
click at [222, 281] on input "服務名稱/代號" at bounding box center [259, 281] width 133 height 23
click at [265, 106] on span "洗髮[100] - 100" at bounding box center [269, 105] width 165 height 22
type input "洗髮[100](201)"
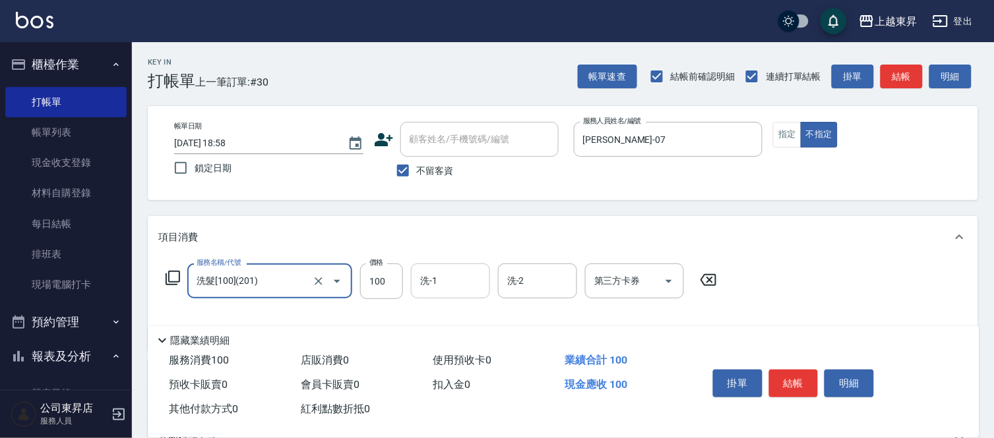
drag, startPoint x: 452, startPoint y: 279, endPoint x: 447, endPoint y: 268, distance: 12.4
click at [452, 278] on input "洗-1" at bounding box center [450, 281] width 67 height 23
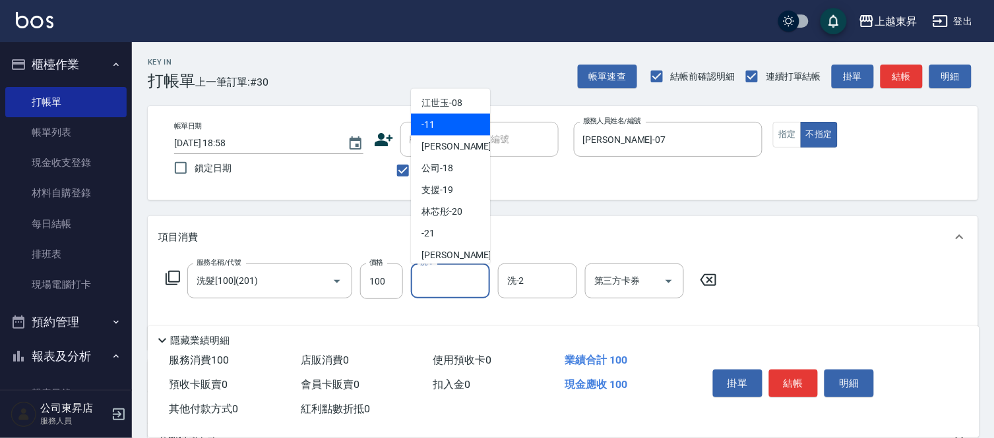
scroll to position [146, 0]
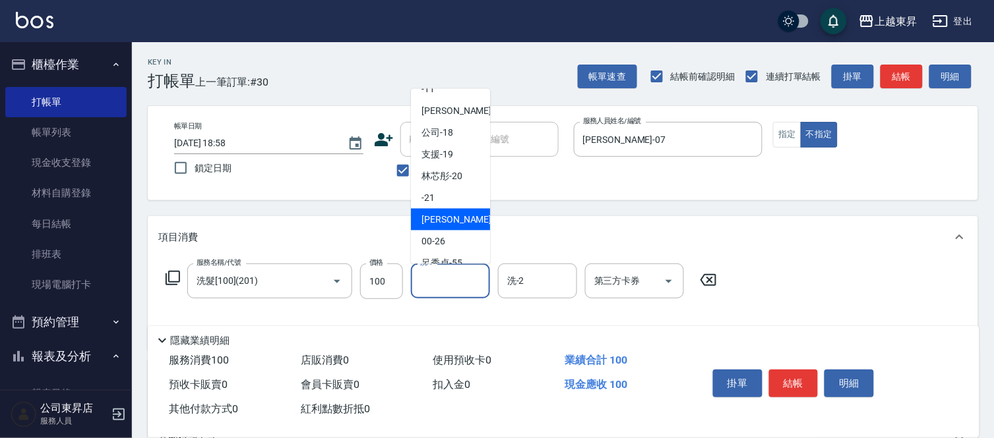
click at [447, 213] on span "[PERSON_NAME]-22" at bounding box center [462, 220] width 83 height 14
type input "[PERSON_NAME]-22"
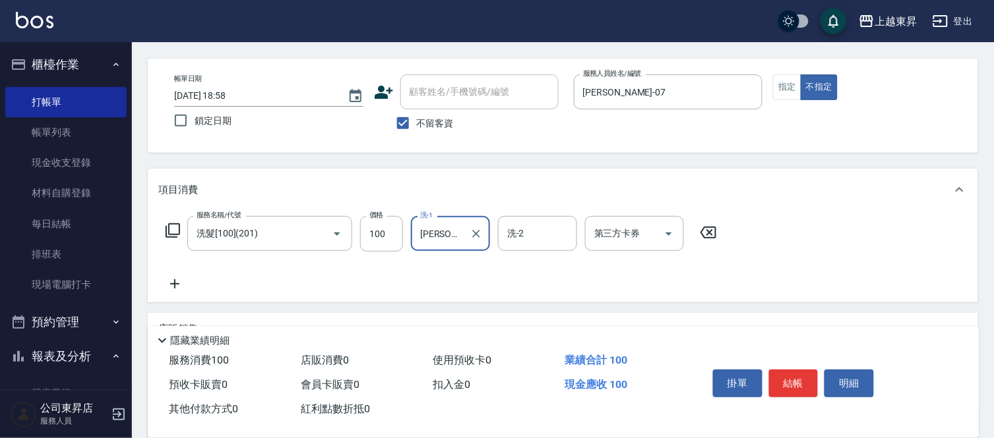
scroll to position [73, 0]
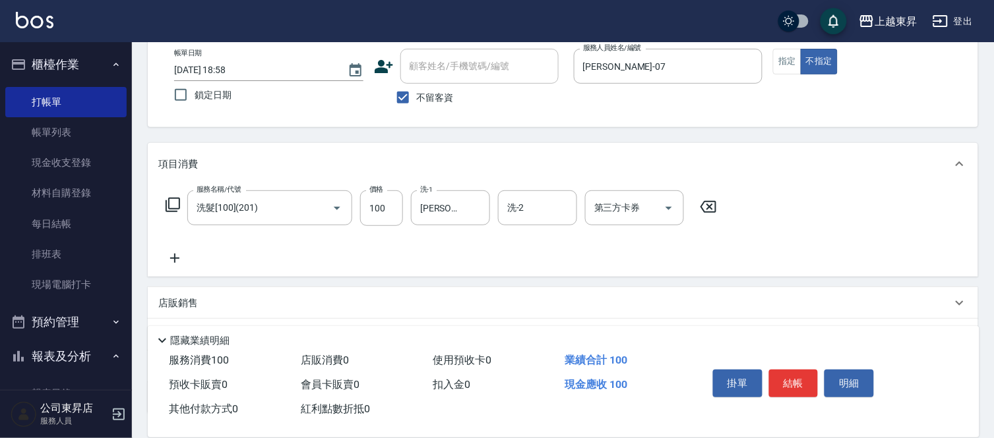
click at [174, 255] on icon at bounding box center [174, 258] width 9 height 9
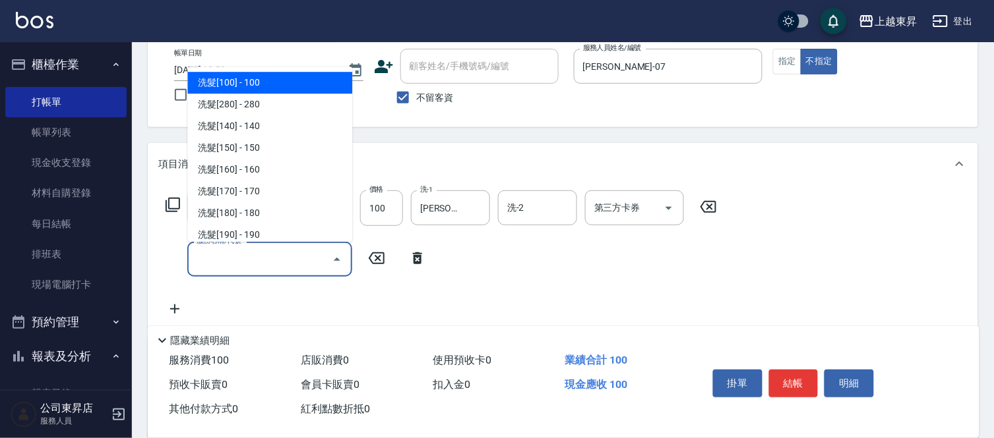
click at [225, 260] on input "服務名稱/代號" at bounding box center [259, 259] width 133 height 23
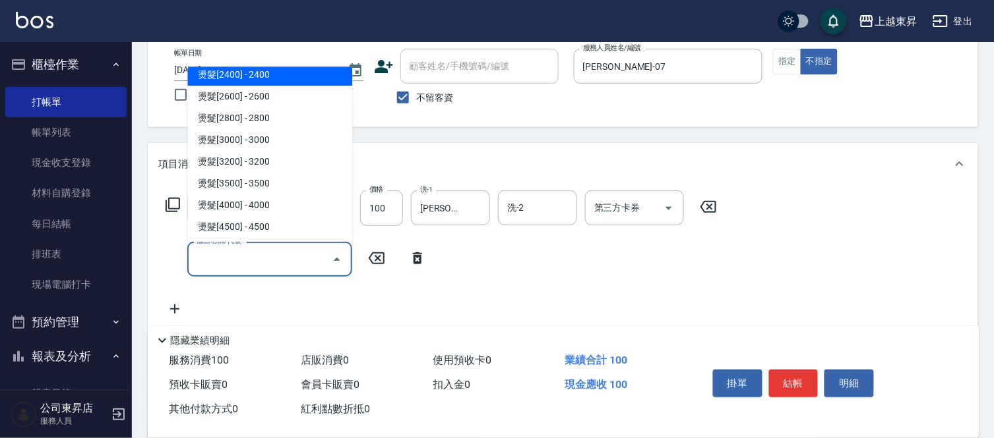
scroll to position [879, 0]
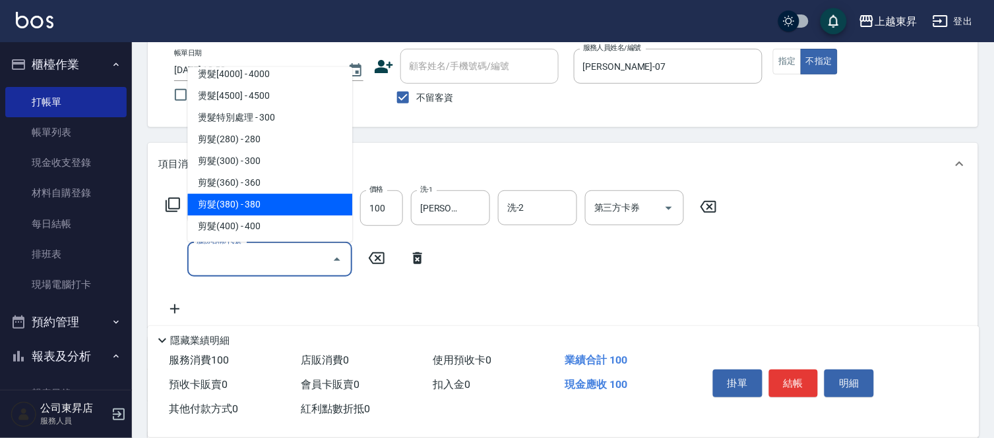
click at [266, 201] on span "剪髮(380) - 380" at bounding box center [269, 205] width 165 height 22
type input "剪髮(380)(404)"
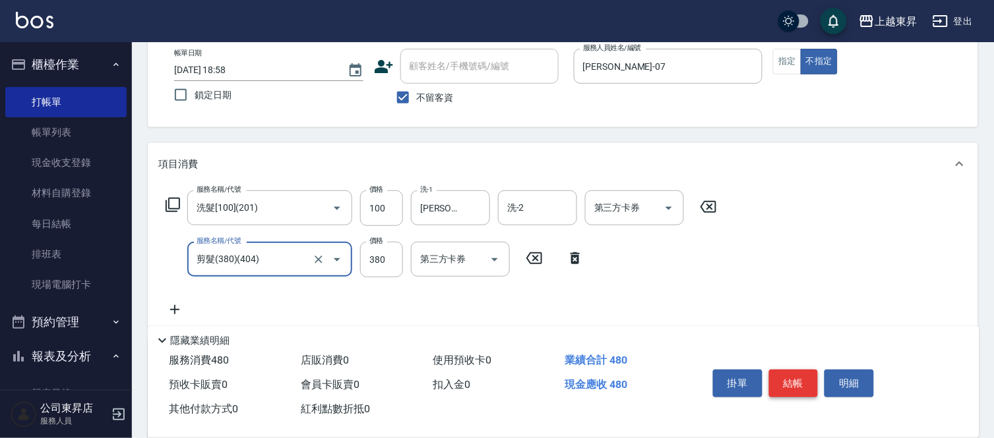
click at [798, 378] on button "結帳" at bounding box center [793, 384] width 49 height 28
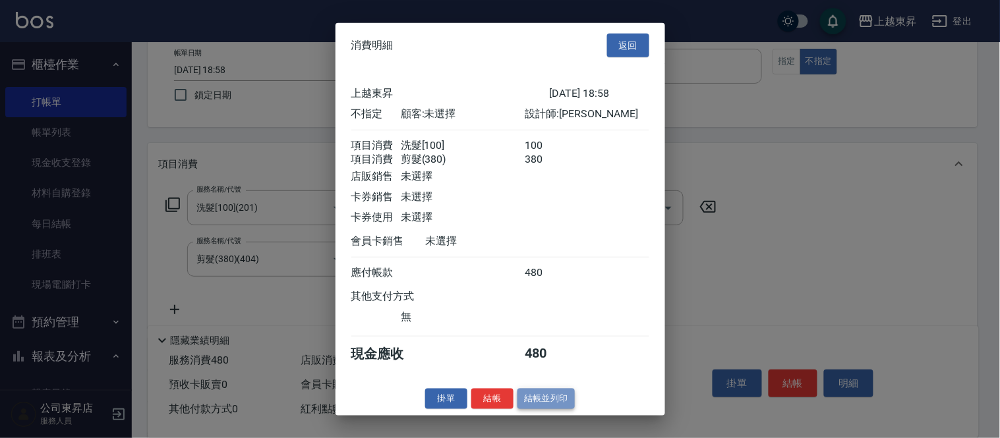
click at [560, 402] on button "結帳並列印" at bounding box center [546, 399] width 57 height 20
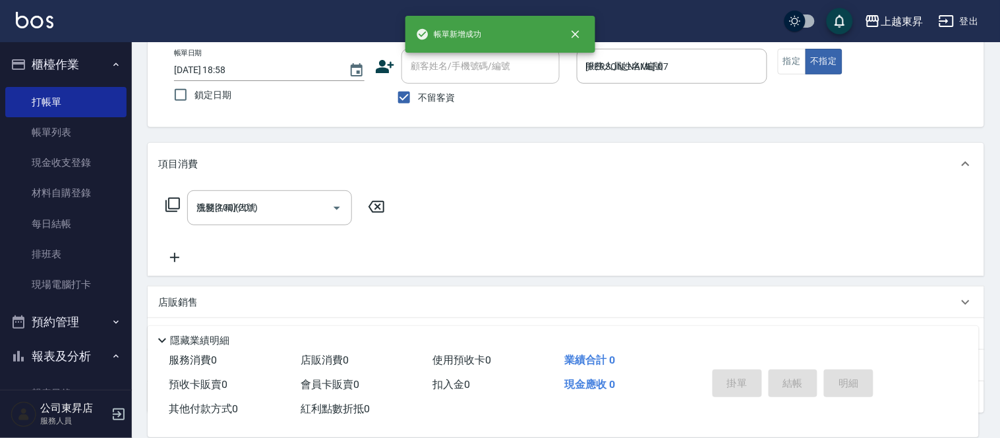
type input "[DATE] 19:12"
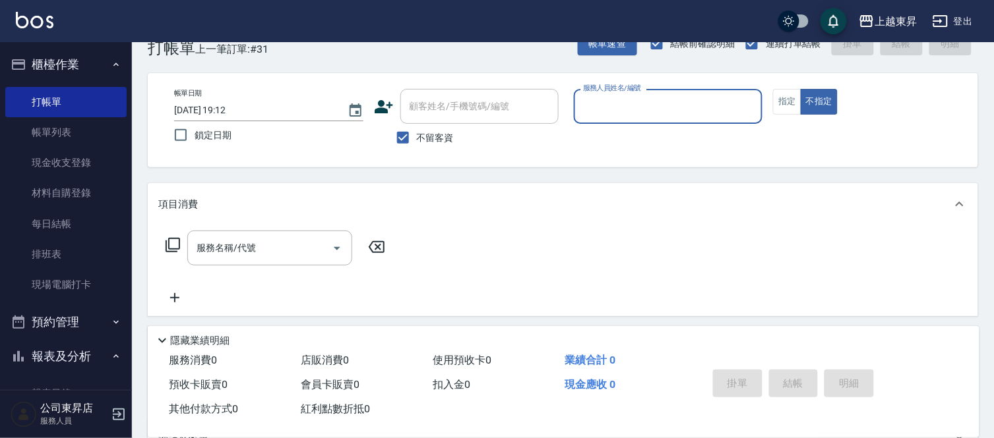
scroll to position [0, 0]
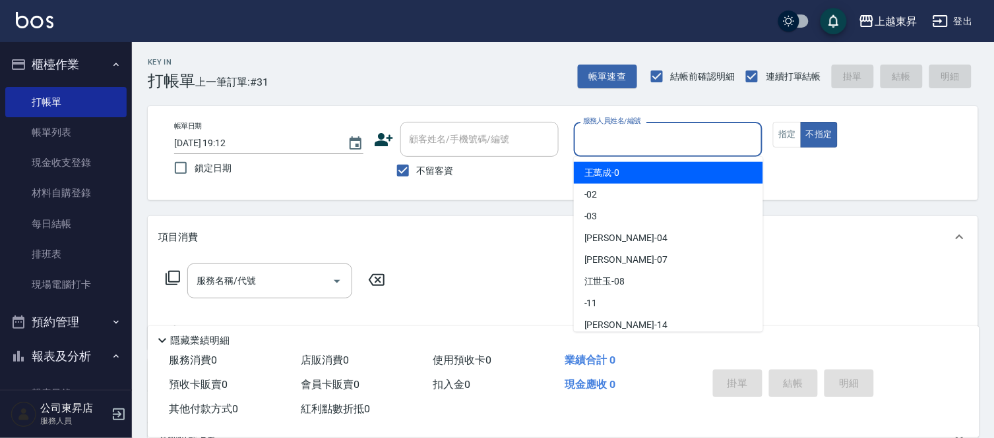
click at [604, 135] on input "服務人員姓名/編號" at bounding box center [667, 139] width 177 height 23
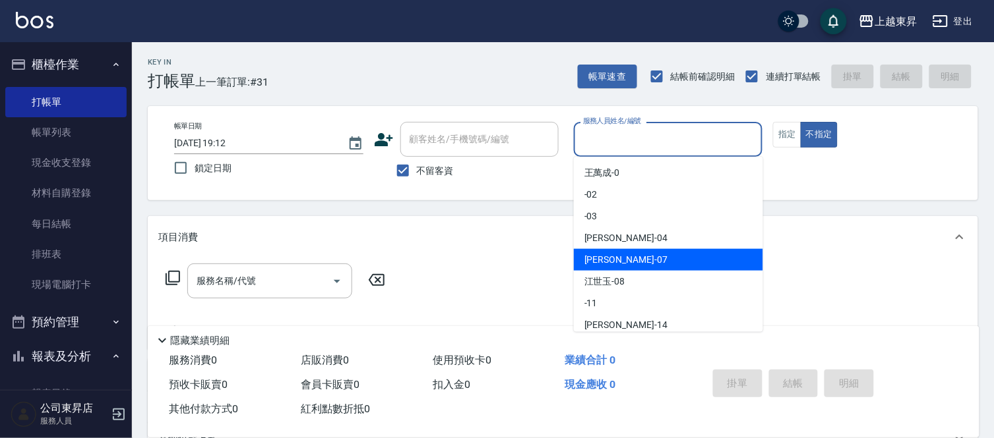
click at [603, 256] on span "[PERSON_NAME] -07" at bounding box center [625, 260] width 83 height 14
type input "[PERSON_NAME]-07"
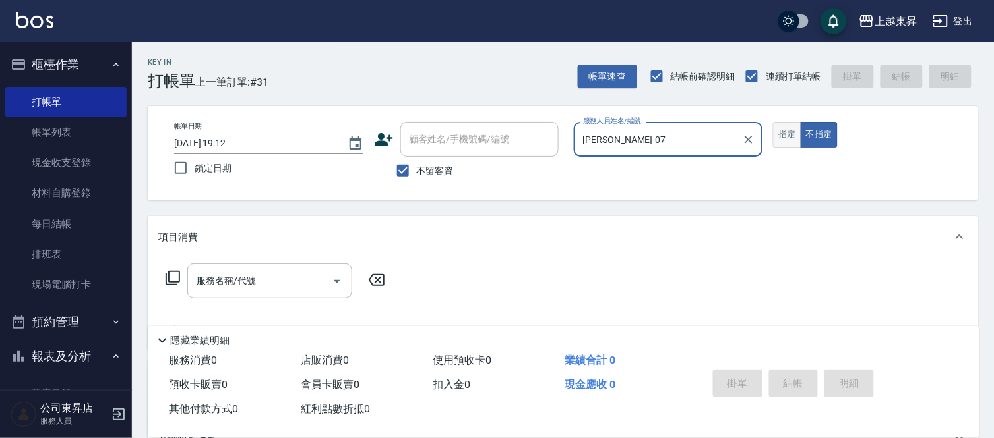
click at [783, 136] on button "指定" at bounding box center [787, 135] width 28 height 26
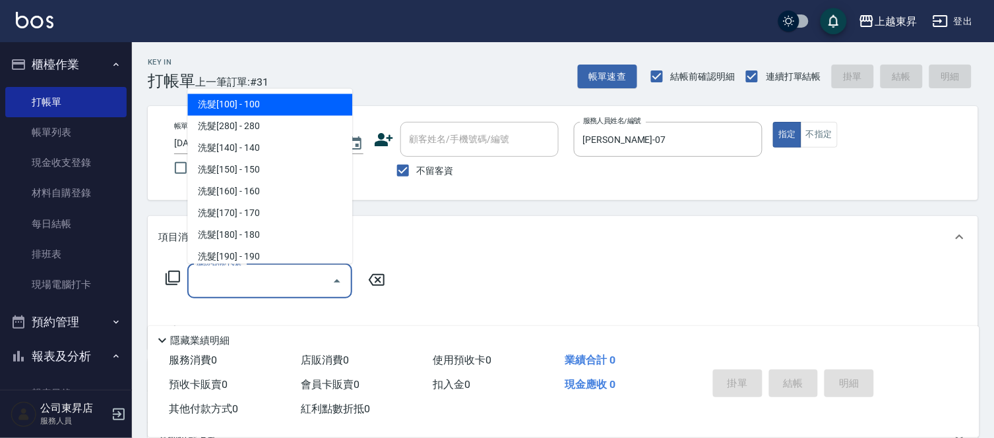
click at [267, 270] on input "服務名稱/代號" at bounding box center [259, 281] width 133 height 23
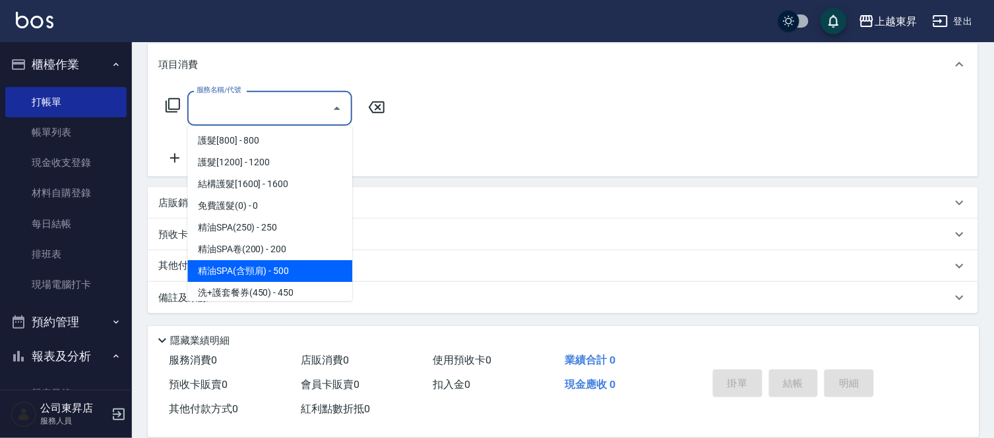
scroll to position [2124, 0]
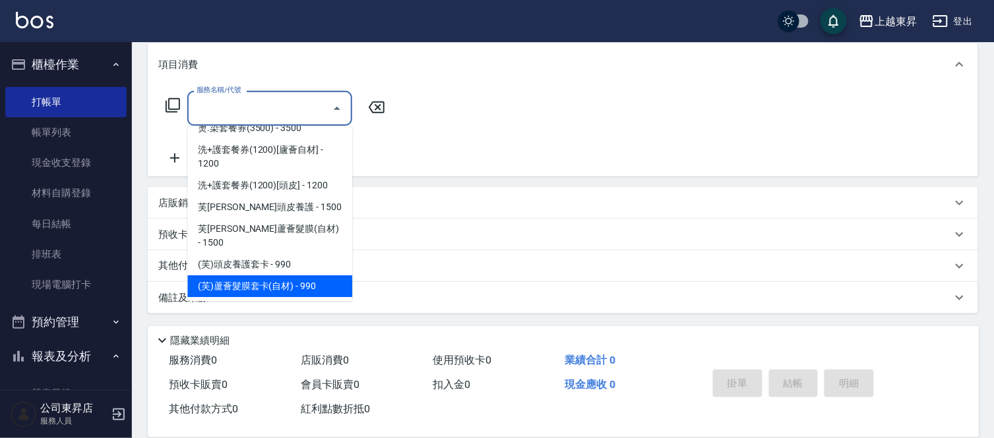
click at [333, 276] on span "(芙)蘆薈髮膜套卡(自材) - 990" at bounding box center [269, 287] width 165 height 22
type input "(芙)蘆薈髮膜套卡(自材)(639)"
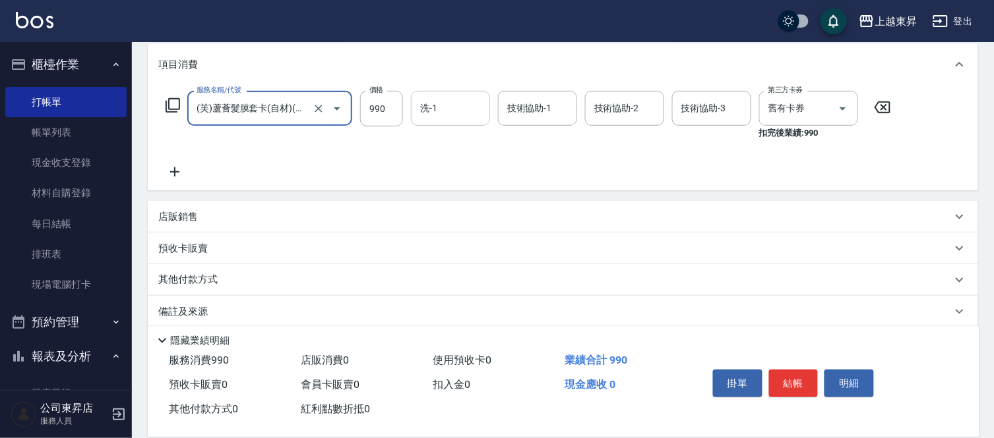
click at [442, 103] on input "洗-1" at bounding box center [450, 108] width 67 height 23
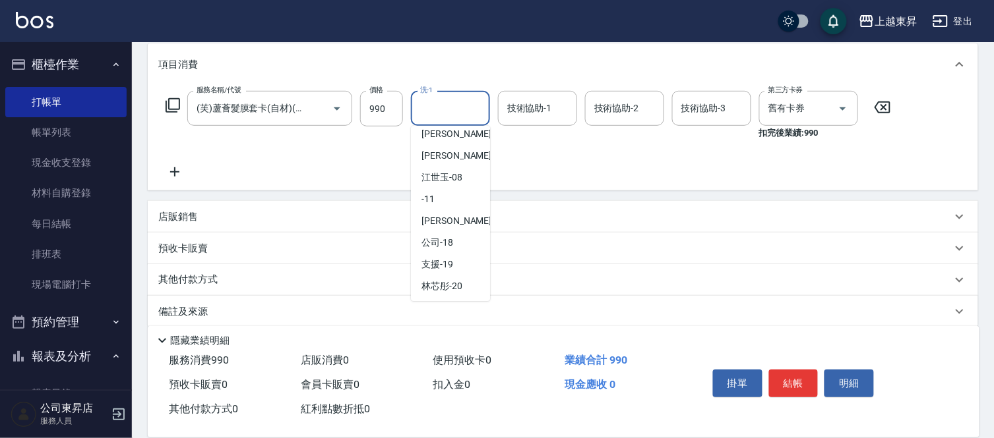
scroll to position [146, 0]
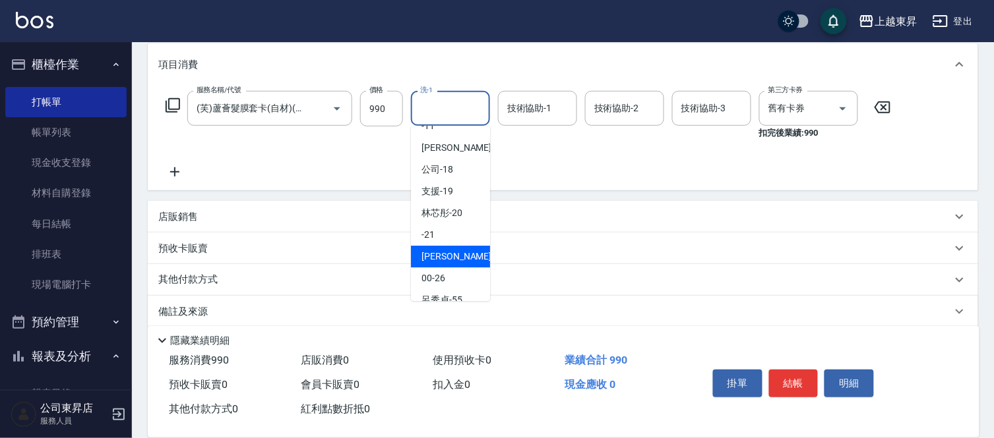
drag, startPoint x: 460, startPoint y: 253, endPoint x: 415, endPoint y: 189, distance: 77.6
click at [453, 247] on div "[PERSON_NAME]-22" at bounding box center [450, 257] width 79 height 22
type input "[PERSON_NAME]-22"
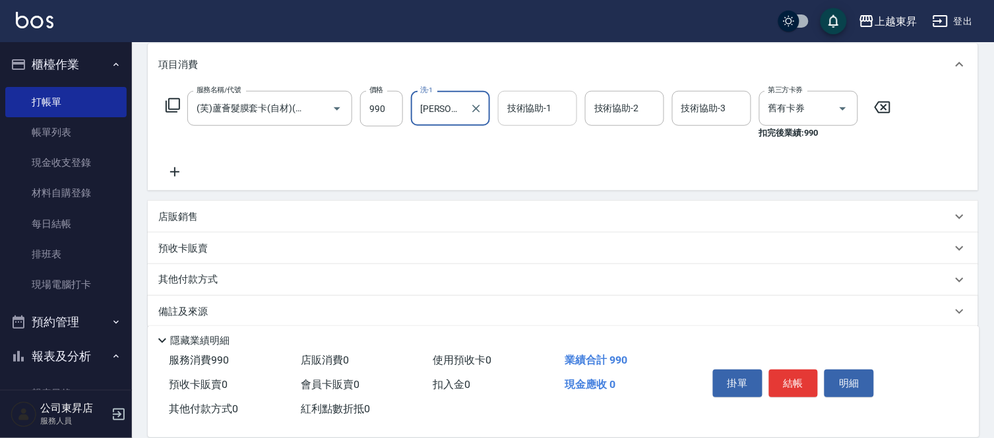
click at [520, 109] on input "技術協助-1" at bounding box center [537, 108] width 67 height 23
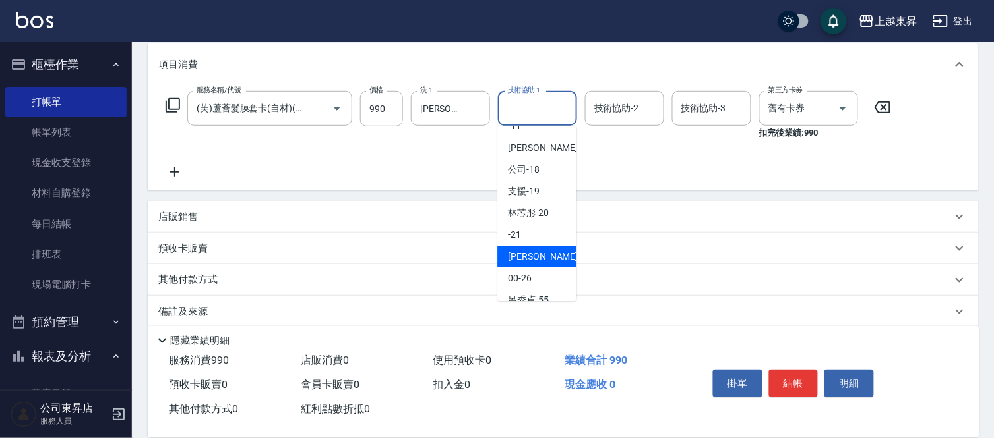
click at [523, 251] on span "[PERSON_NAME]-22" at bounding box center [549, 257] width 83 height 14
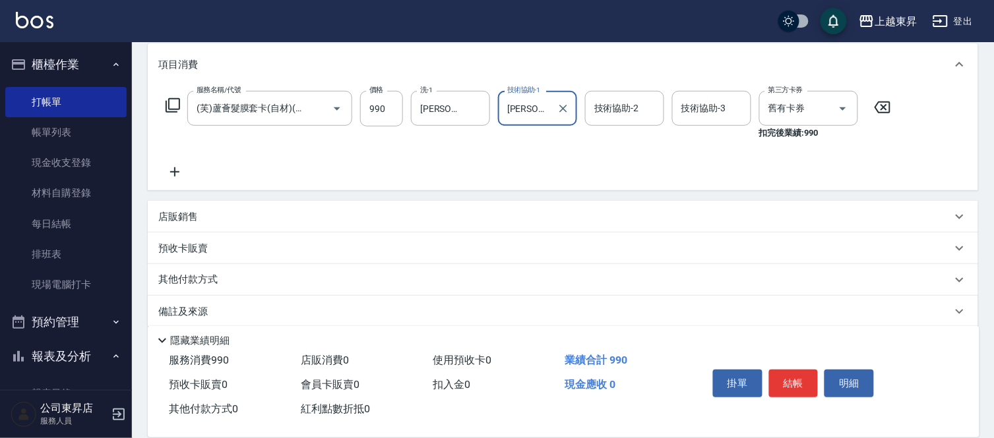
type input "[PERSON_NAME]-22"
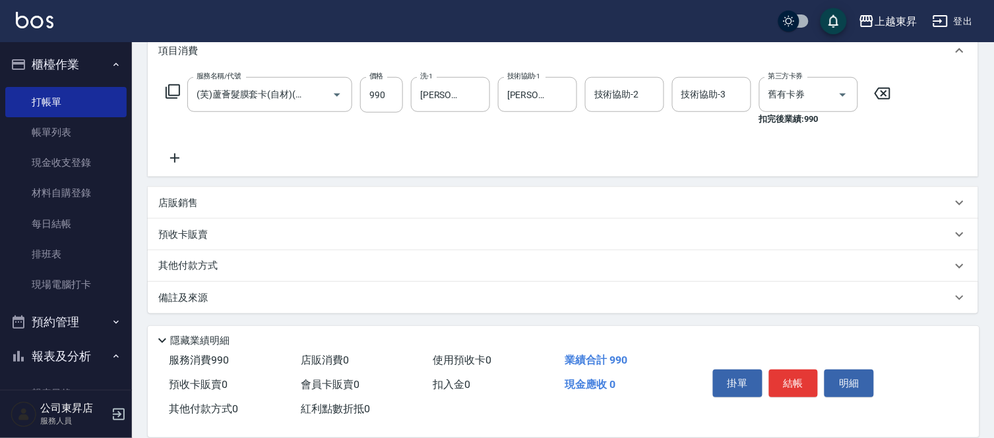
click at [172, 155] on icon at bounding box center [174, 158] width 33 height 16
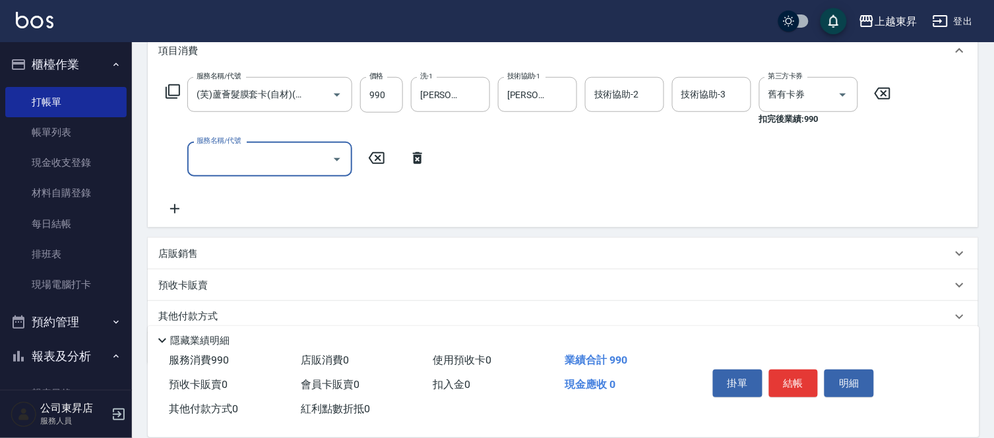
scroll to position [0, 0]
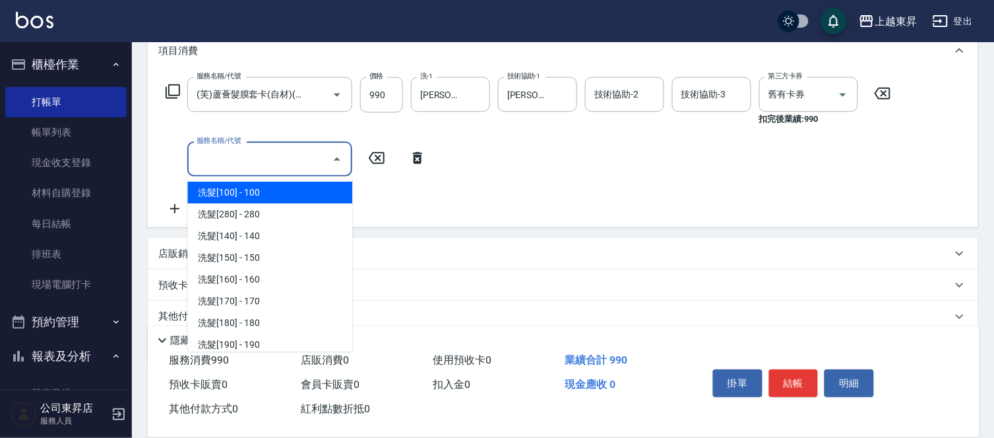
click at [236, 160] on input "服務名稱/代號" at bounding box center [259, 159] width 133 height 23
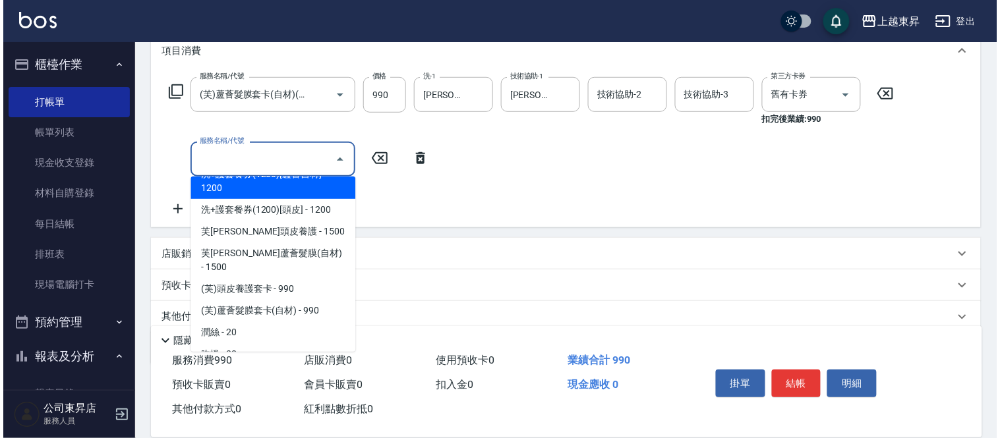
scroll to position [2197, 0]
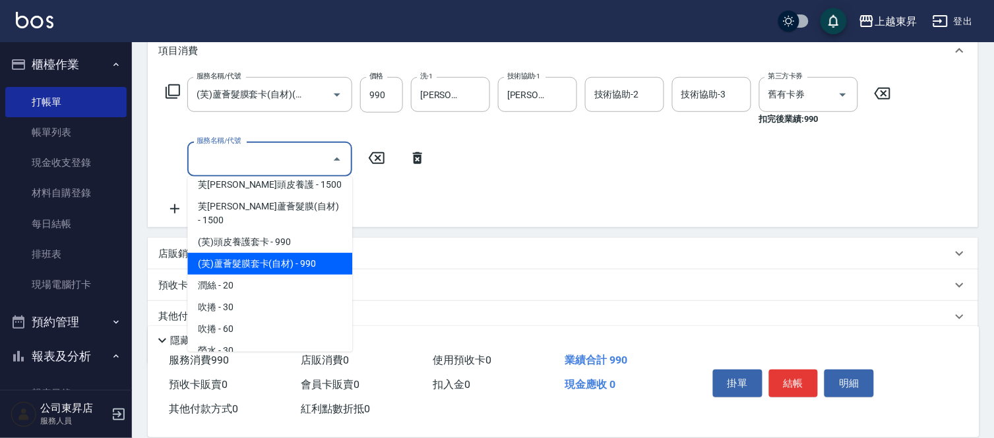
click at [309, 253] on span "(芙)蘆薈髮膜套卡(自材) - 990" at bounding box center [269, 264] width 165 height 22
type input "(芙)蘆薈髮膜套卡(自材)(639)"
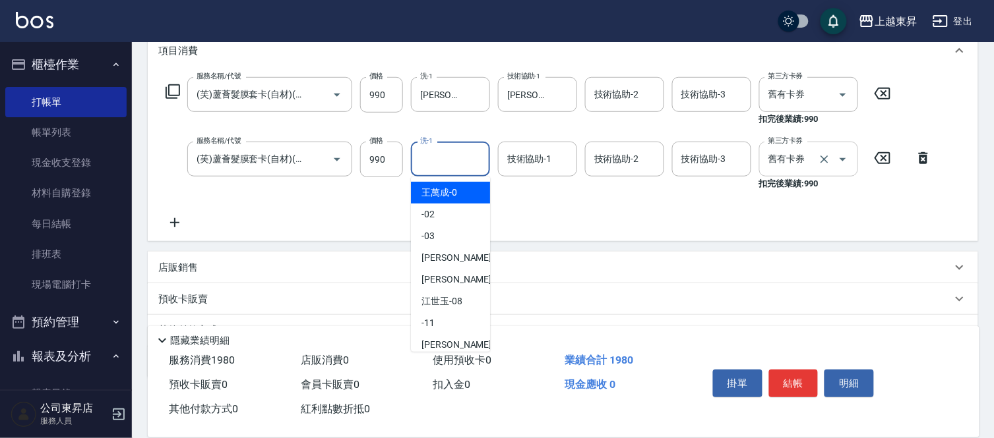
click at [450, 160] on input "洗-1" at bounding box center [450, 159] width 67 height 23
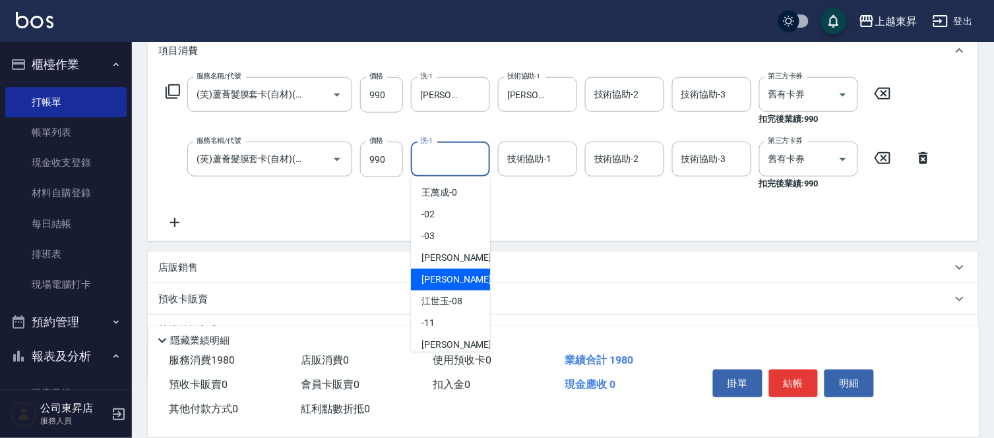
click at [443, 277] on span "[PERSON_NAME] -07" at bounding box center [462, 280] width 83 height 14
type input "[PERSON_NAME]-07"
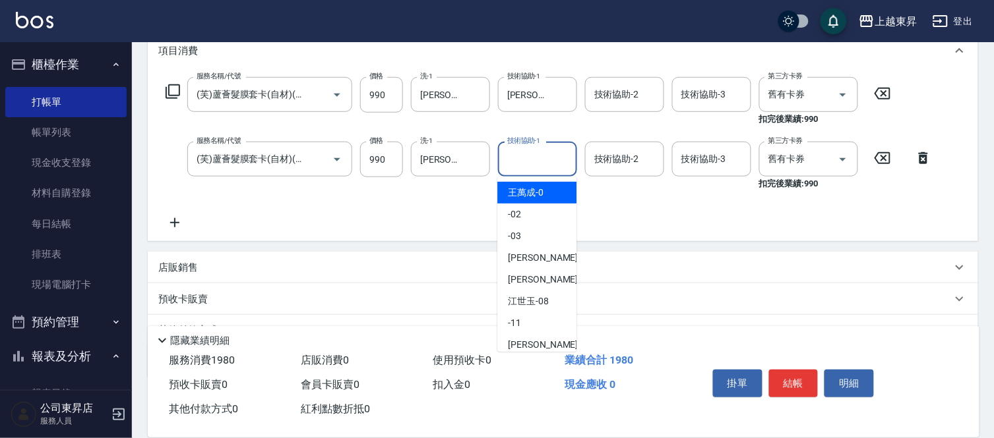
click at [526, 154] on input "技術協助-1" at bounding box center [537, 159] width 67 height 23
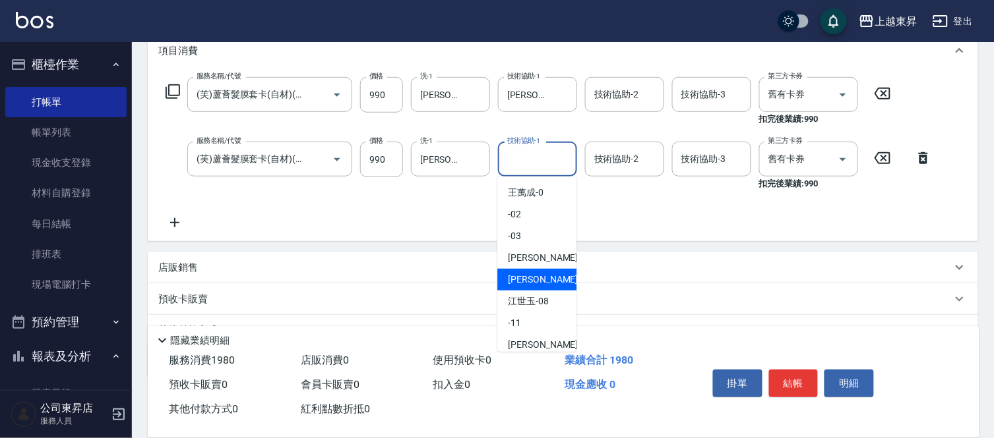
click at [525, 279] on span "[PERSON_NAME] -07" at bounding box center [549, 280] width 83 height 14
type input "[PERSON_NAME]-07"
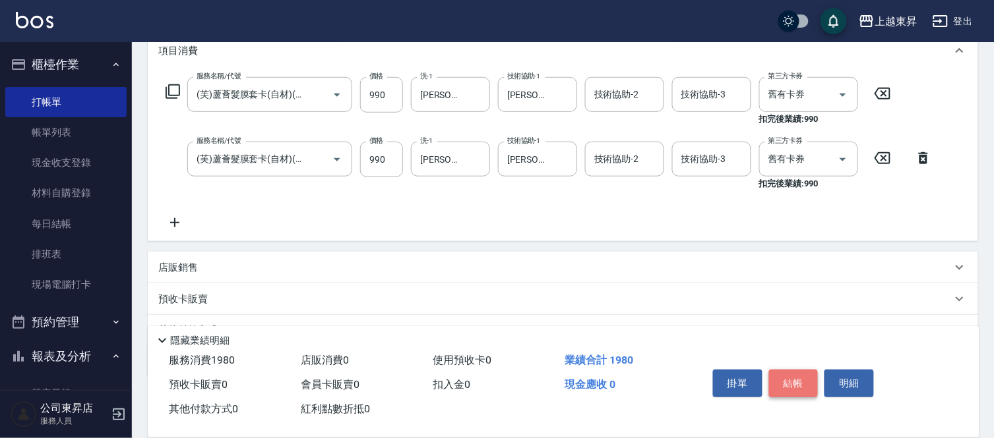
click at [806, 378] on button "結帳" at bounding box center [793, 384] width 49 height 28
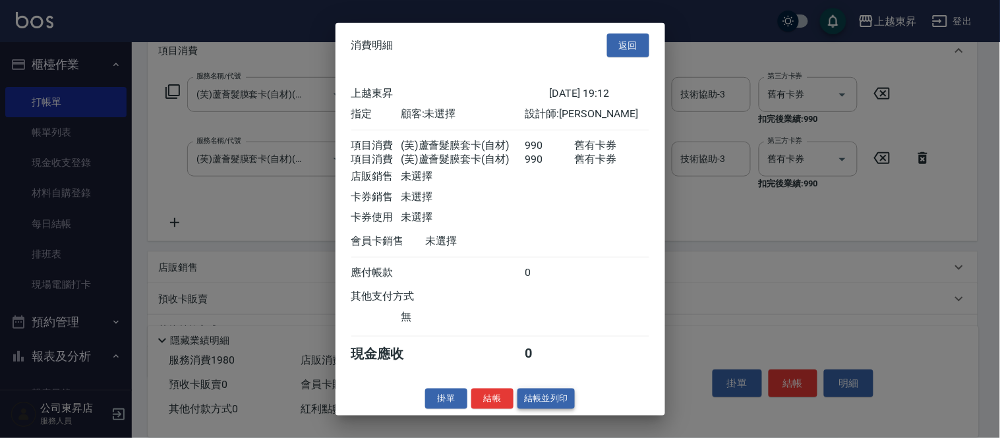
click at [554, 409] on button "結帳並列印" at bounding box center [546, 399] width 57 height 20
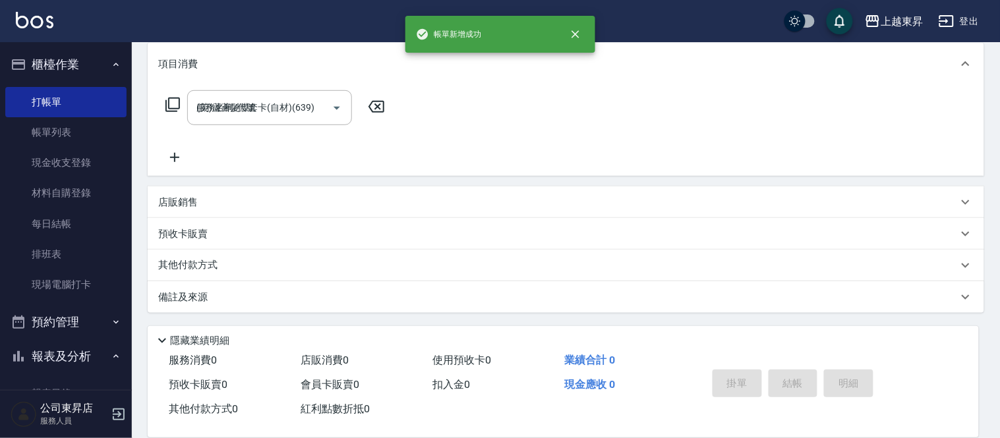
type input "[DATE] 19:13"
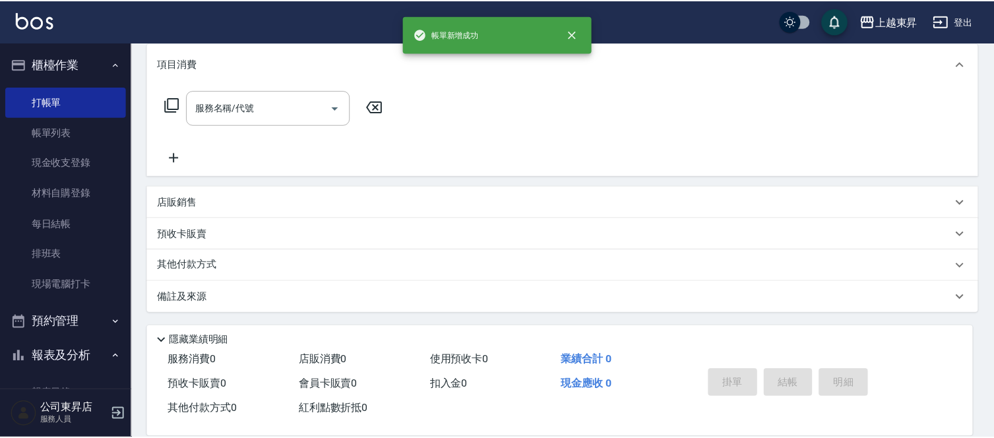
scroll to position [0, 0]
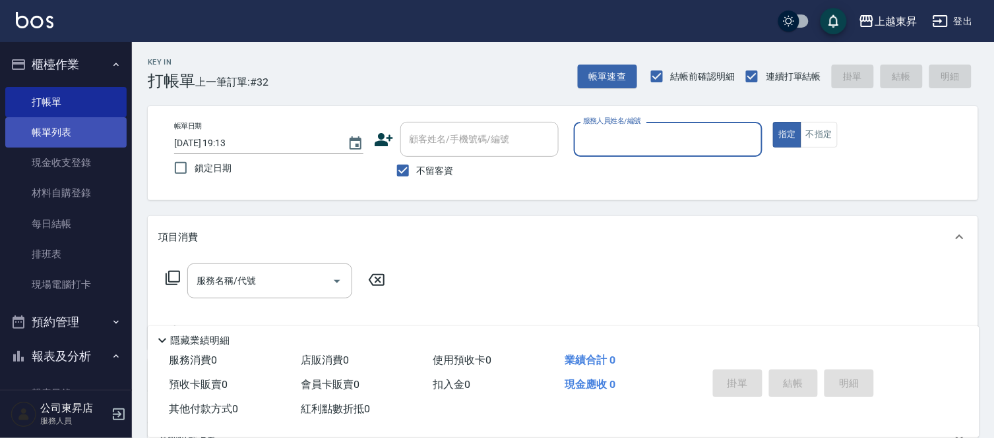
click at [73, 135] on link "帳單列表" at bounding box center [65, 132] width 121 height 30
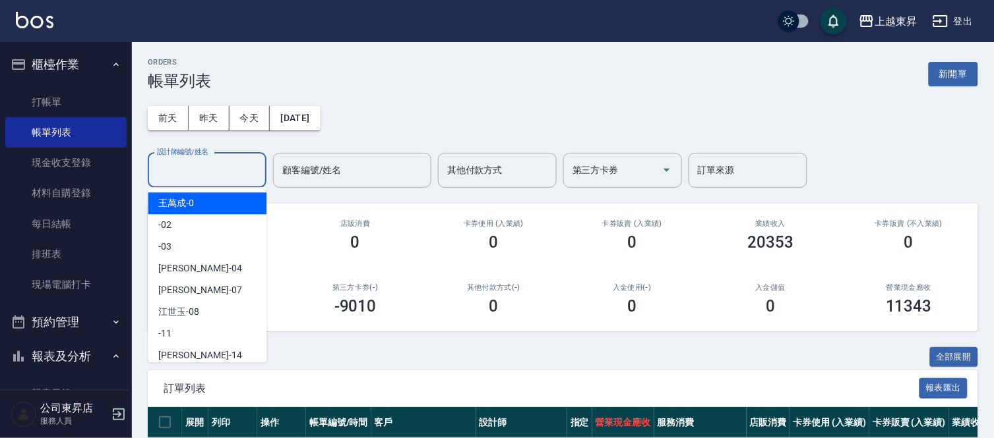
click at [202, 169] on input "設計師編號/姓名" at bounding box center [207, 170] width 107 height 23
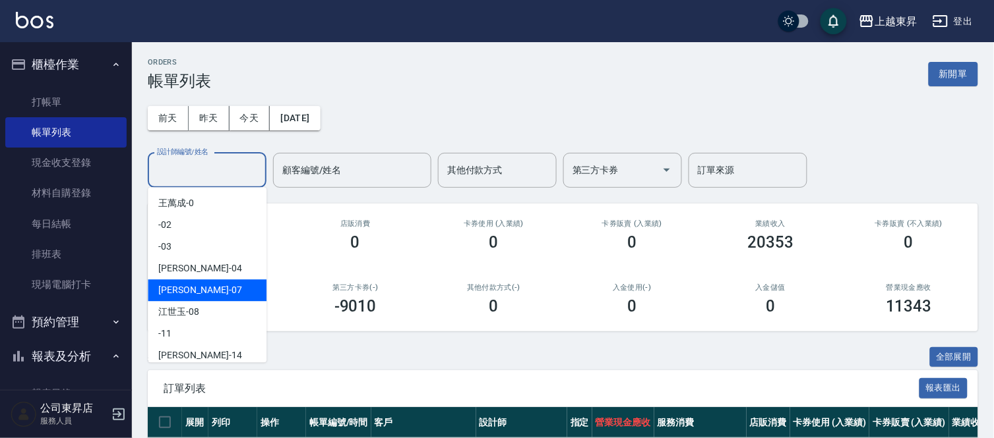
click at [183, 287] on span "[PERSON_NAME] -07" at bounding box center [199, 290] width 83 height 14
type input "[PERSON_NAME]-07"
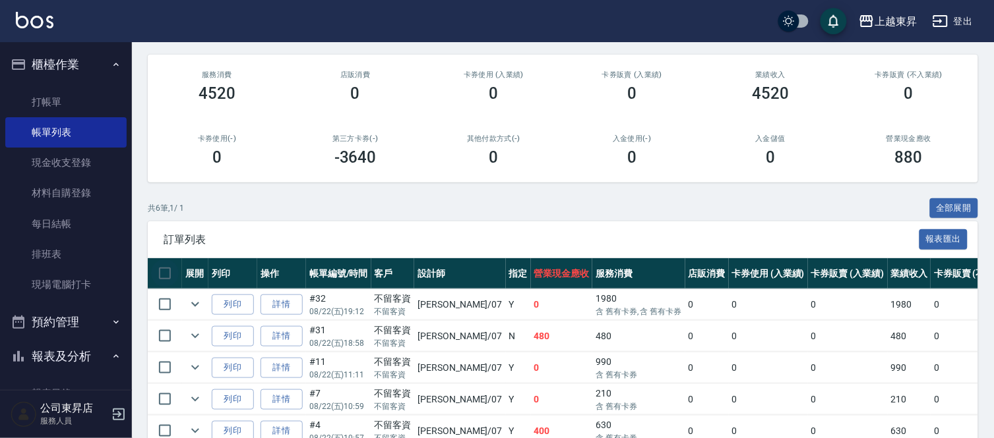
scroll to position [253, 0]
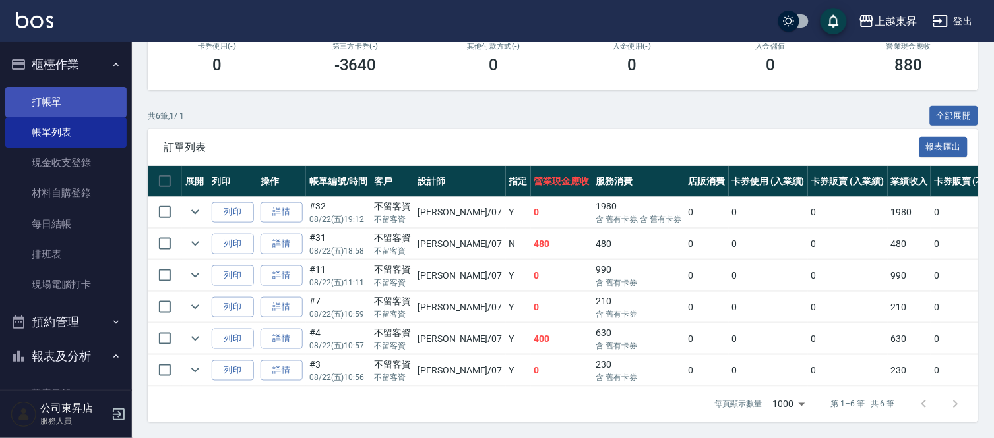
click at [89, 95] on link "打帳單" at bounding box center [65, 102] width 121 height 30
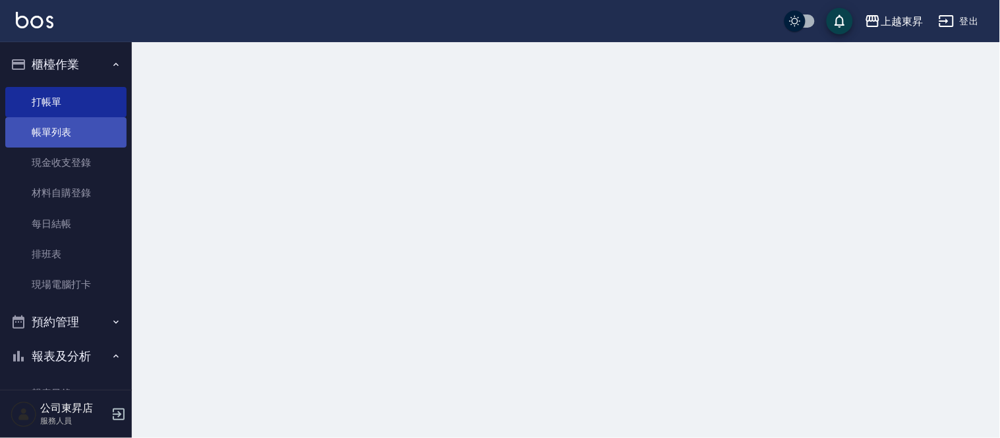
click at [86, 104] on link "打帳單" at bounding box center [65, 102] width 121 height 30
